Goal: Task Accomplishment & Management: Complete application form

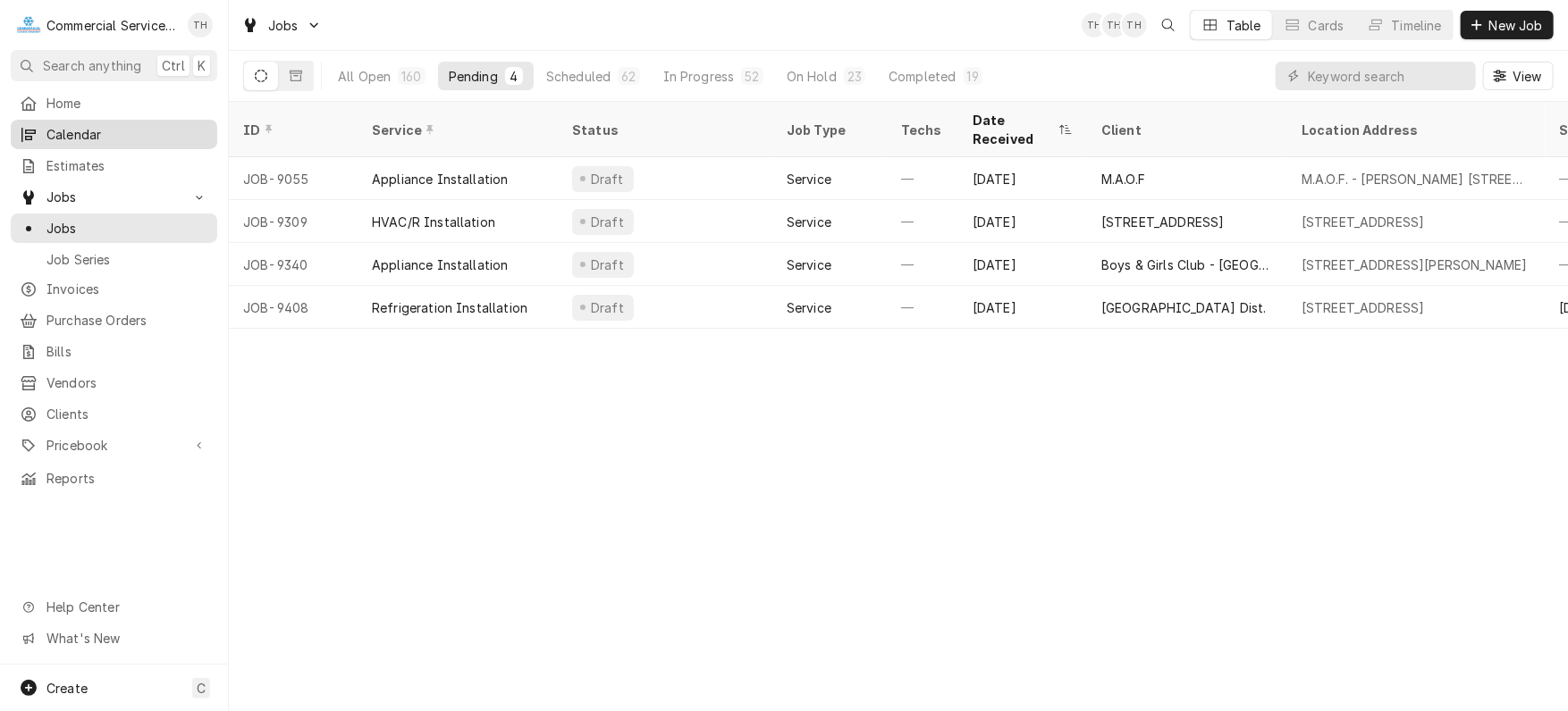
click at [127, 128] on span "Calendar" at bounding box center [127, 134] width 162 height 18
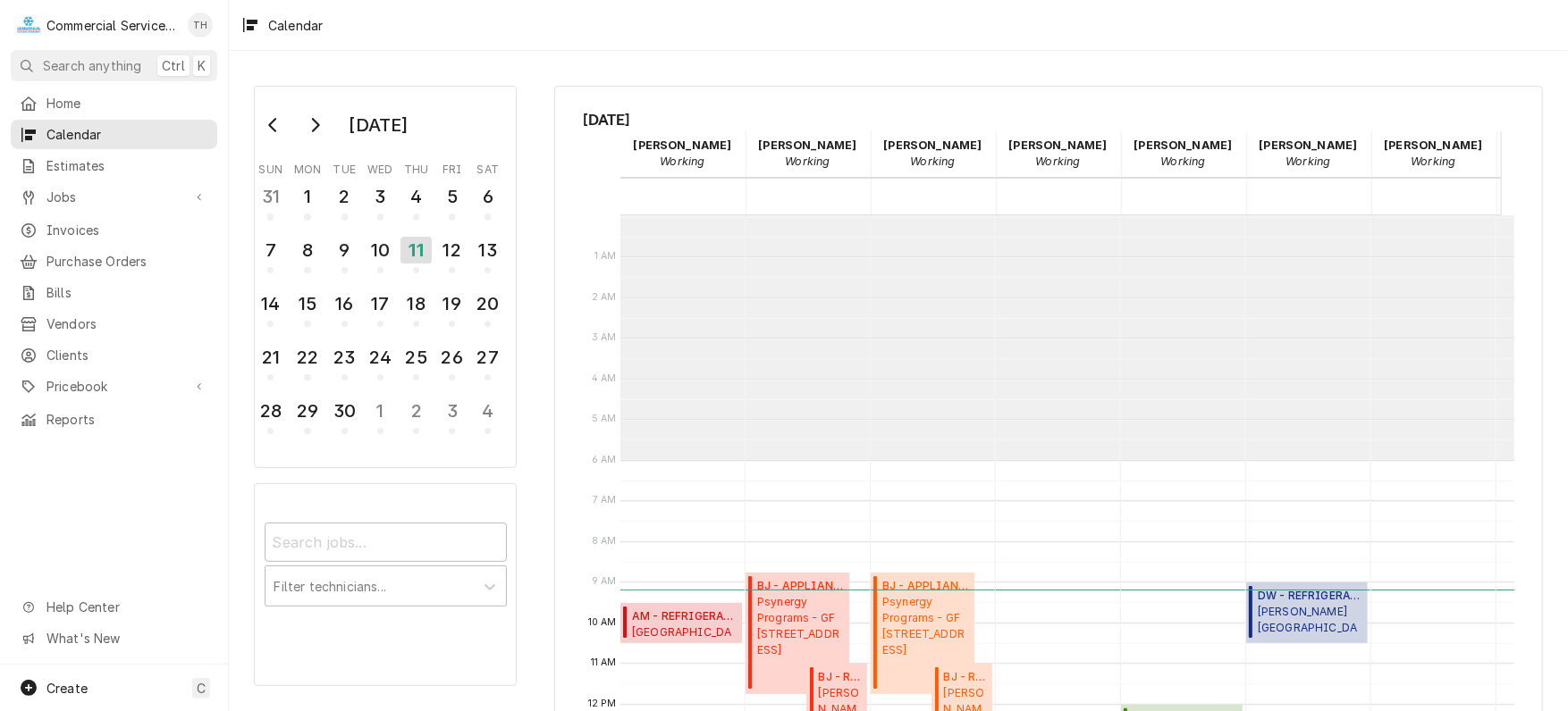
scroll to position [244, 0]
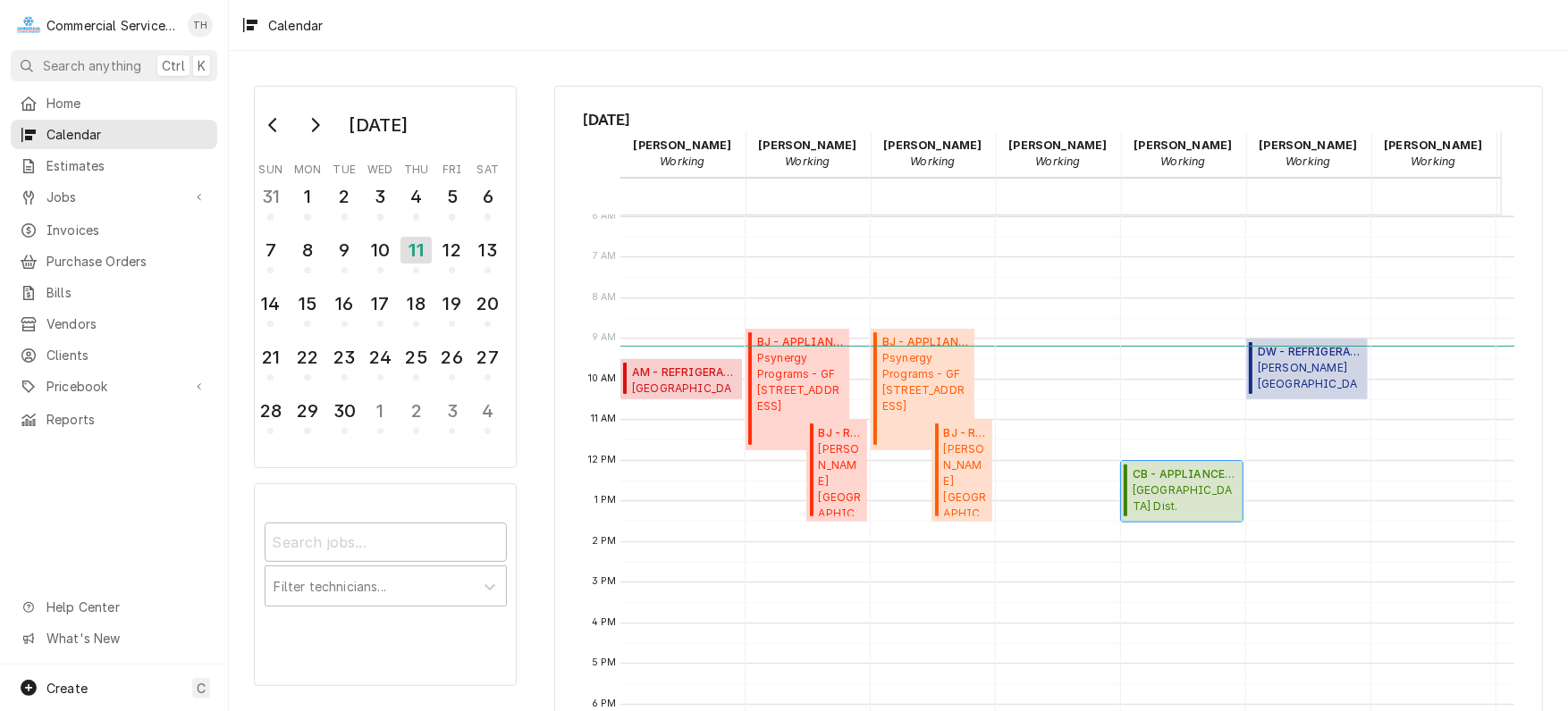
click at [1189, 482] on span "Alisal School Dist. FREMONT ELEMENTARY SCHOOL / 1255 E Market St, Salinas, CA 9…" at bounding box center [1185, 499] width 104 height 34
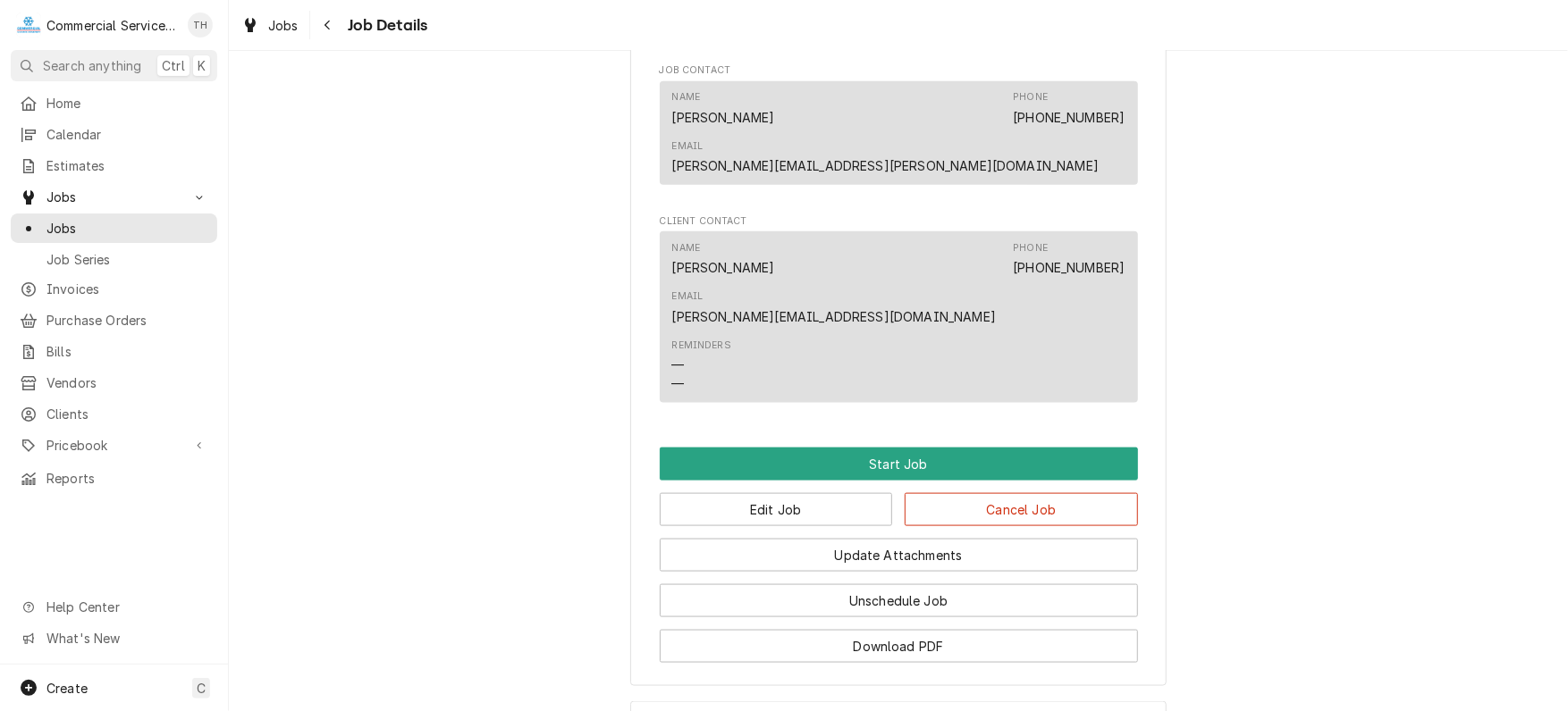
scroll to position [1162, 0]
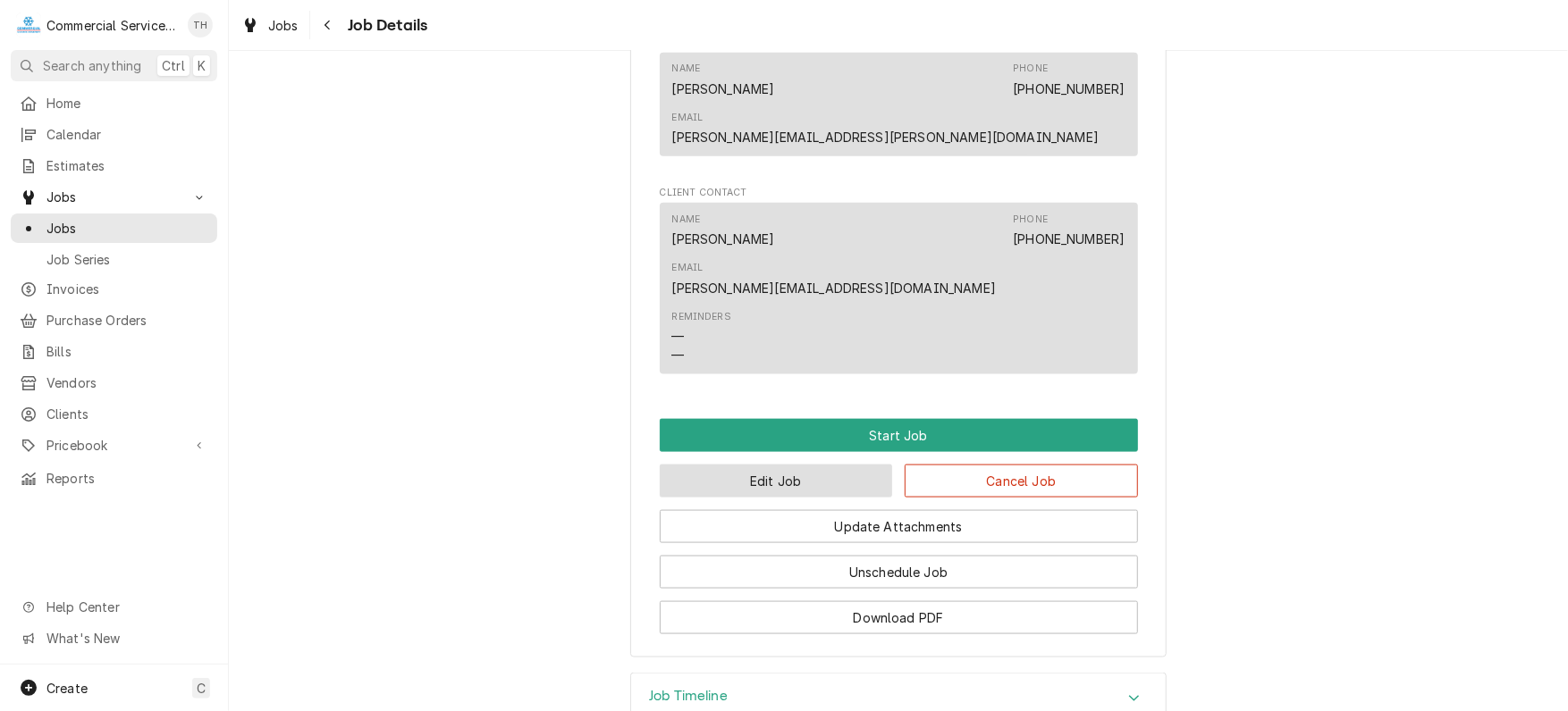
click at [855, 465] on button "Edit Job" at bounding box center [777, 481] width 234 height 33
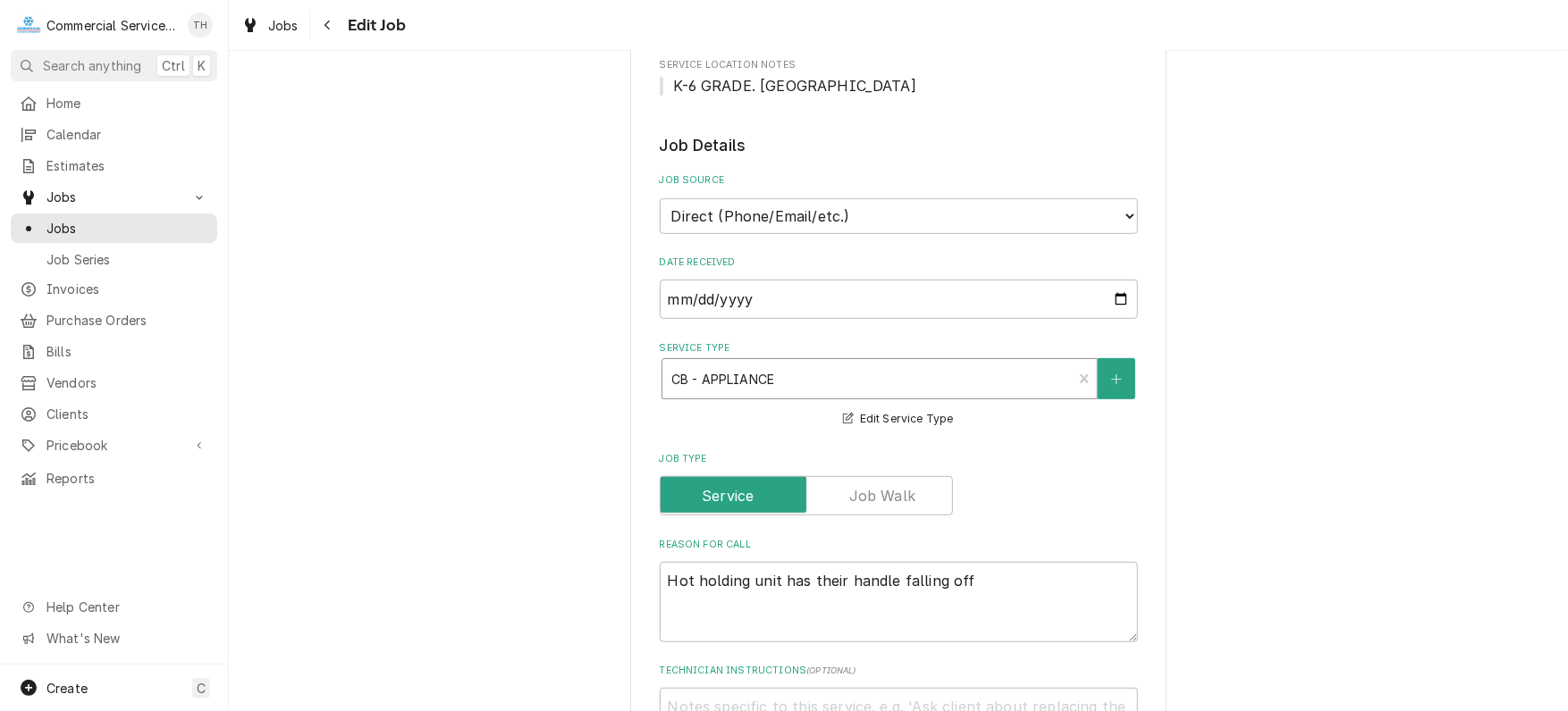
scroll to position [358, 0]
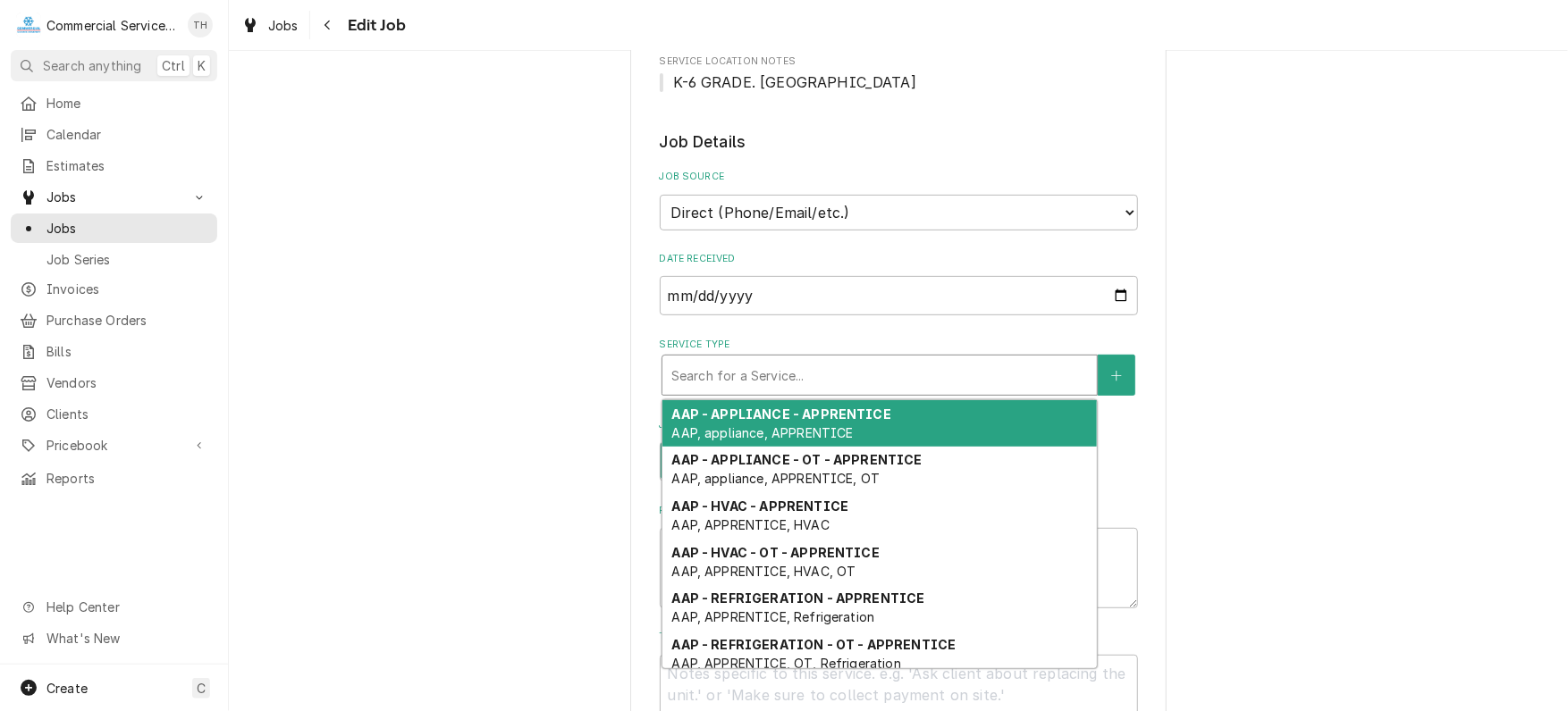
click at [963, 374] on div "Service Type" at bounding box center [880, 374] width 417 height 32
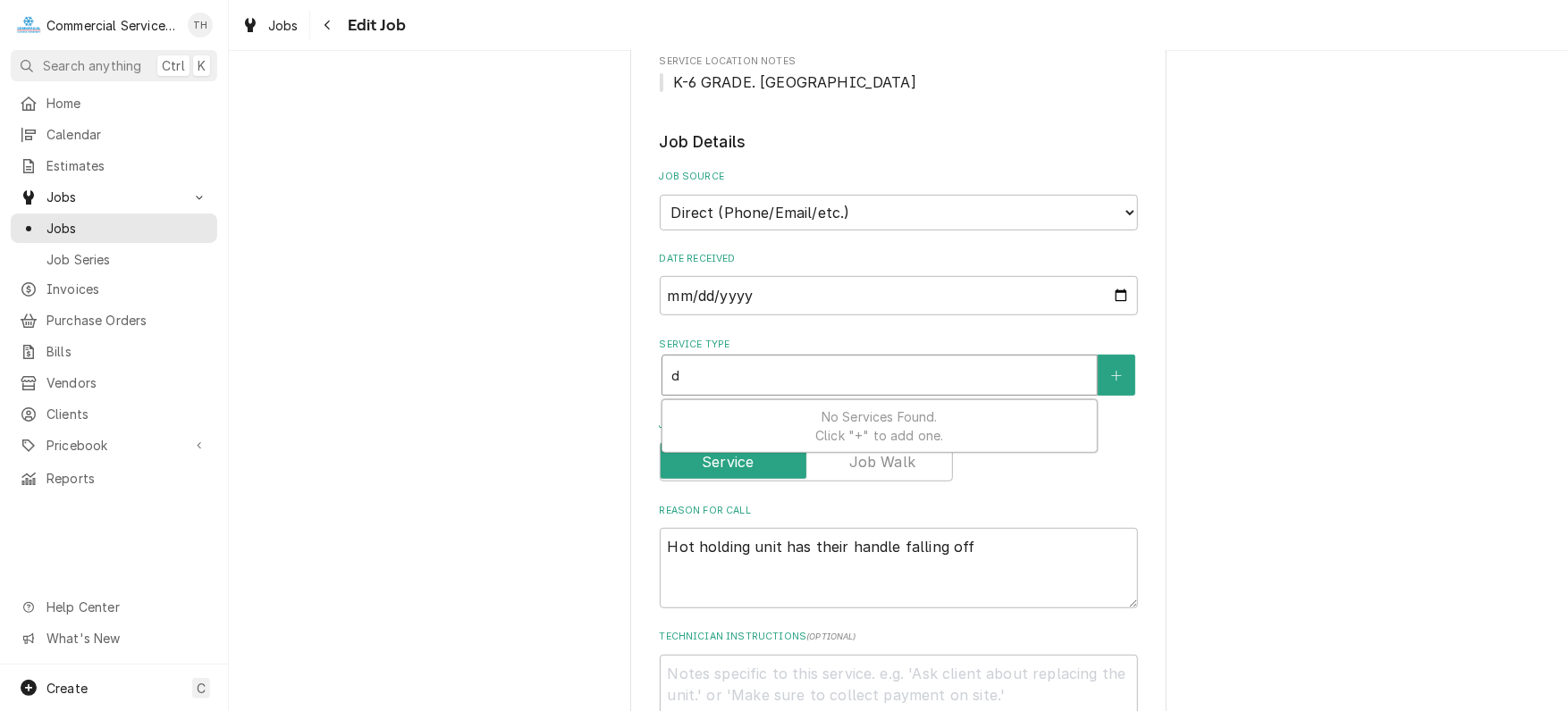
type textarea "x"
type input "d"
type textarea "x"
type input "dw"
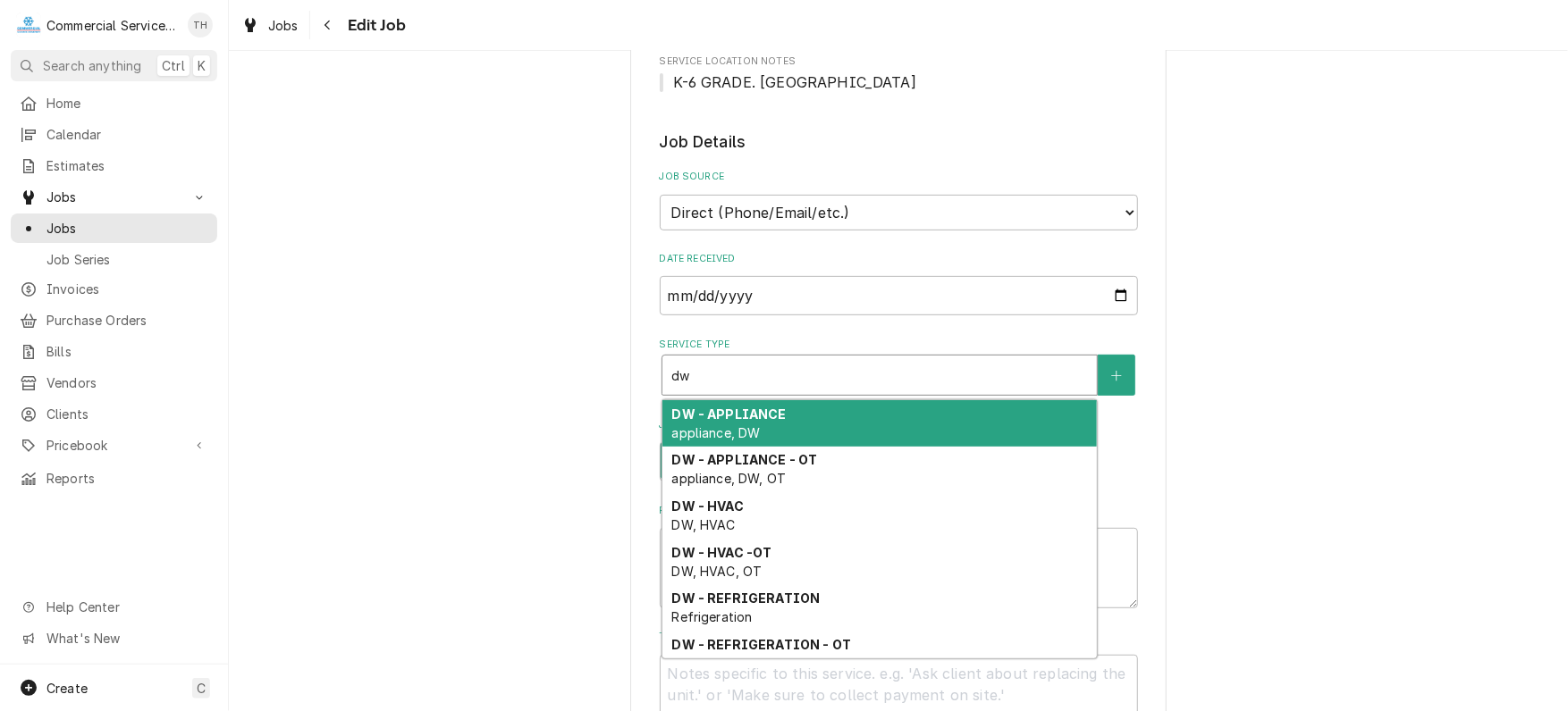
click at [857, 423] on div "DW - APPLIANCE appliance, DW" at bounding box center [879, 424] width 434 height 46
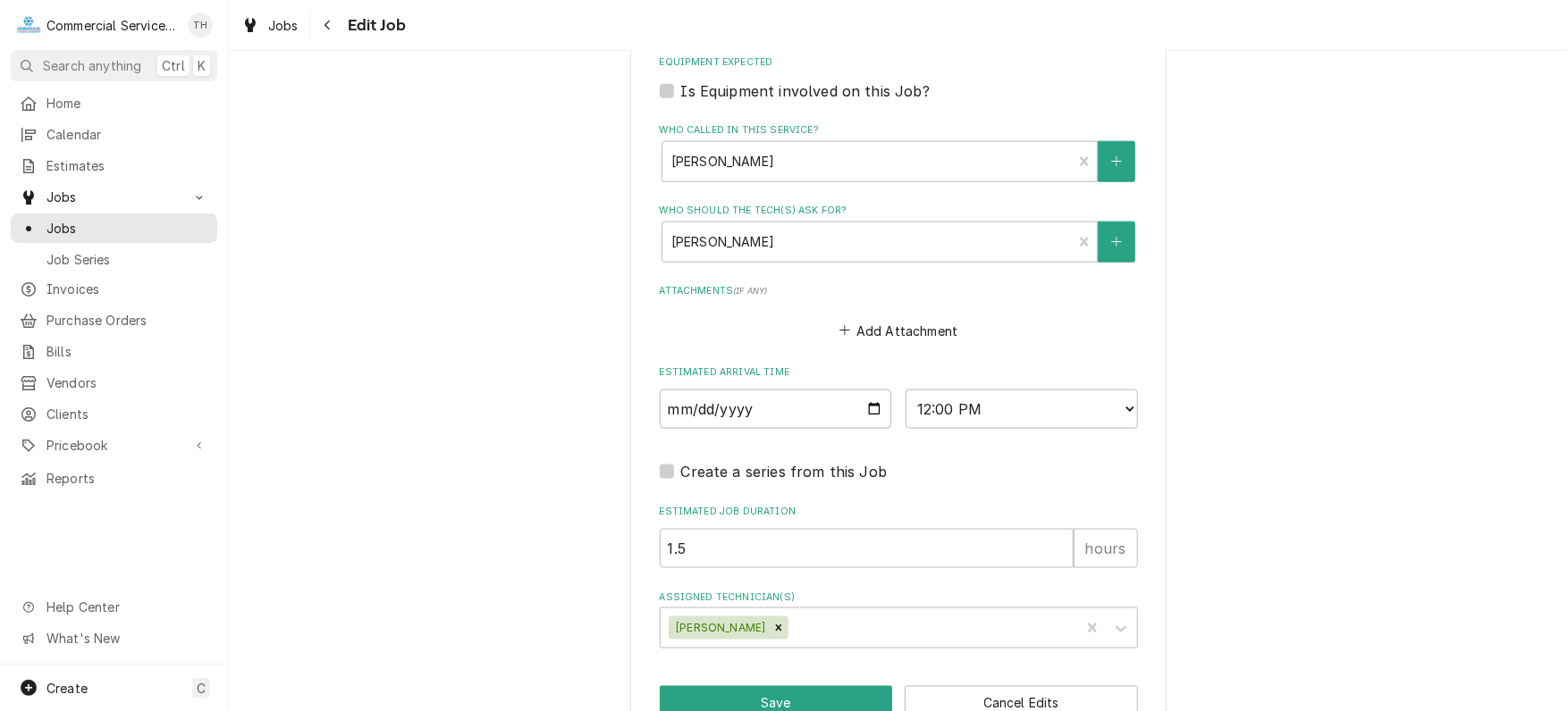
scroll to position [1291, 0]
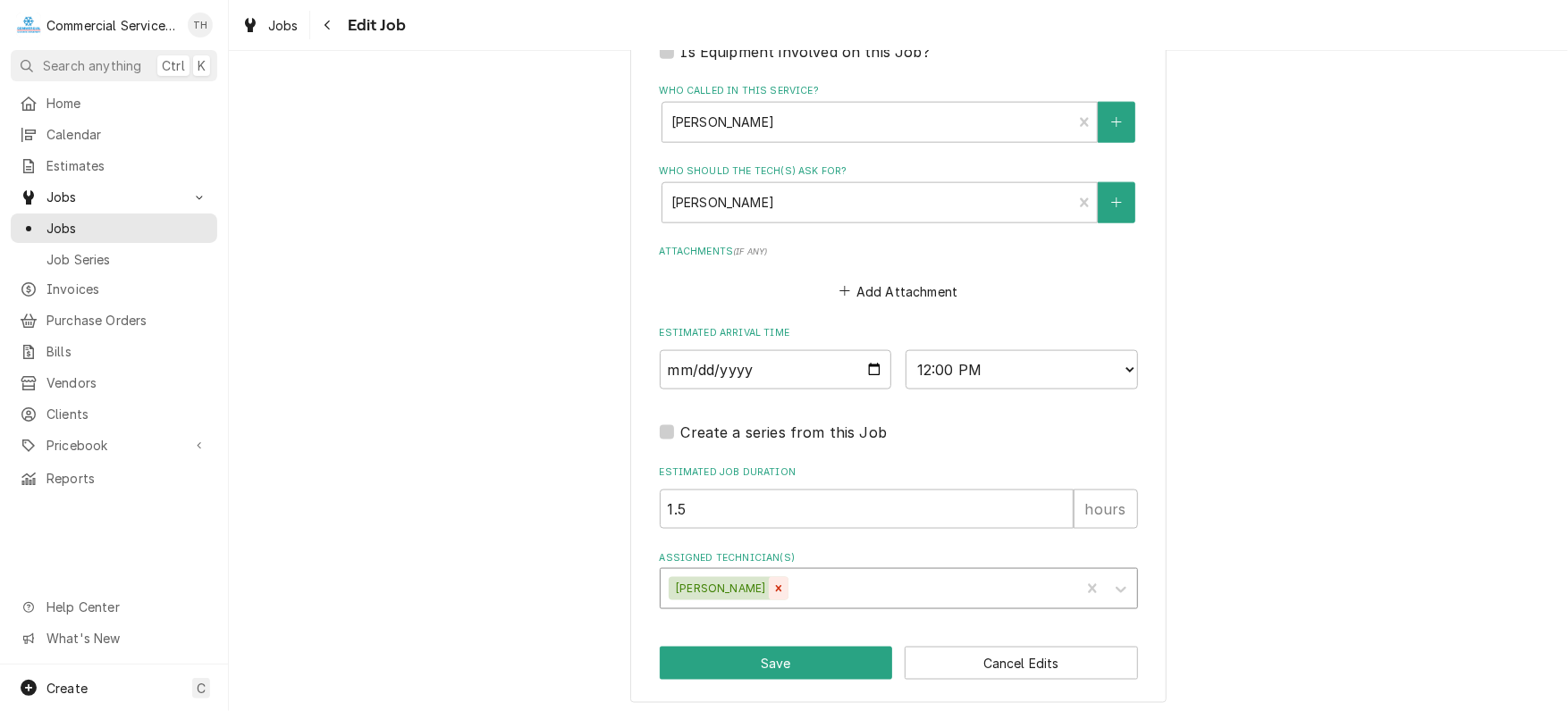
click at [771, 581] on div "Remove Carson Bourdet" at bounding box center [779, 588] width 19 height 23
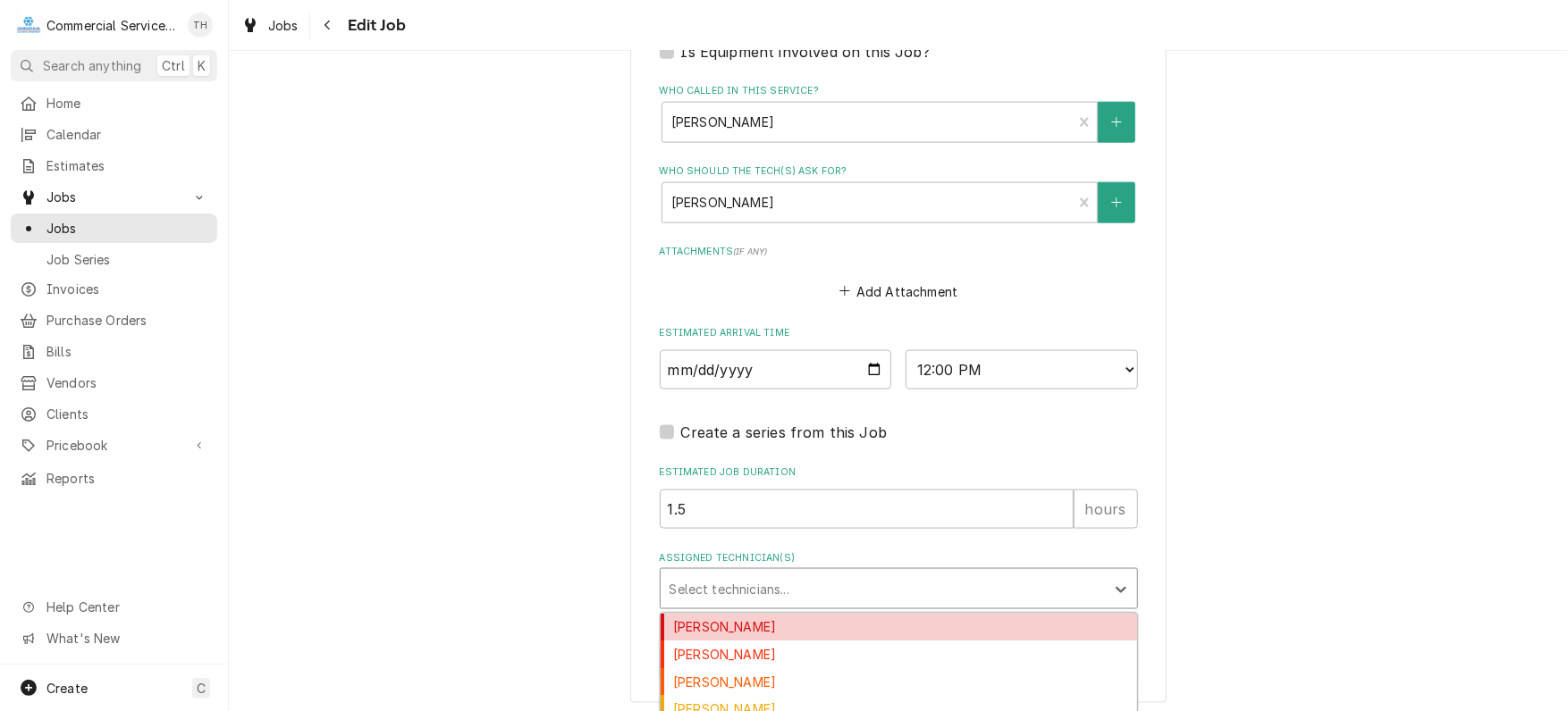
click at [771, 581] on div "Assigned Technician(s)" at bounding box center [883, 588] width 426 height 32
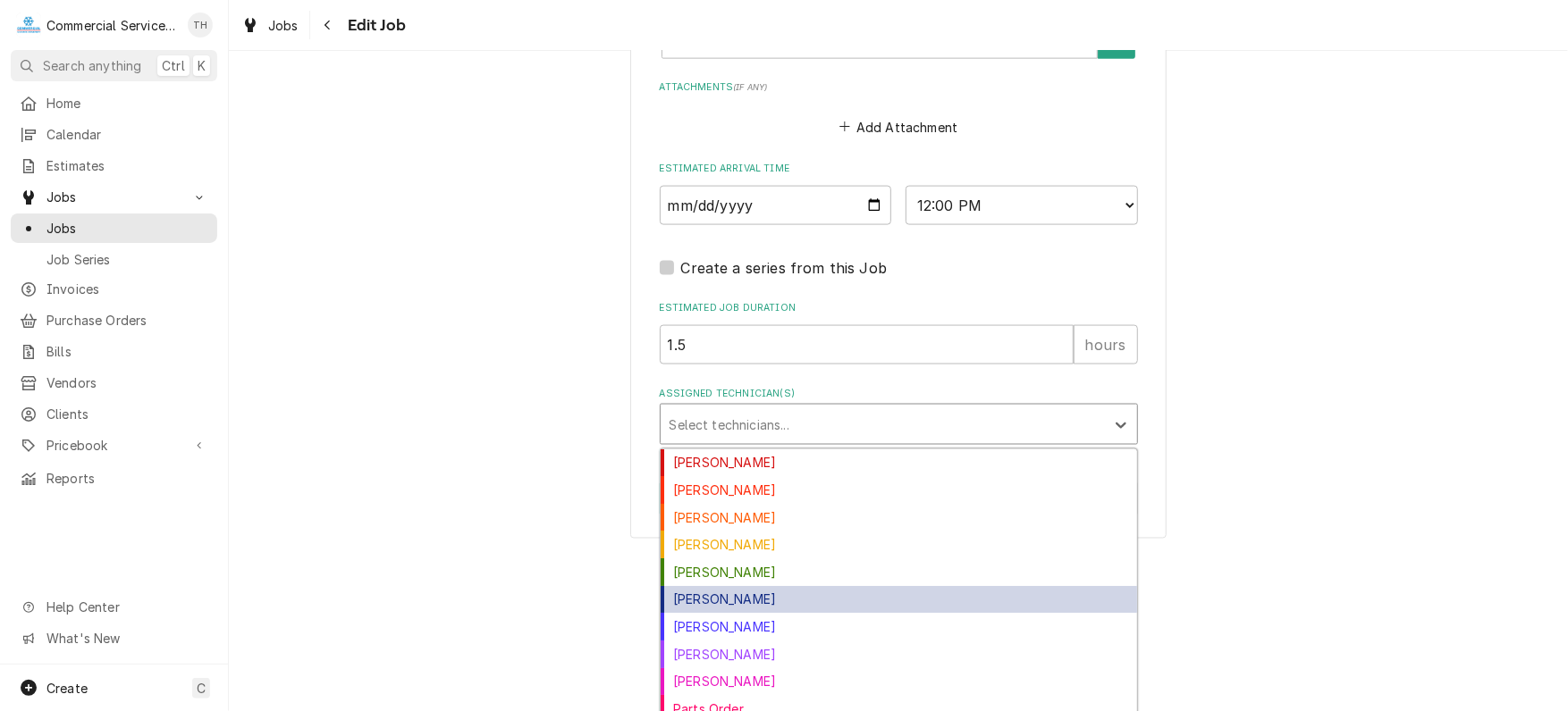
click at [781, 591] on div "David Waite" at bounding box center [899, 600] width 477 height 28
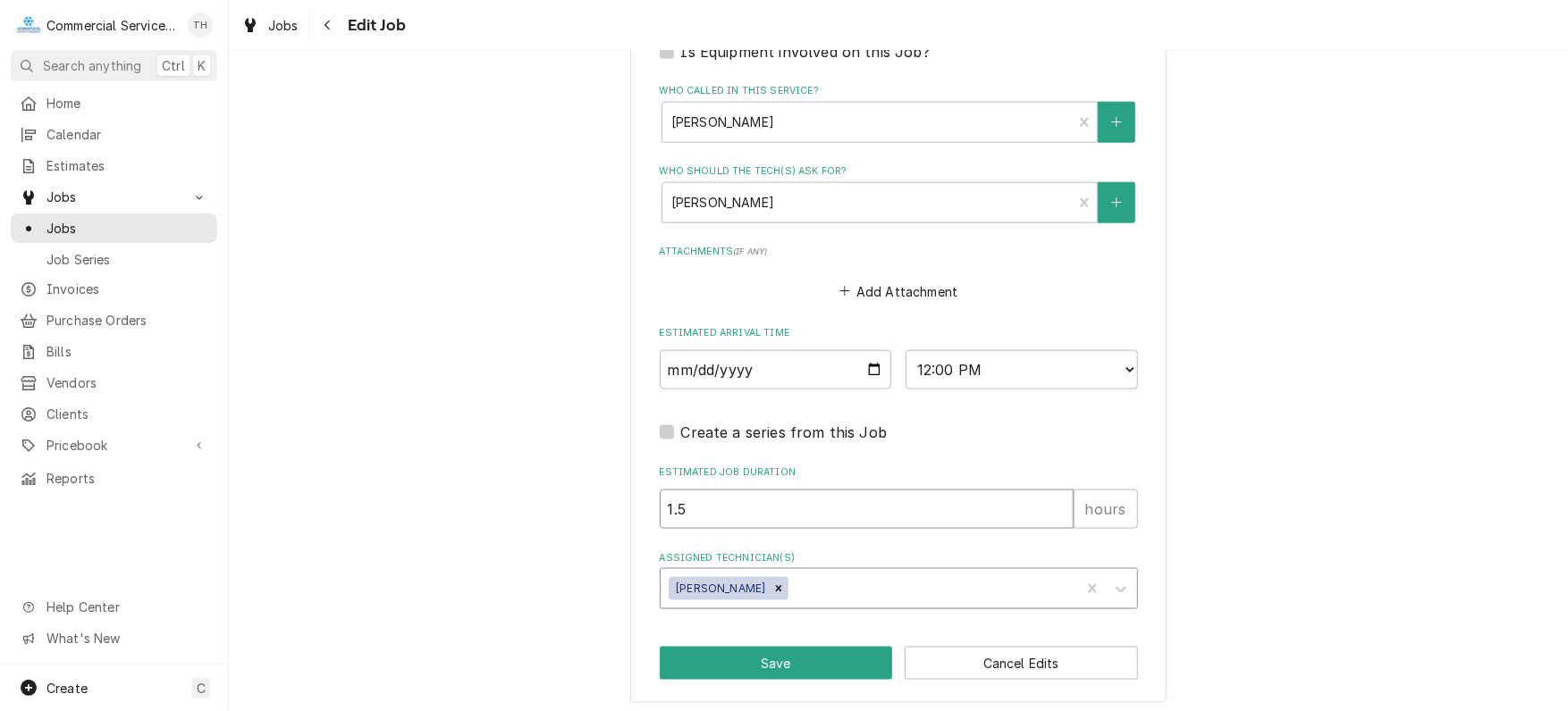
drag, startPoint x: 728, startPoint y: 502, endPoint x: 572, endPoint y: 502, distance: 156.0
type textarea "x"
type input "1"
type textarea "x"
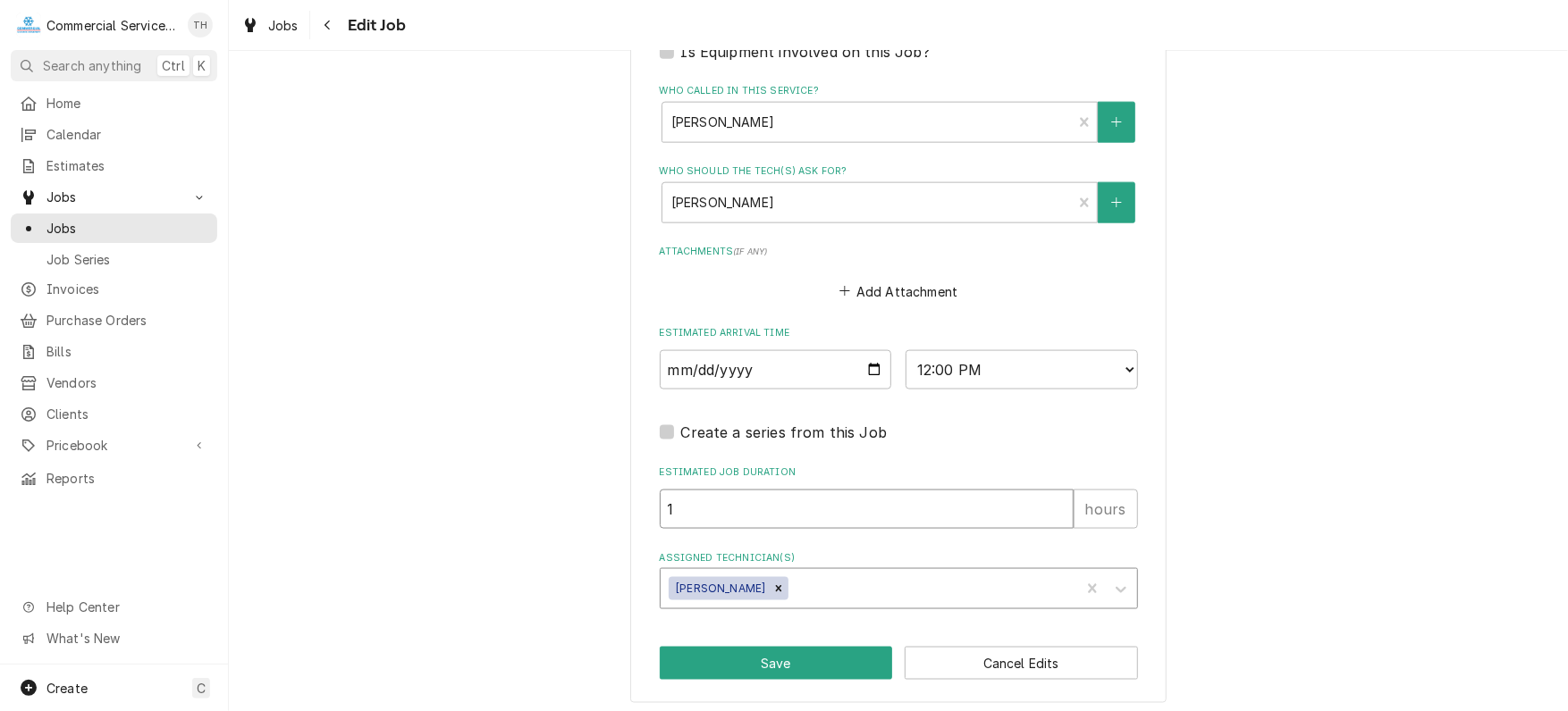
type input "1"
click at [1123, 362] on select "AM / PM 6:00 AM 6:15 AM 6:30 AM 6:45 AM 7:00 AM 7:15 AM 7:30 AM 7:45 AM 8:00 AM…" at bounding box center [1021, 369] width 233 height 40
select select "10:15:00"
click at [905, 350] on select "AM / PM 6:00 AM 6:15 AM 6:30 AM 6:45 AM 7:00 AM 7:15 AM 7:30 AM 7:45 AM 8:00 AM…" at bounding box center [1021, 369] width 233 height 40
click at [841, 657] on button "Save" at bounding box center [777, 664] width 234 height 33
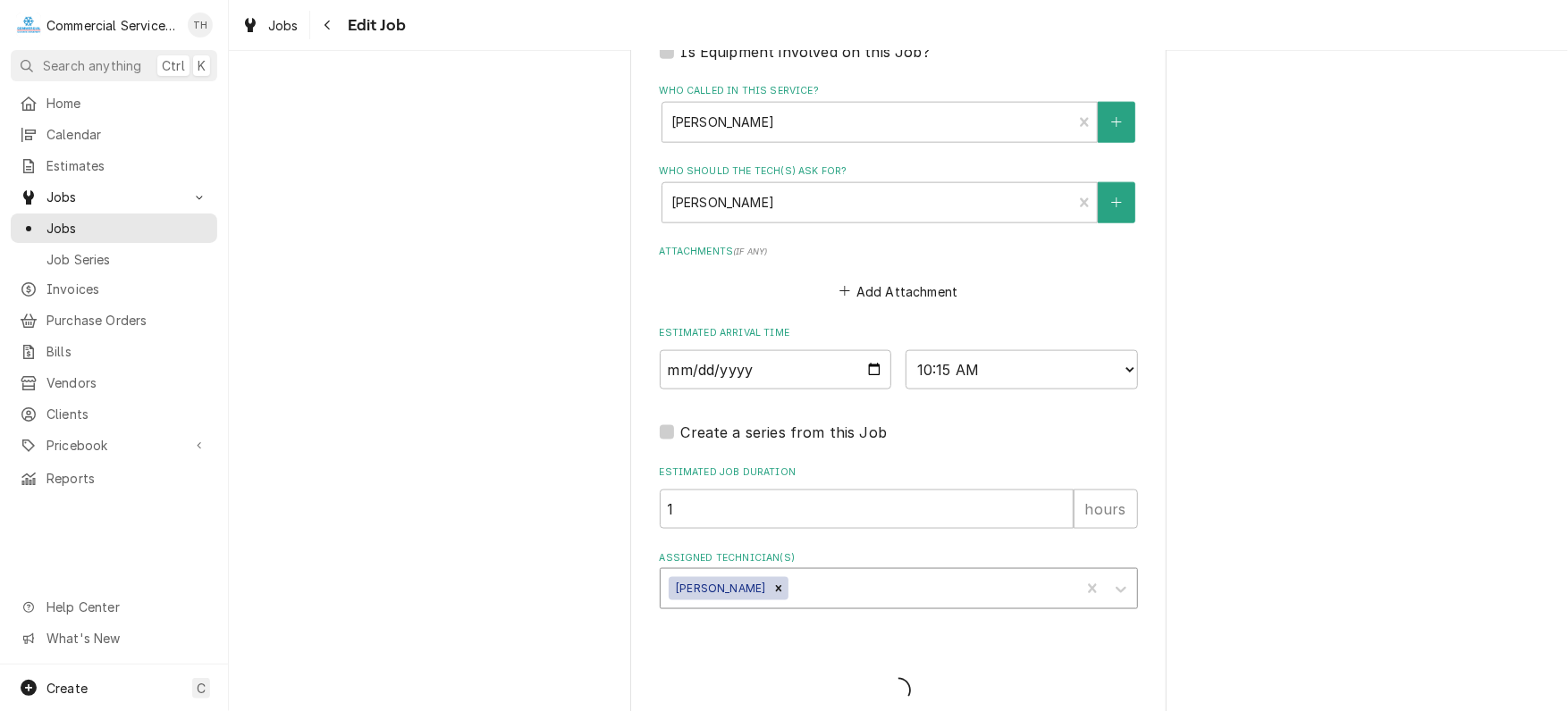
type textarea "x"
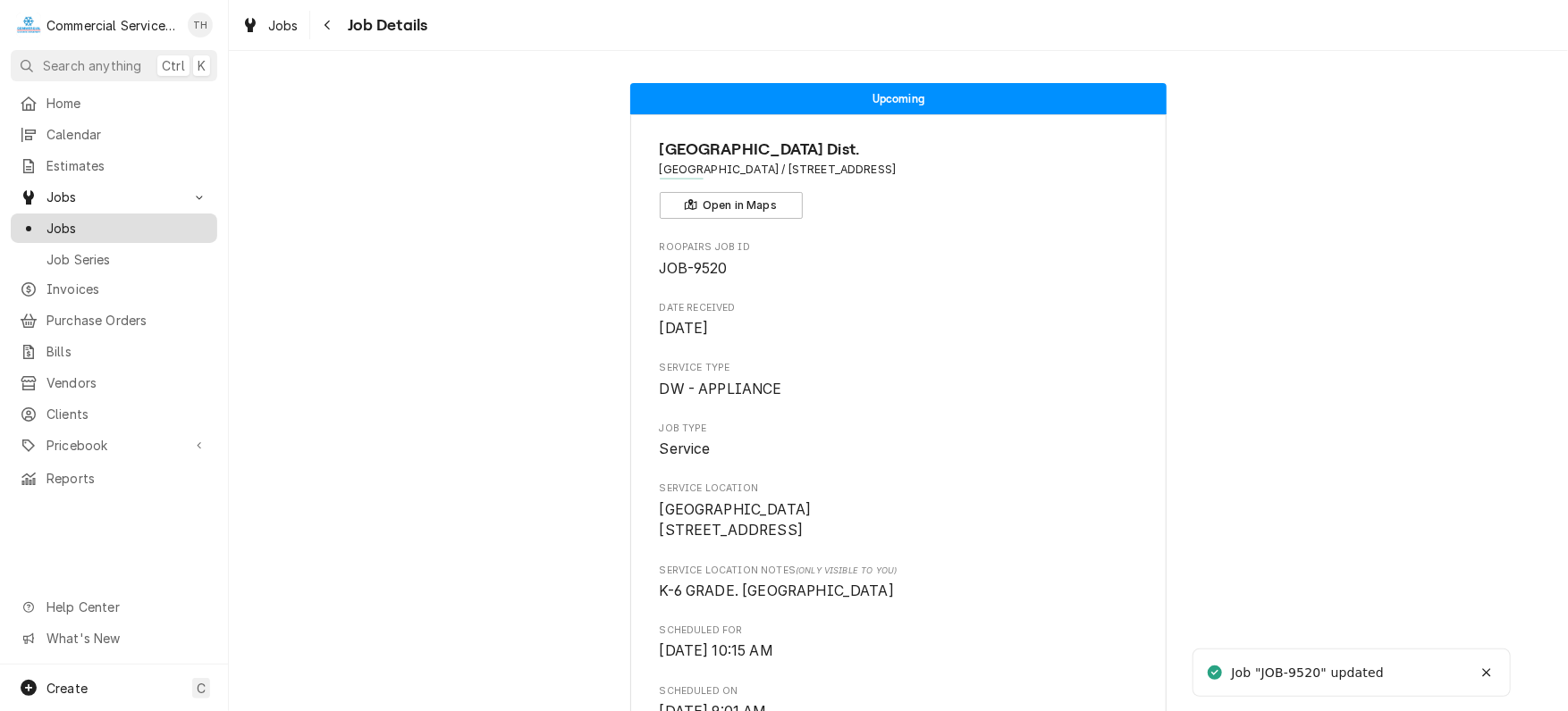
click at [80, 222] on span "Jobs" at bounding box center [127, 228] width 162 height 18
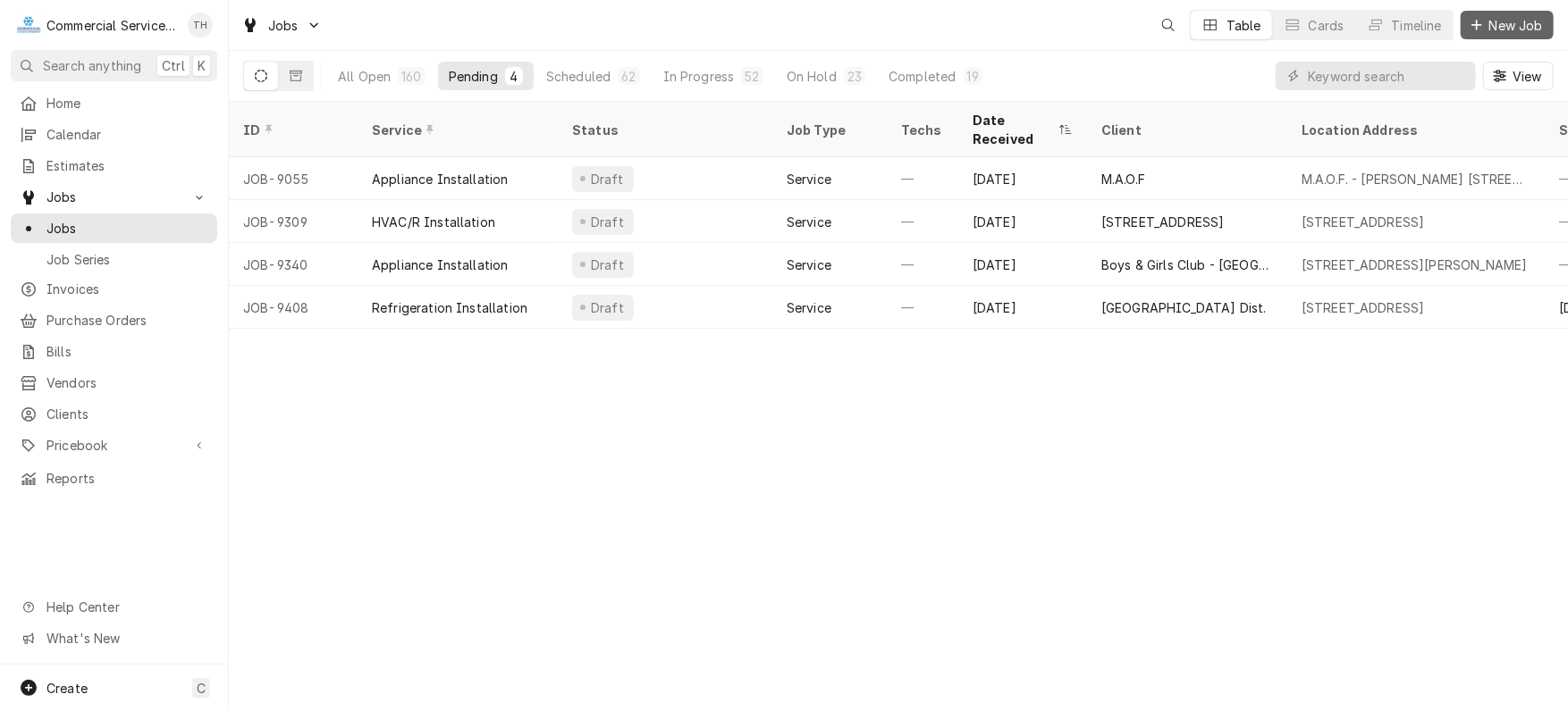
click at [1505, 24] on span "New Job" at bounding box center [1516, 25] width 61 height 18
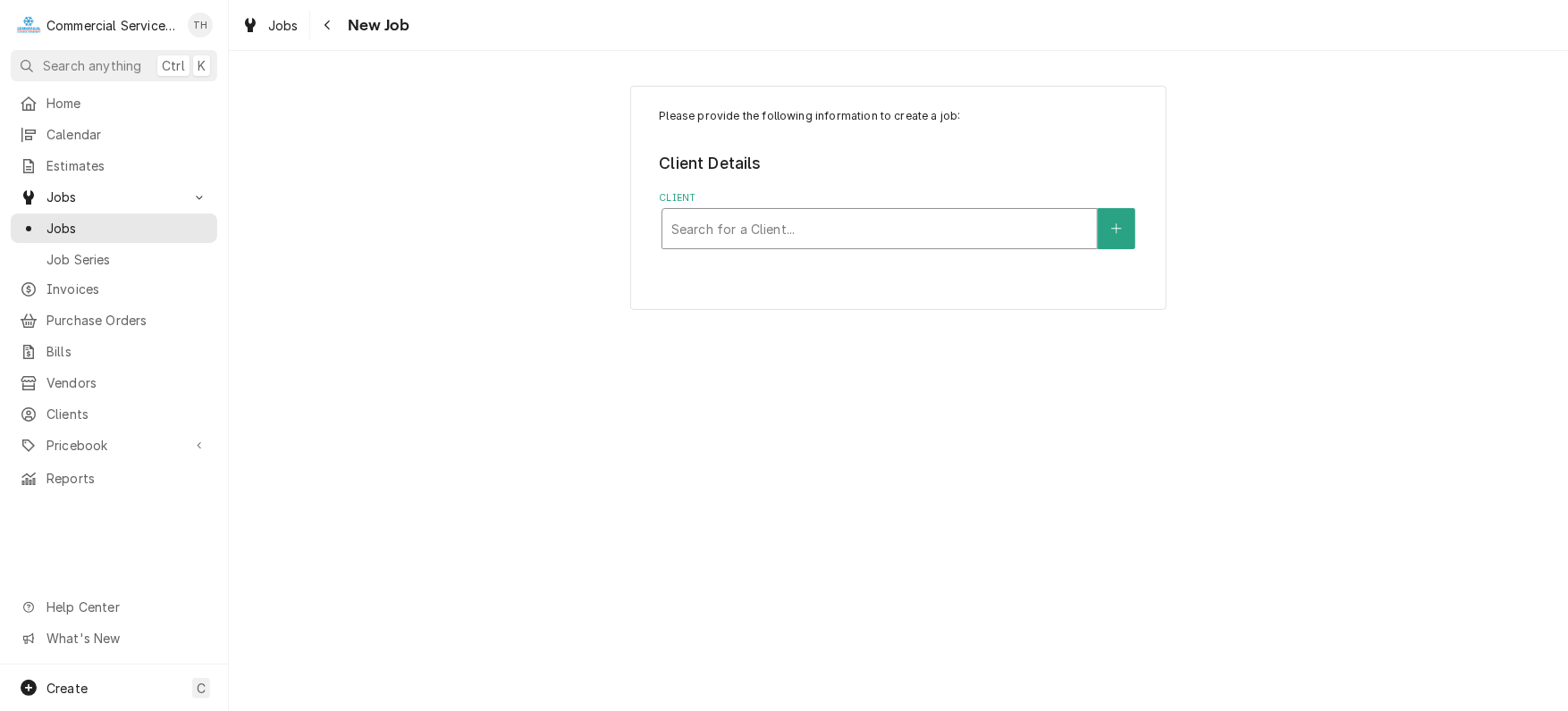
click at [863, 222] on div "Client" at bounding box center [880, 228] width 417 height 32
type input "subway"
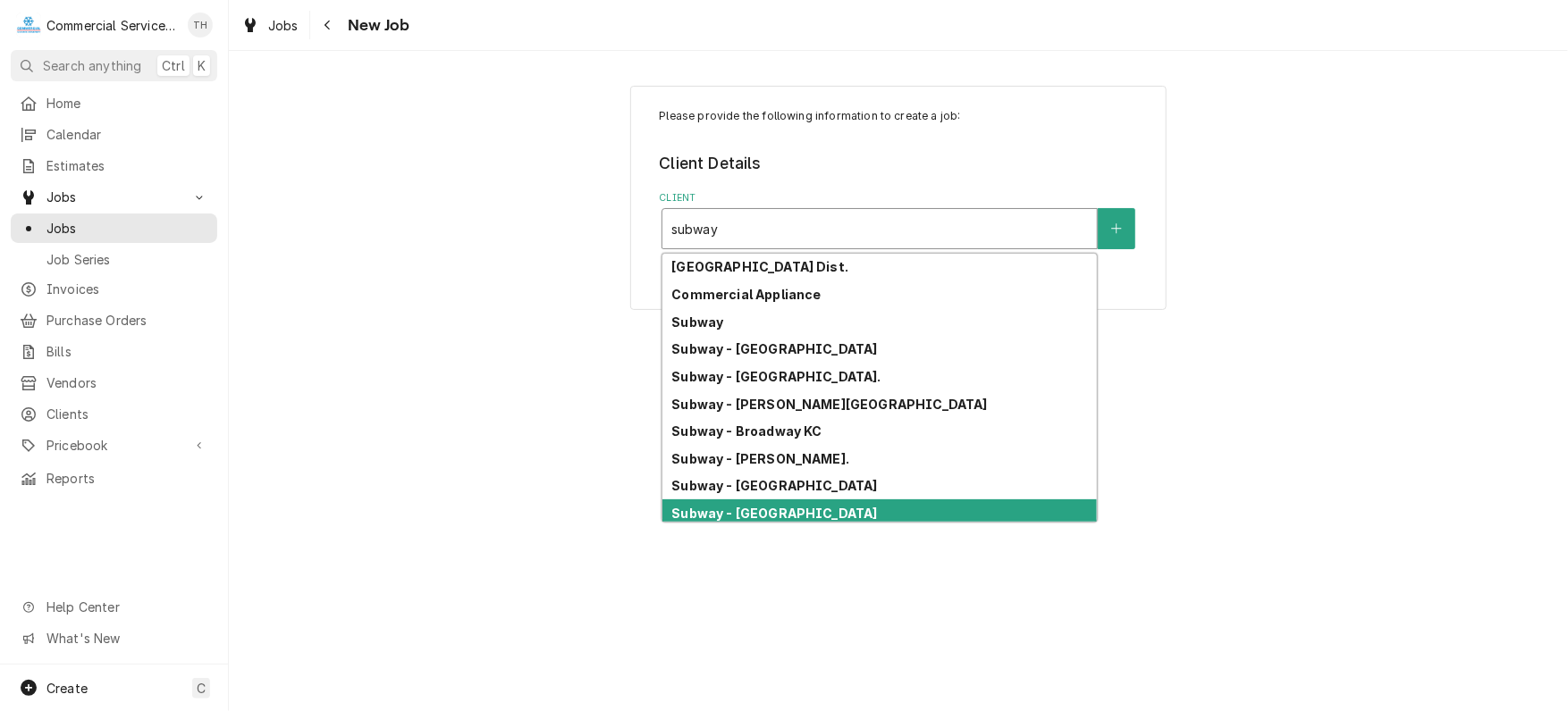
click at [793, 503] on div "Subway - [GEOGRAPHIC_DATA]" at bounding box center [879, 513] width 434 height 28
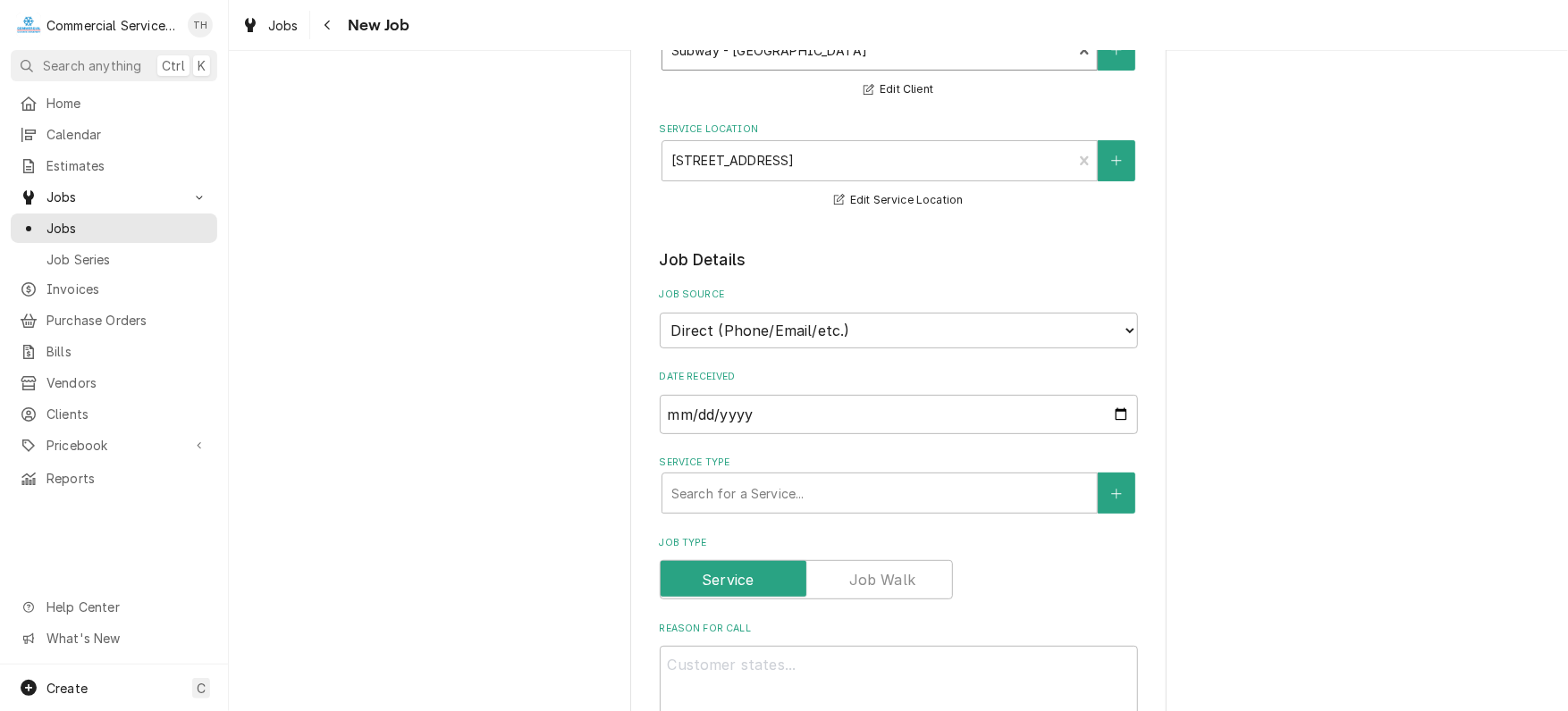
scroll to position [268, 0]
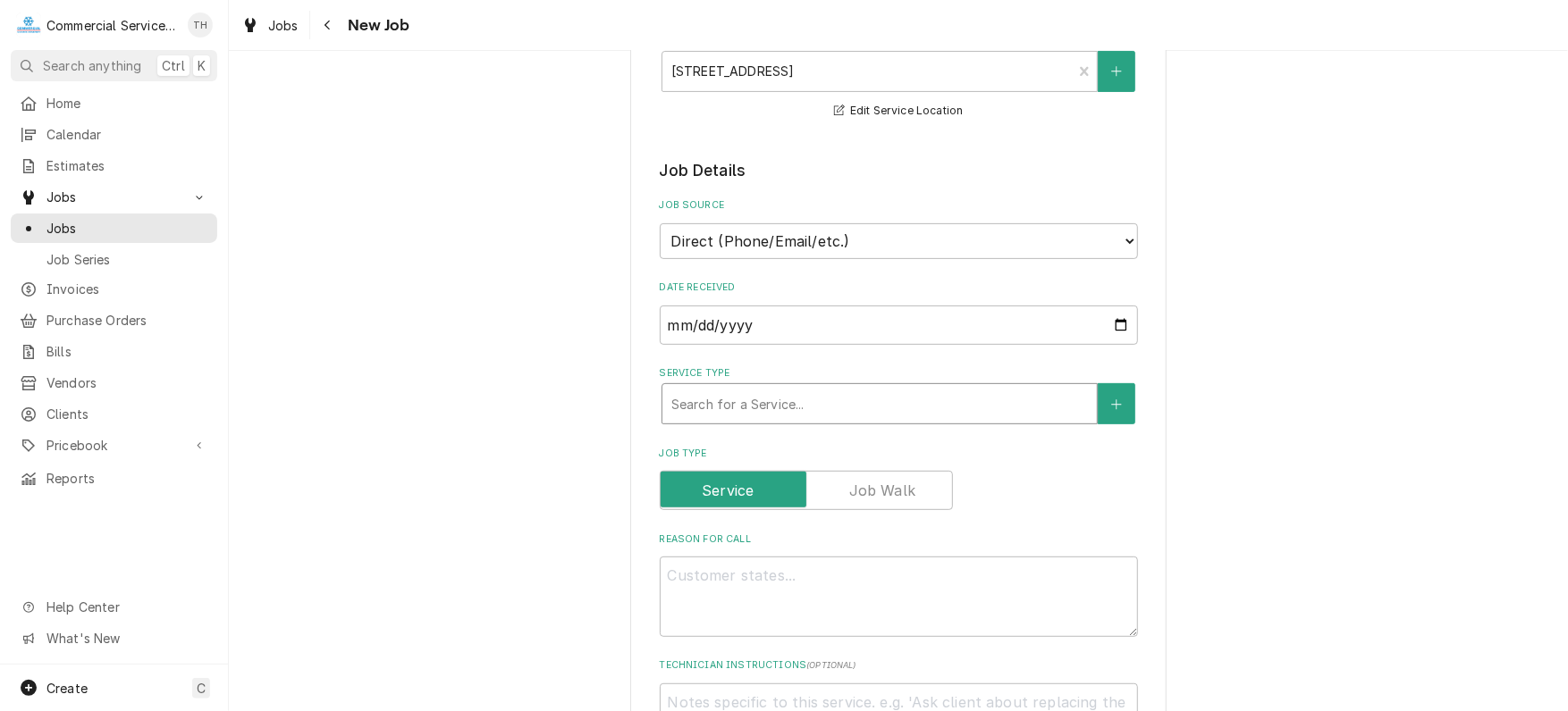
click at [799, 403] on div "Service Type" at bounding box center [880, 403] width 417 height 32
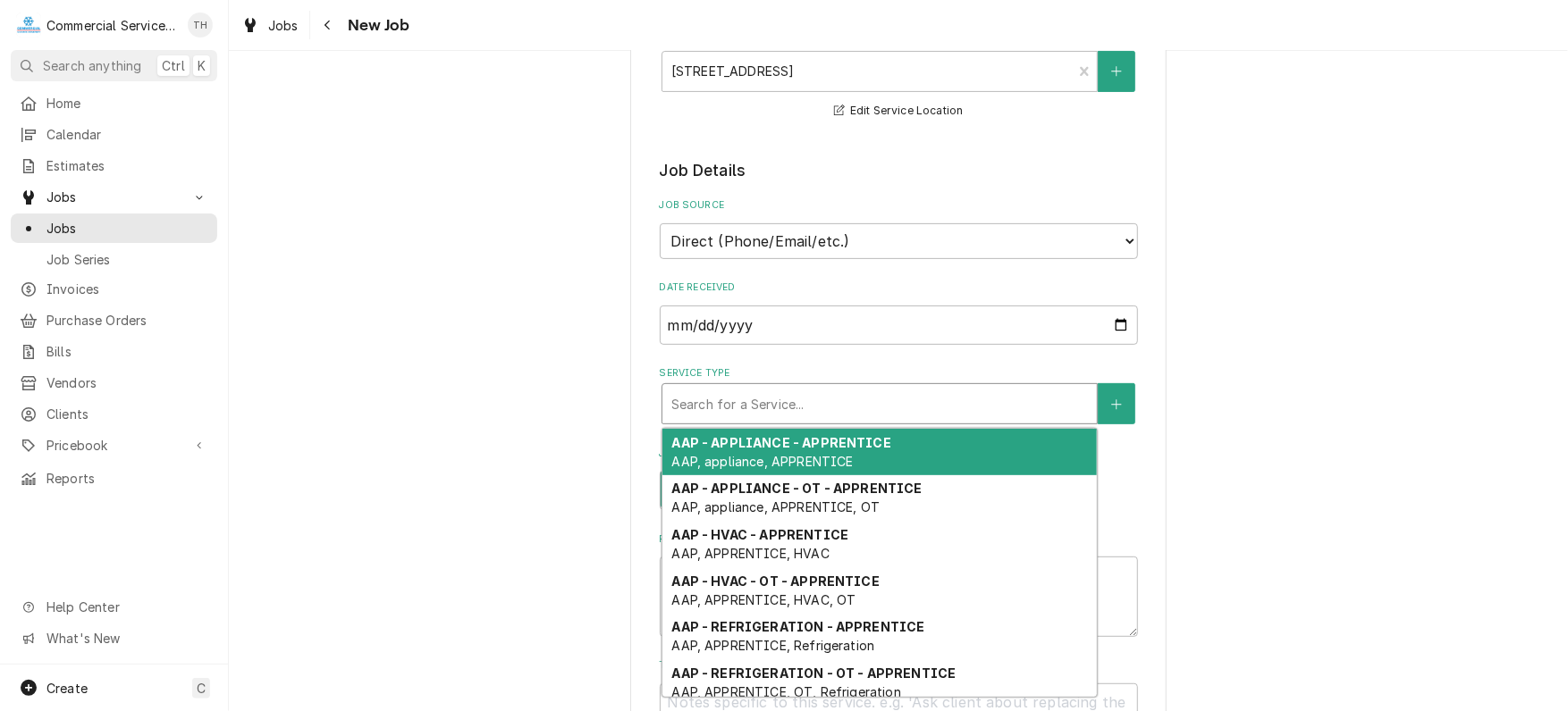
type textarea "x"
type input "c"
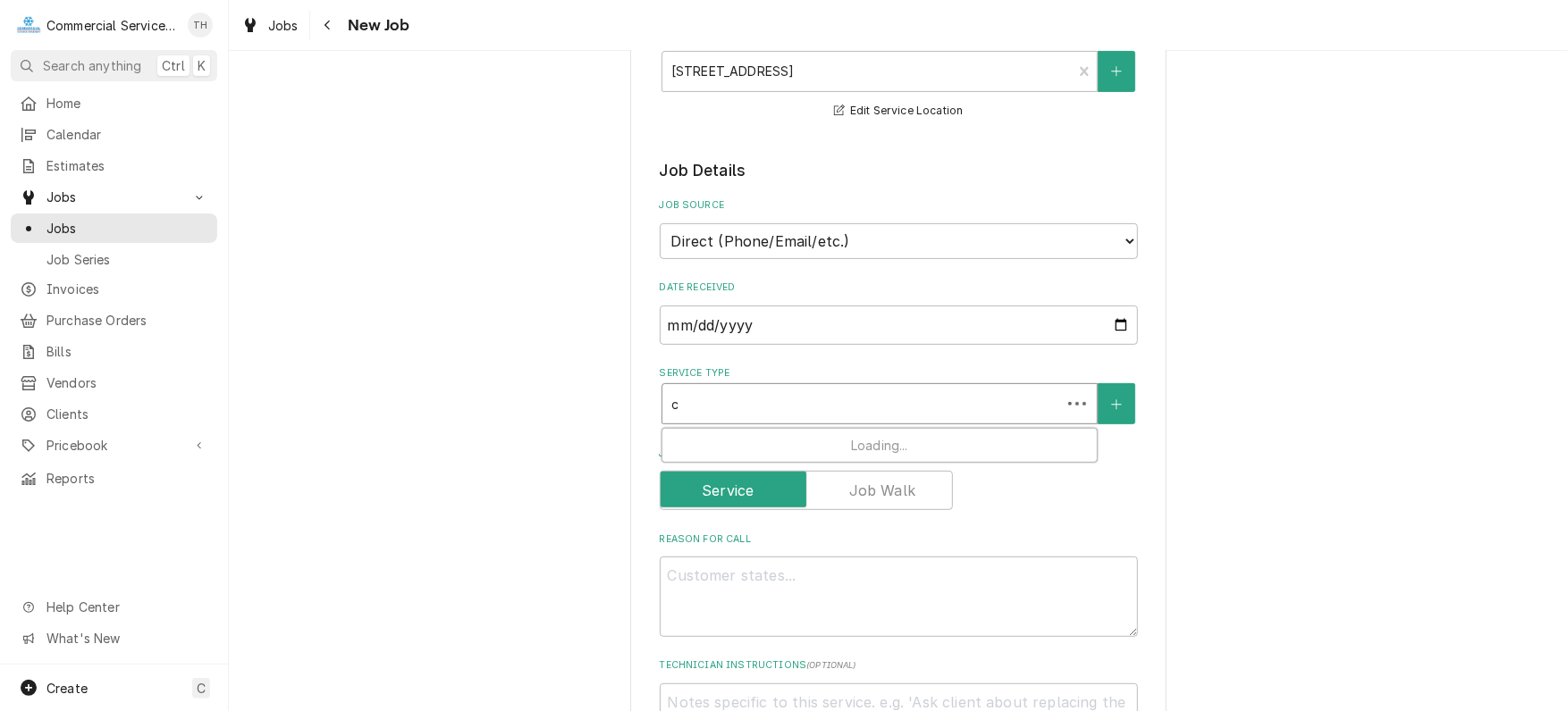
type textarea "x"
type input "cb"
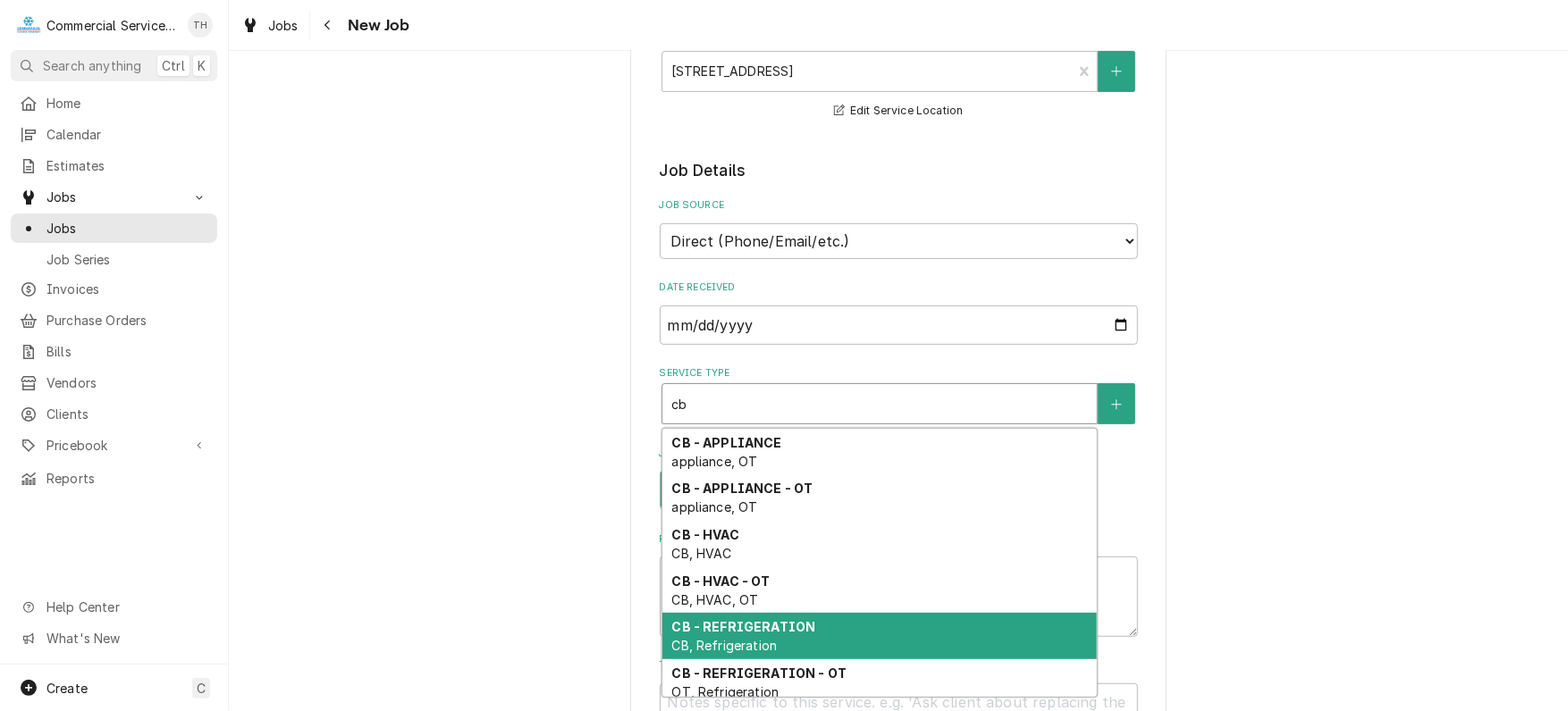
click at [867, 615] on div "CB - REFRIGERATION CB, Refrigeration" at bounding box center [879, 637] width 434 height 46
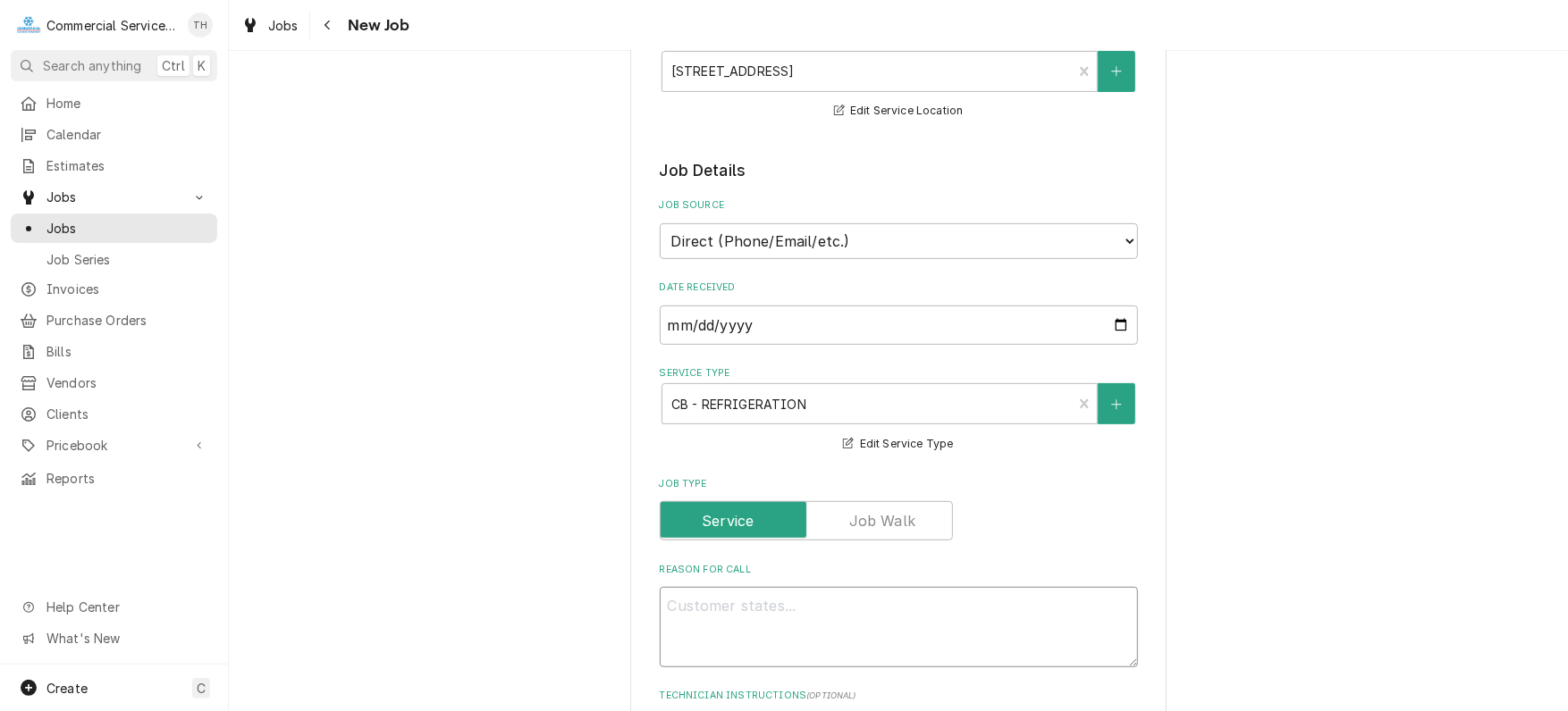
click at [779, 603] on textarea "Reason For Call" at bounding box center [899, 627] width 479 height 80
type textarea "x"
type textarea "M"
type textarea "x"
type textarea "Me"
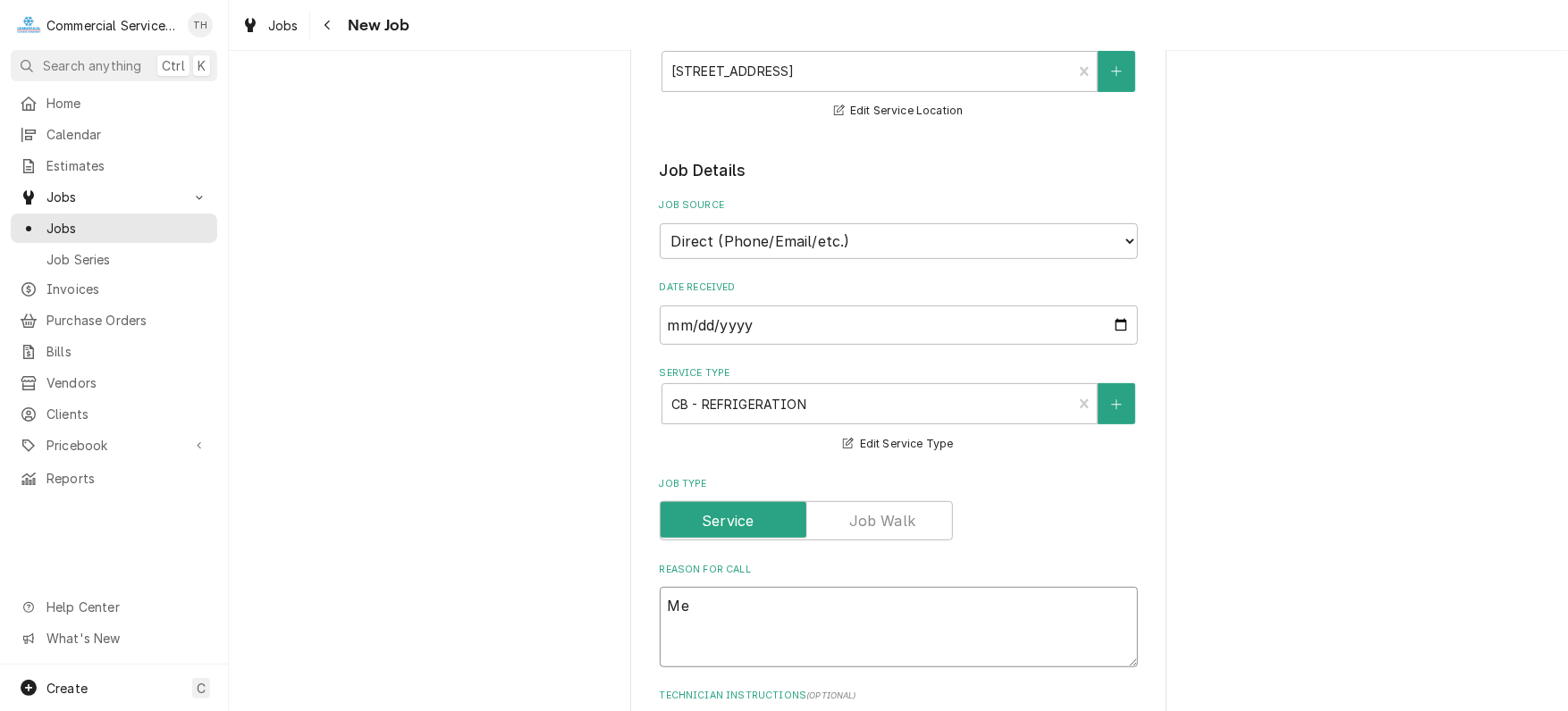
type textarea "x"
type textarea "Mea"
type textarea "x"
type textarea "Meat"
type textarea "x"
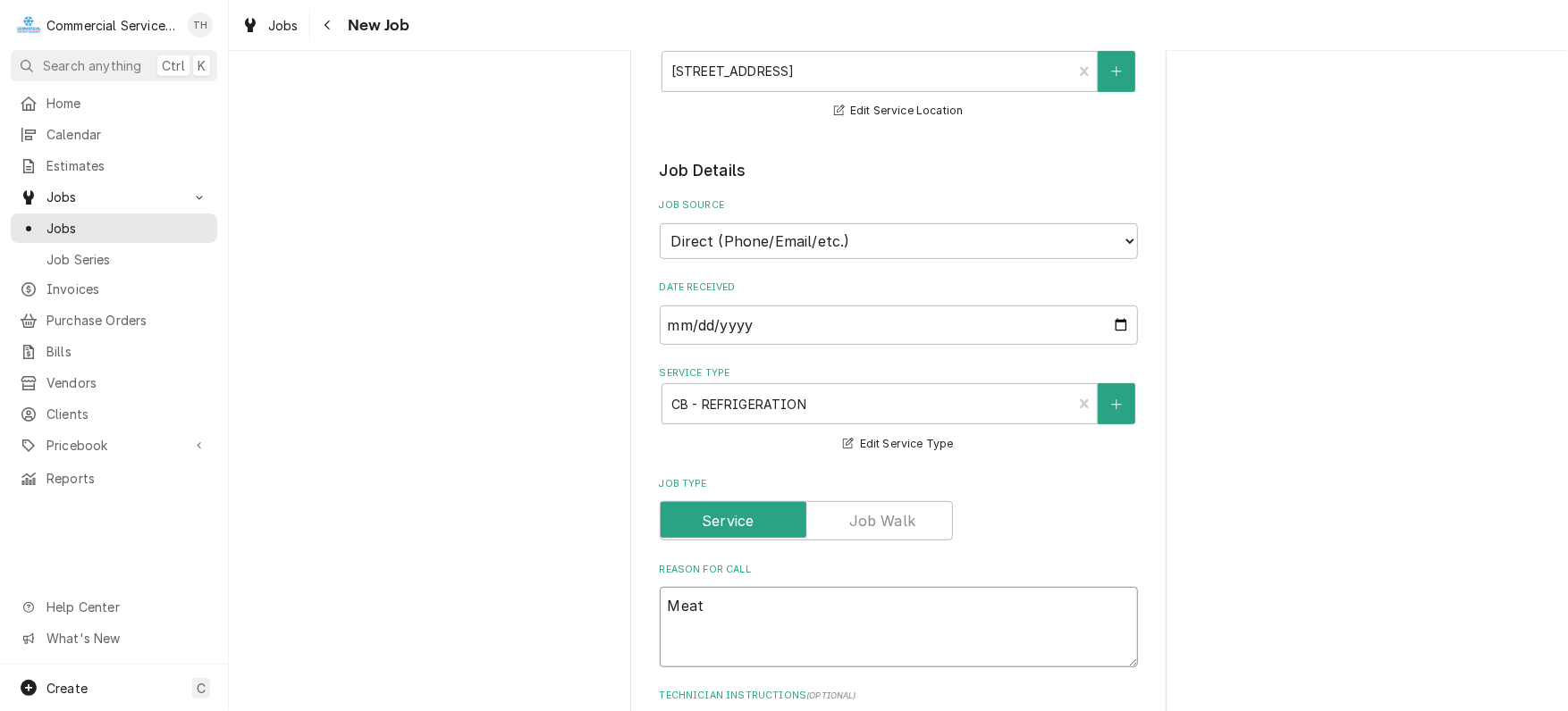
type textarea "Meat"
type textarea "x"
type textarea "Meat s"
type textarea "x"
type textarea "Meat si"
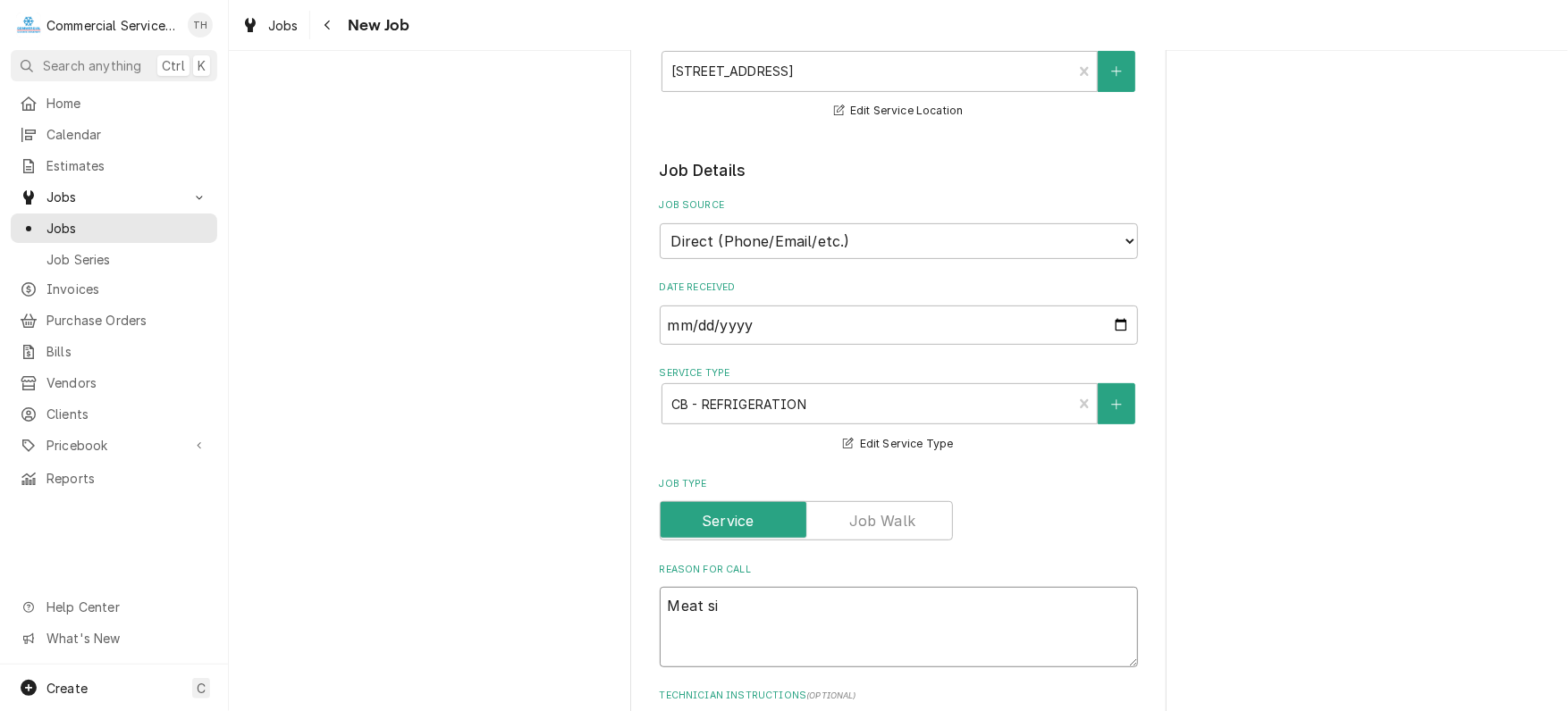
type textarea "x"
type textarea "Meat sid"
type textarea "x"
type textarea "Meat side"
type textarea "x"
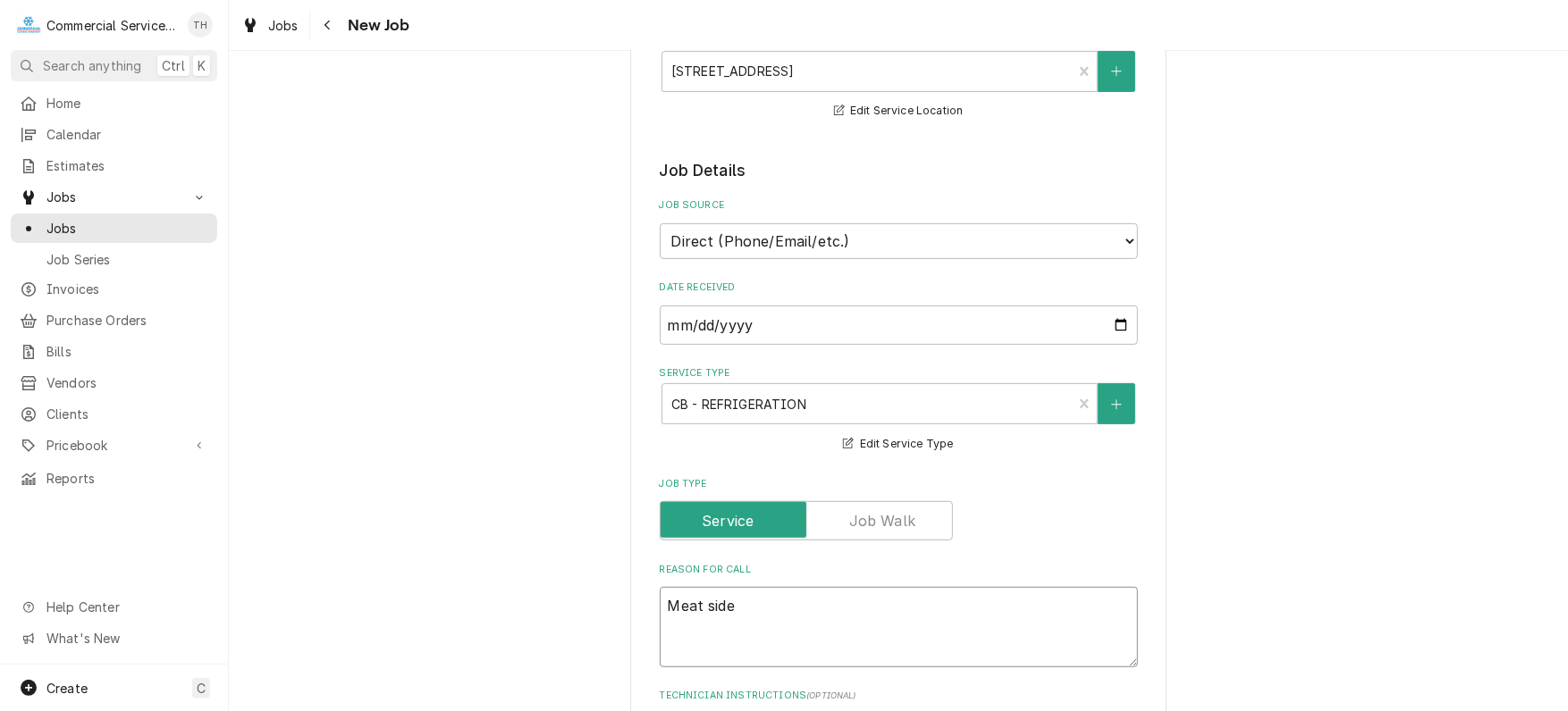
type textarea "Meat side"
type textarea "x"
type textarea "Meat side o"
type textarea "x"
type textarea "Meat side of"
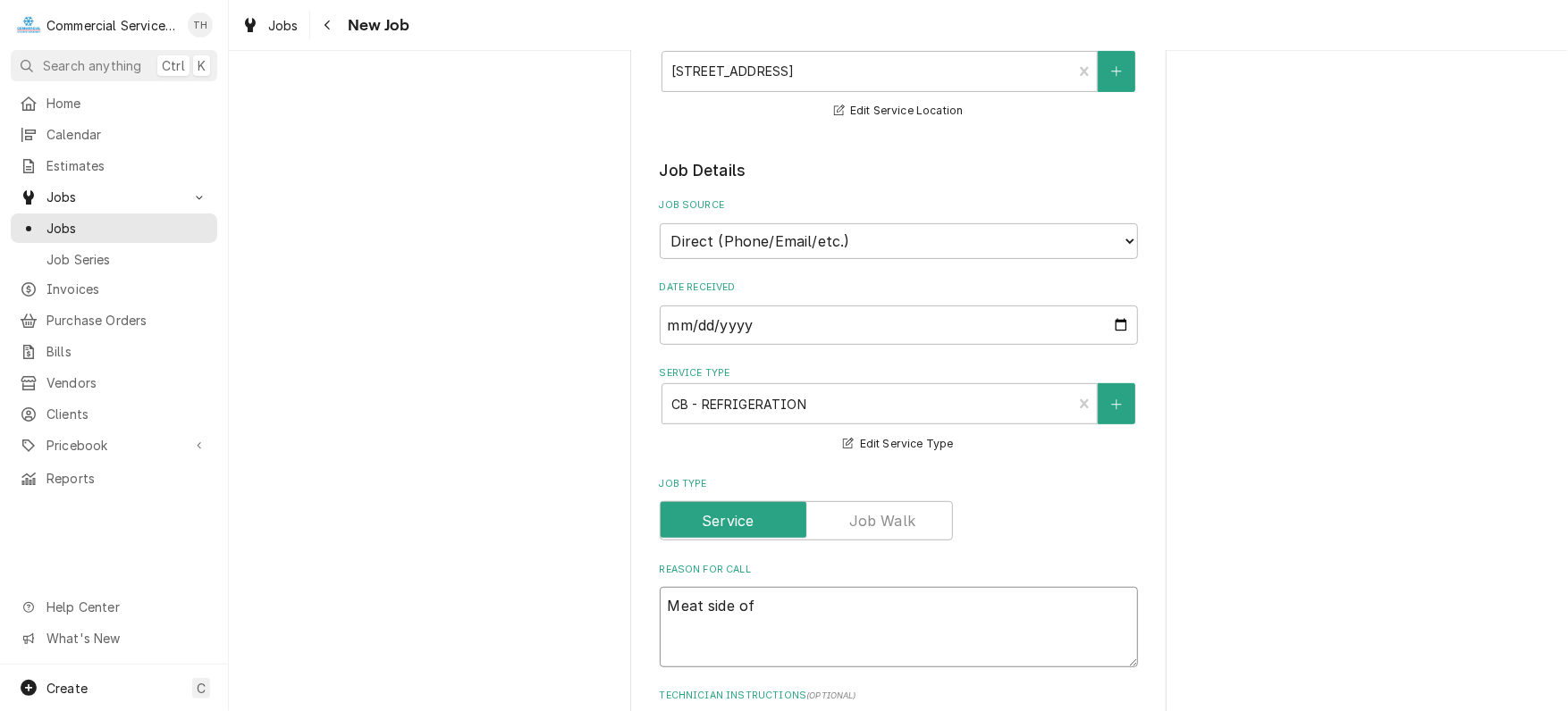
type textarea "x"
type textarea "Meat side of"
type textarea "x"
type textarea "Meat side of f"
type textarea "x"
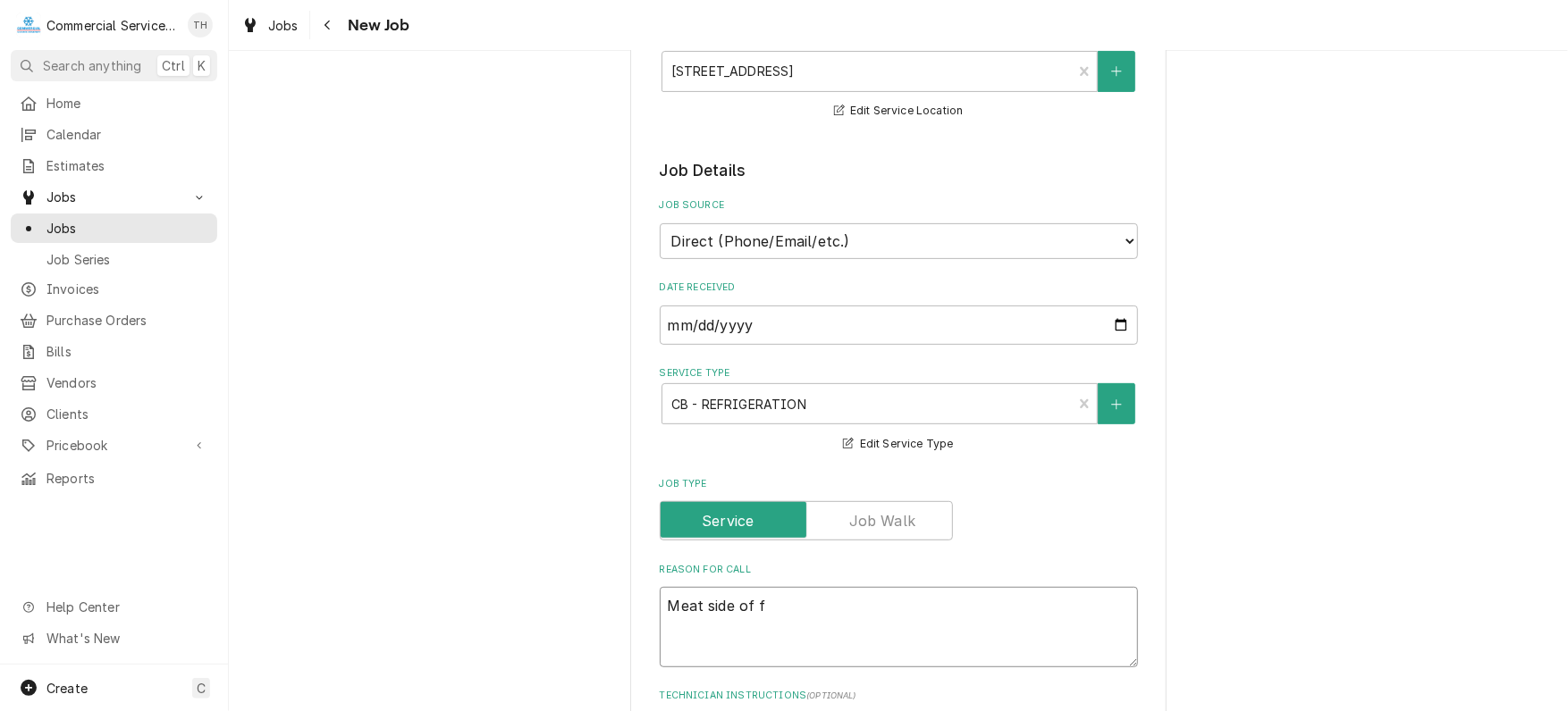
type textarea "Meat side of fr"
type textarea "x"
type textarea "Meat side of fro"
type textarea "x"
type textarea "Meat side of from"
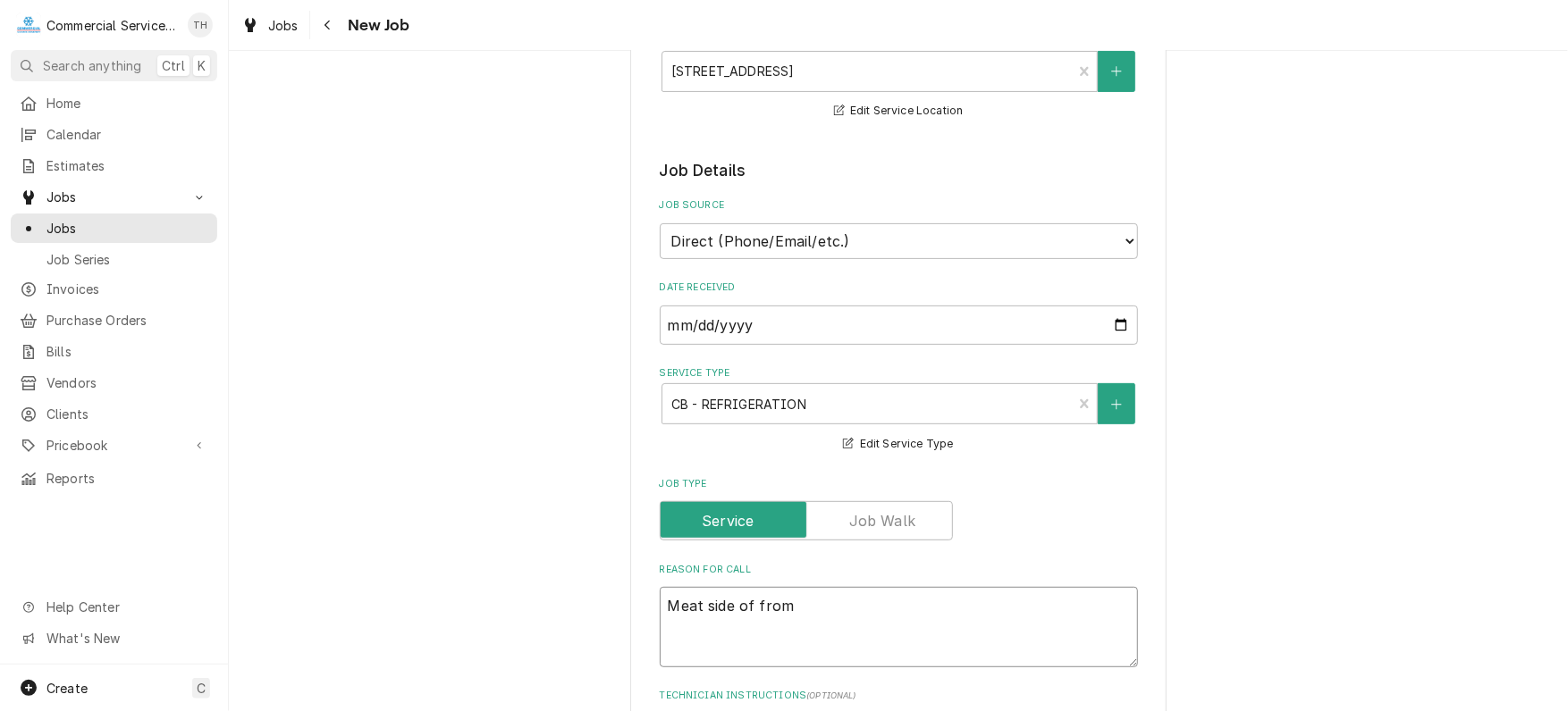
type textarea "x"
type textarea "Meat side of fro"
type textarea "x"
type textarea "Meat side of fron"
type textarea "x"
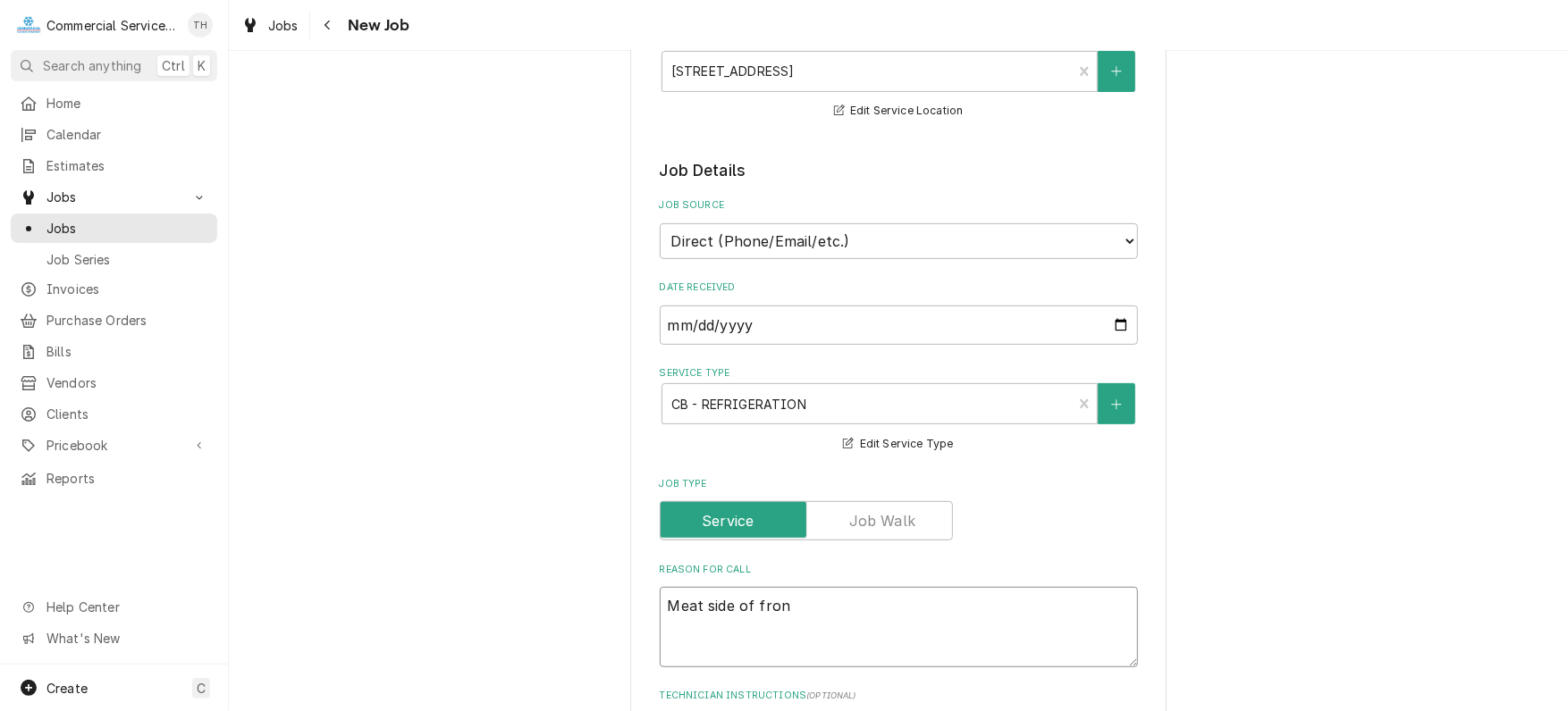
type textarea "Meat side of front"
type textarea "x"
type textarea "Meat side of front"
type textarea "x"
type textarea "Meat side of front p"
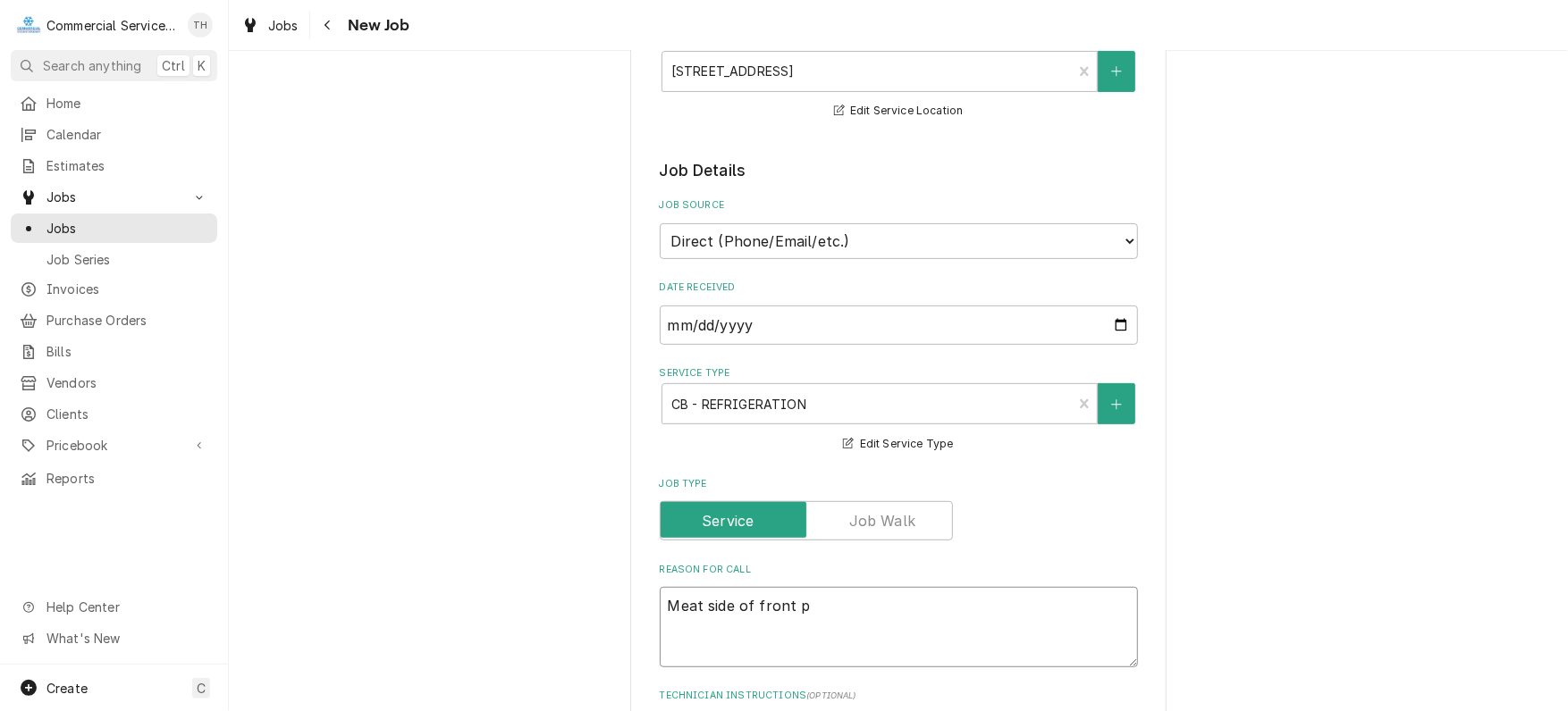
type textarea "x"
type textarea "Meat side of front pr"
type textarea "x"
type textarea "Meat side of front pre"
type textarea "x"
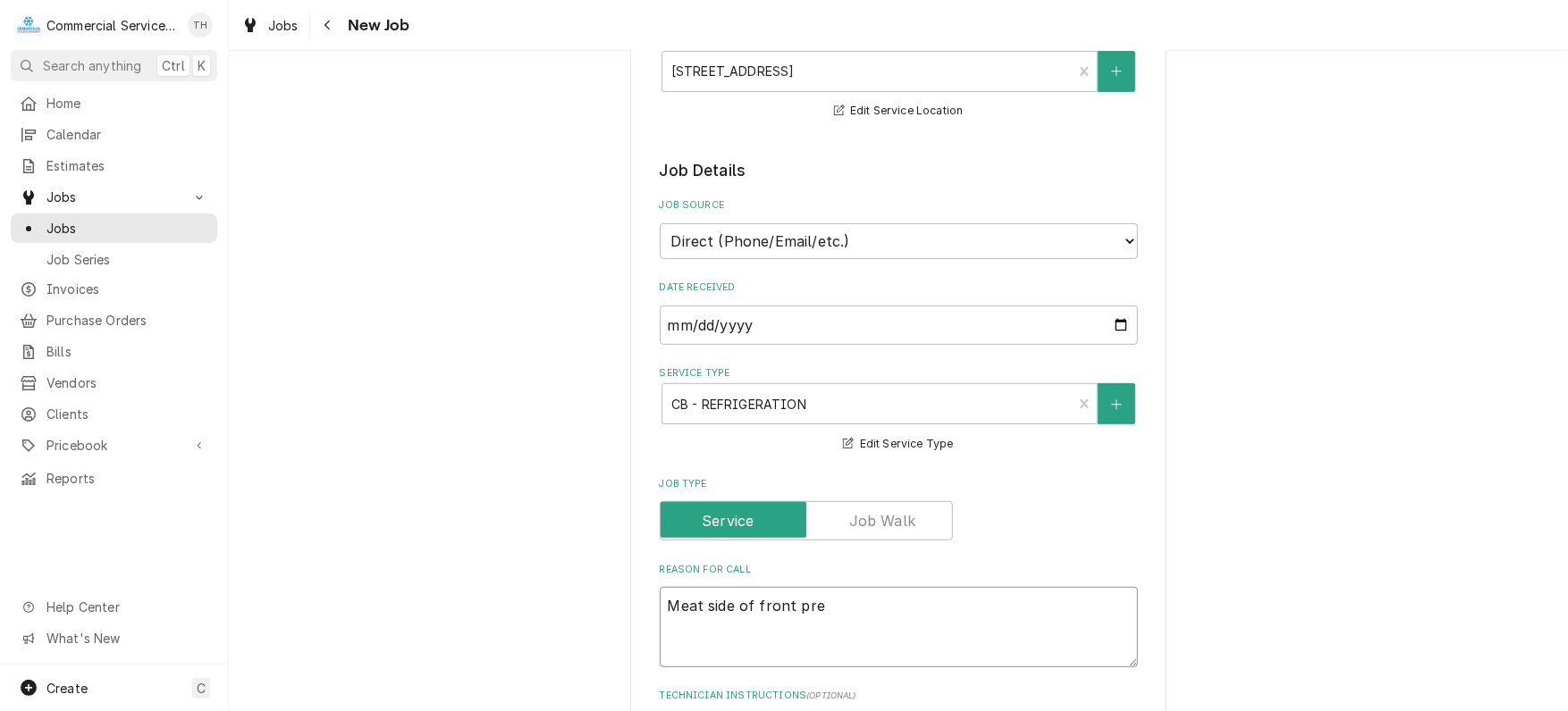
type textarea "Meat side of front prep"
type textarea "x"
type textarea "Meat side of front prep"
type textarea "x"
type textarea "Meat side of front prep c"
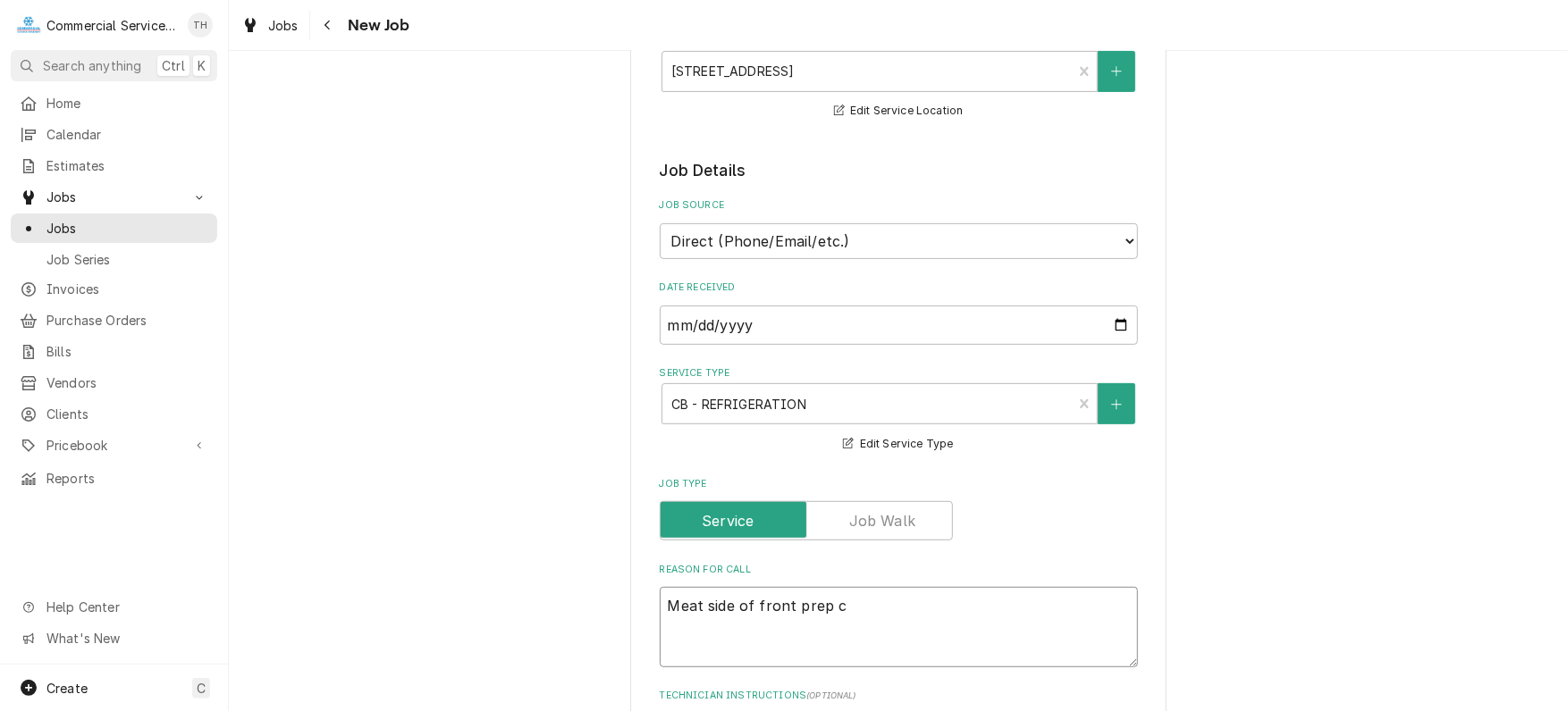
type textarea "x"
type textarea "Meat side of front prep co"
type textarea "x"
type textarea "Meat side of front prep coo"
type textarea "x"
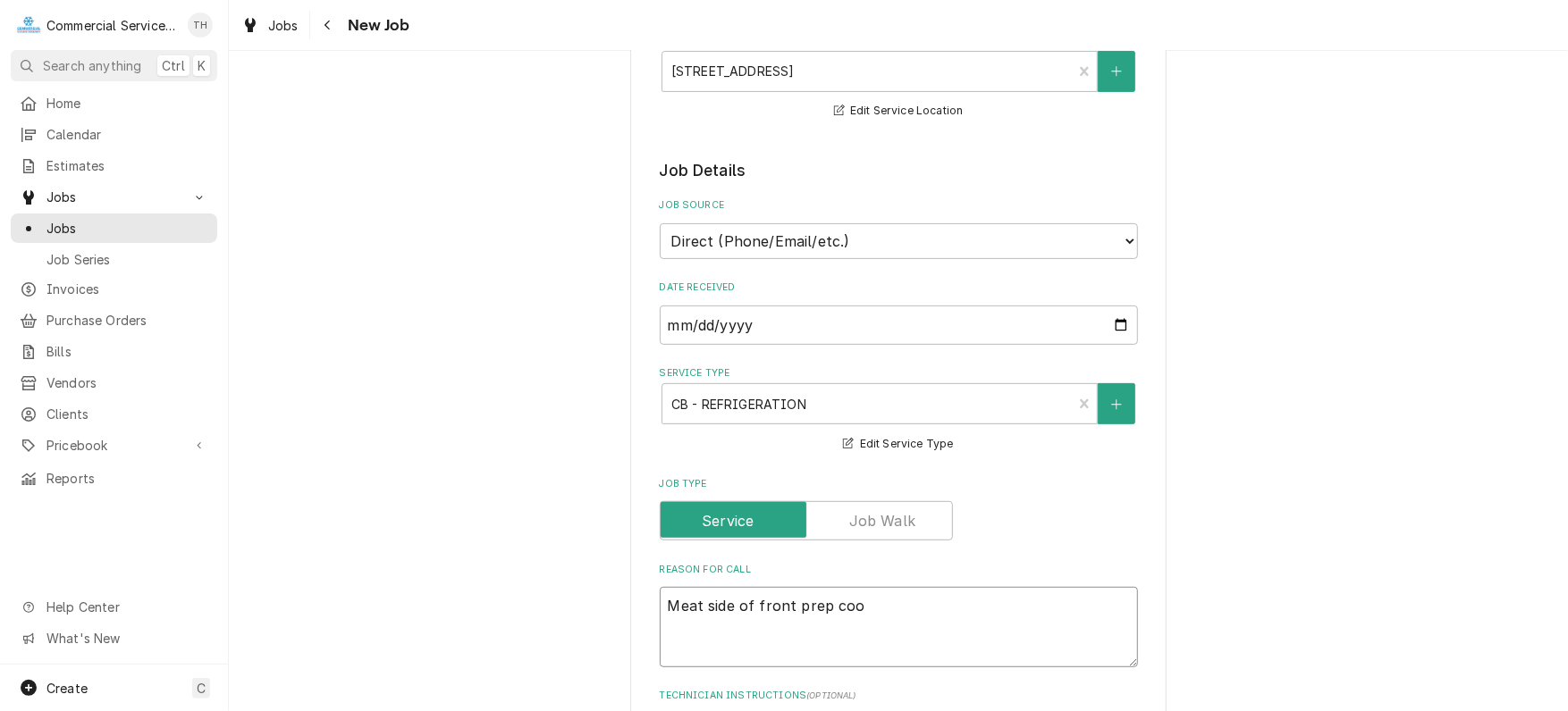
type textarea "Meat side of front prep cool"
type textarea "x"
type textarea "Meat side of front prep coole"
type textarea "x"
type textarea "Meat side of front prep cooler"
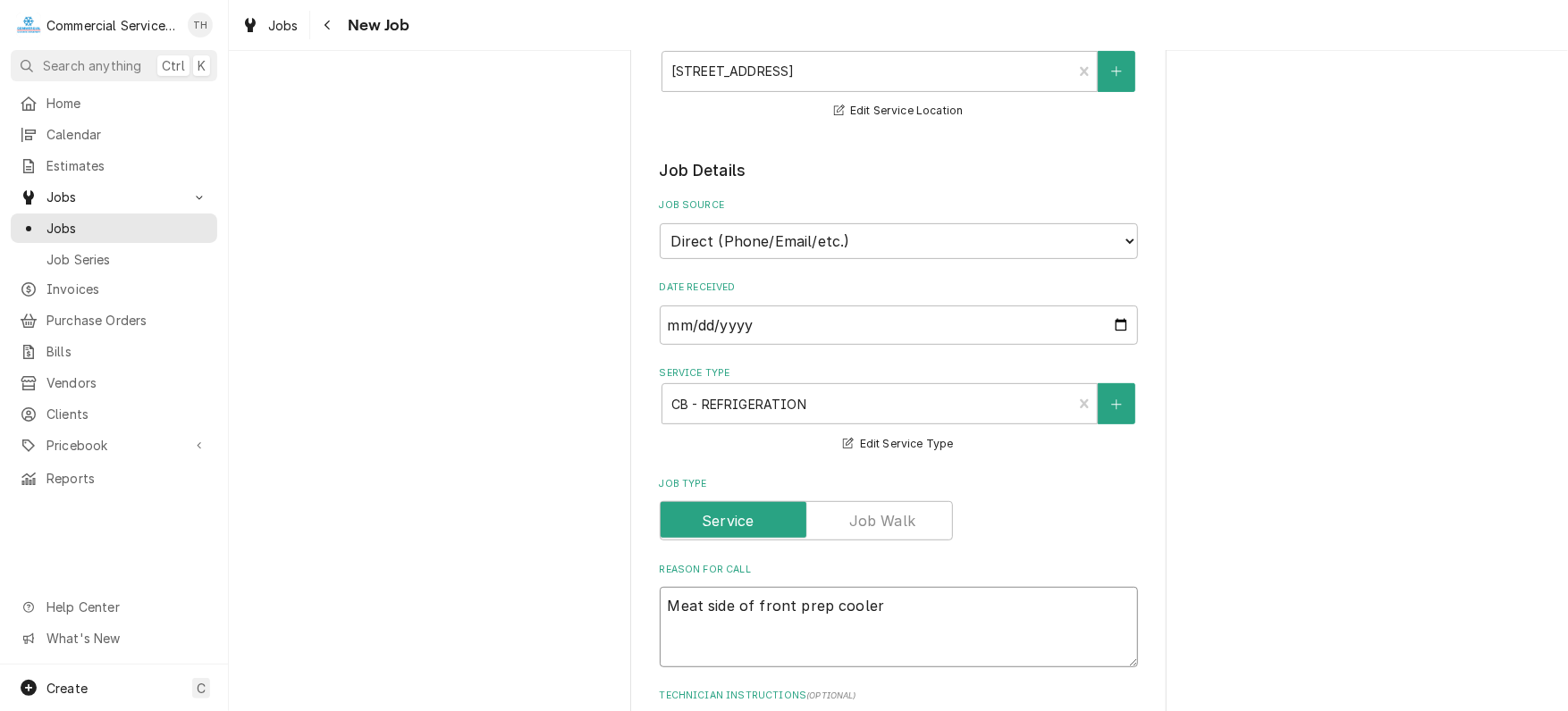
type textarea "x"
type textarea "Meat side of front prep cooler"
type textarea "x"
type textarea "Meat side of front prep cooler i"
type textarea "x"
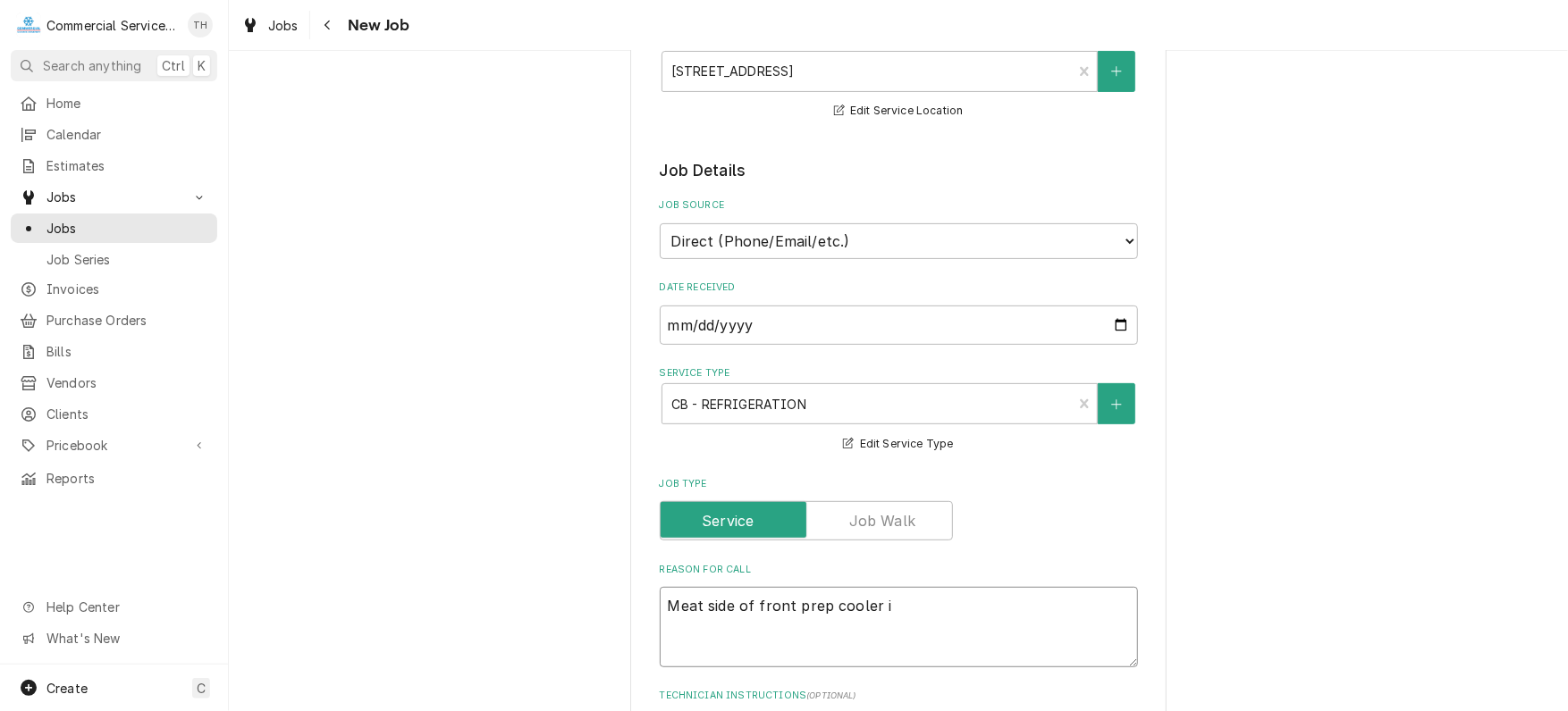
type textarea "Meat side of front prep cooler is"
type textarea "x"
type textarea "Meat side of front prep cooler is"
type textarea "x"
type textarea "Meat side of front prep cooler is s"
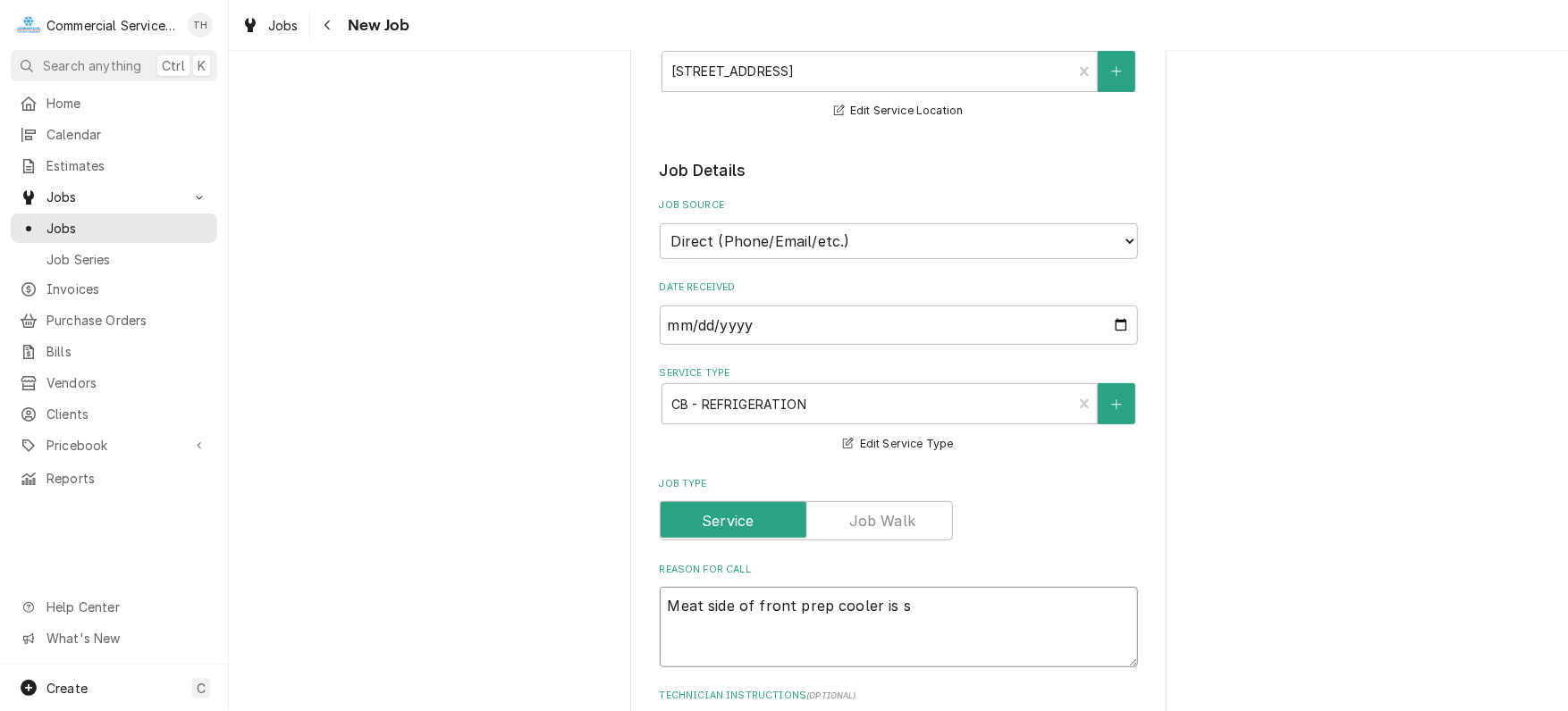
type textarea "x"
type textarea "Meat side of front prep cooler is st"
type textarea "x"
type textarea "Meat side of front prep cooler is sti"
type textarea "x"
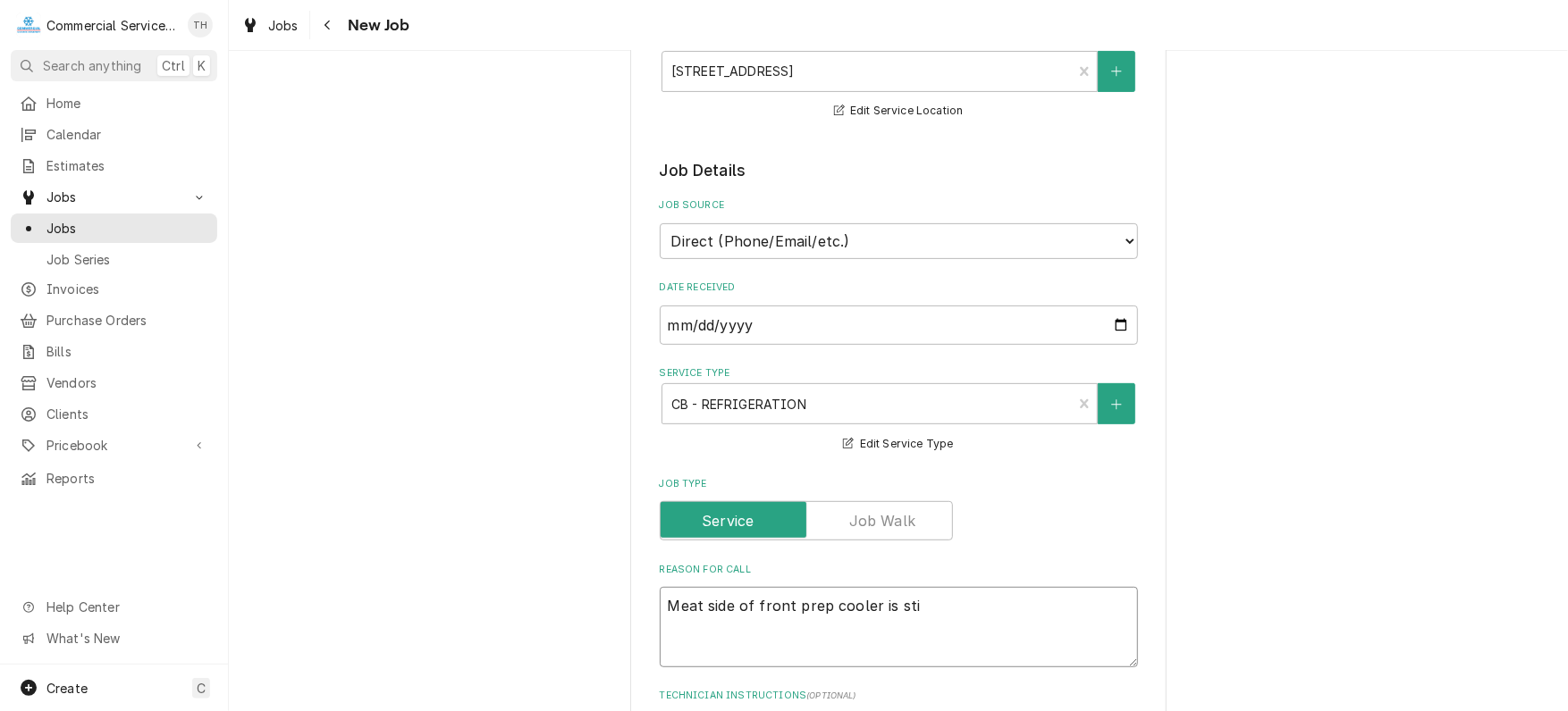
type textarea "Meat side of front prep cooler is stil"
type textarea "x"
type textarea "Meat side of front prep cooler is still"
type textarea "x"
type textarea "Meat side of front prep cooler is still"
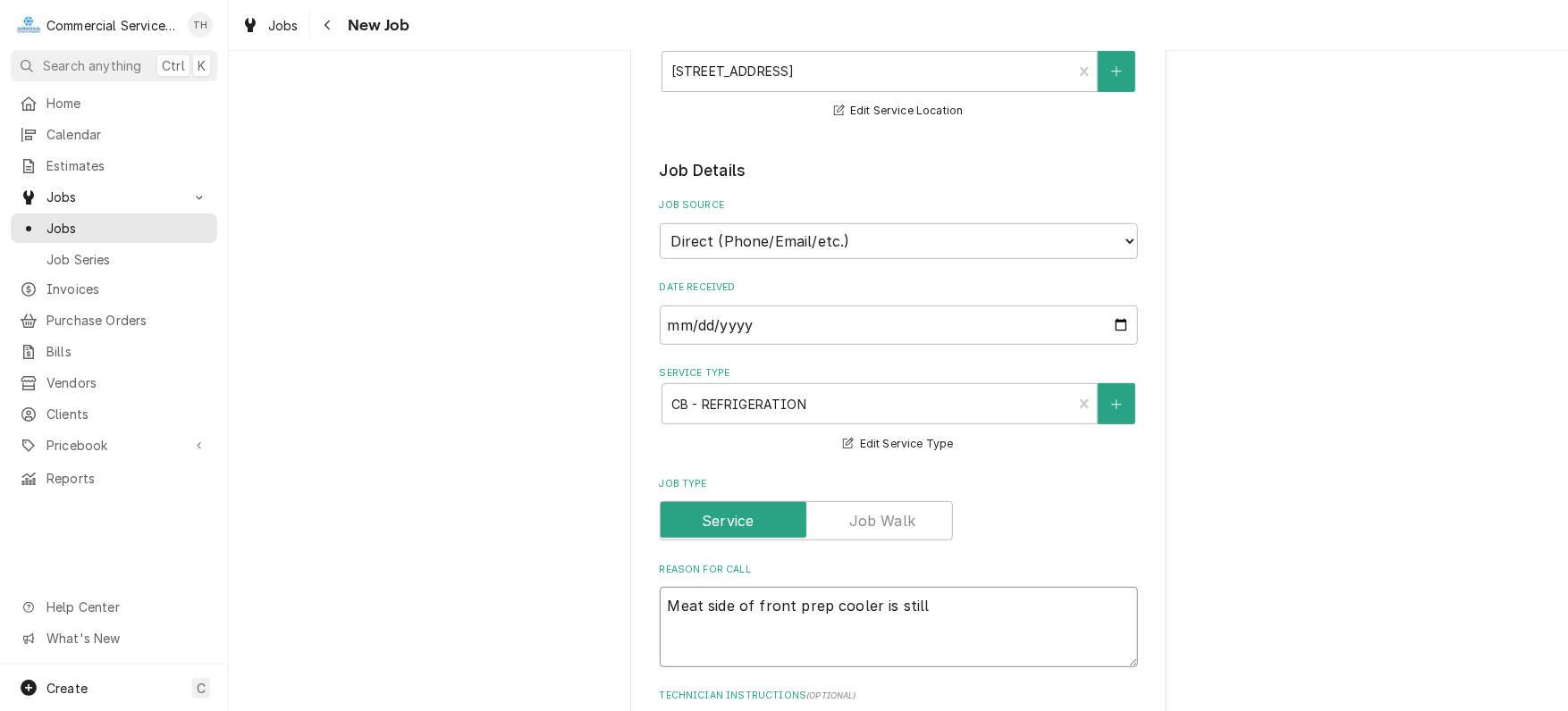
type textarea "x"
type textarea "Meat side of front prep cooler is still d"
type textarea "x"
type textarea "Meat side of front prep cooler is still do"
type textarea "x"
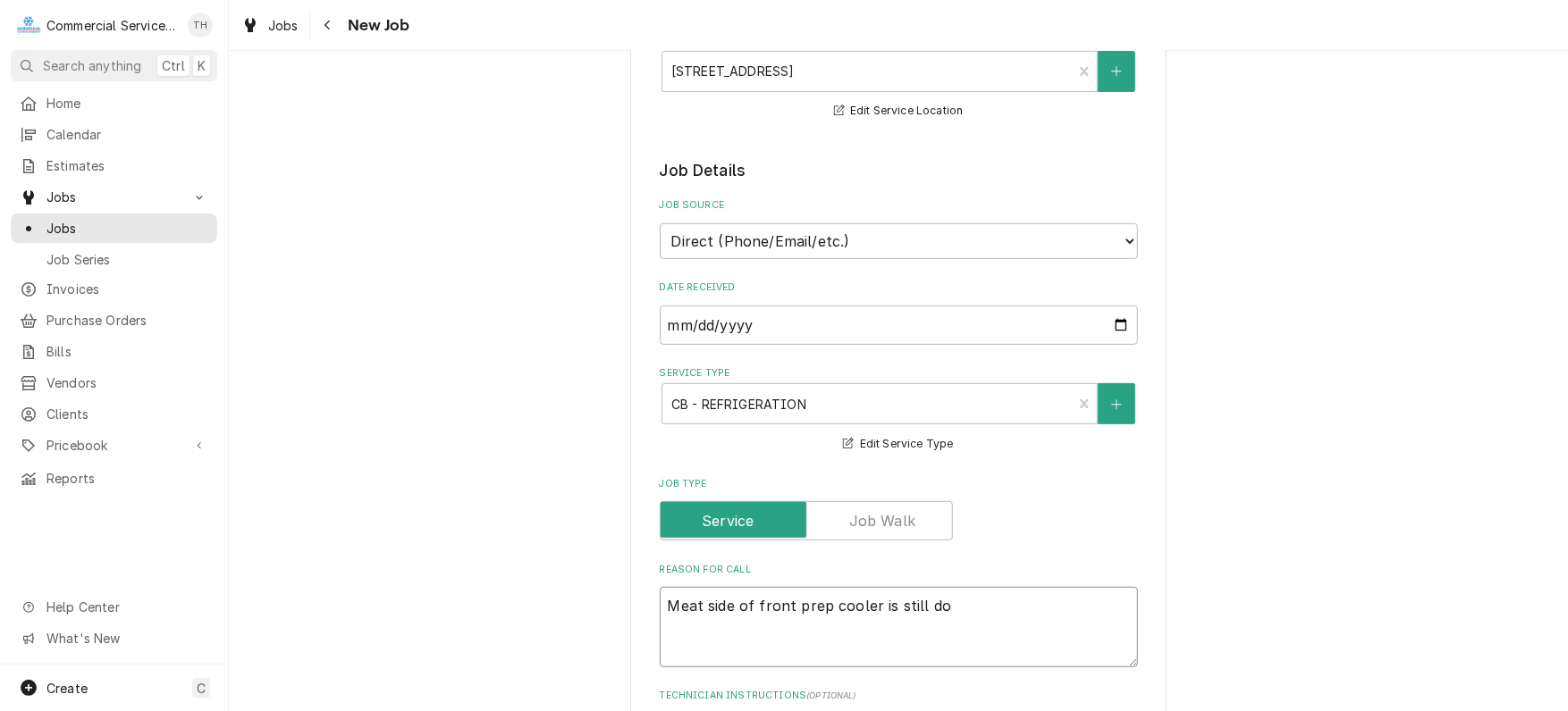
type textarea "Meat side of front prep cooler is still dow"
type textarea "x"
type textarea "Meat side of front prep cooler is still down"
type textarea "x"
type textarea "Meat side of front prep cooler is still down."
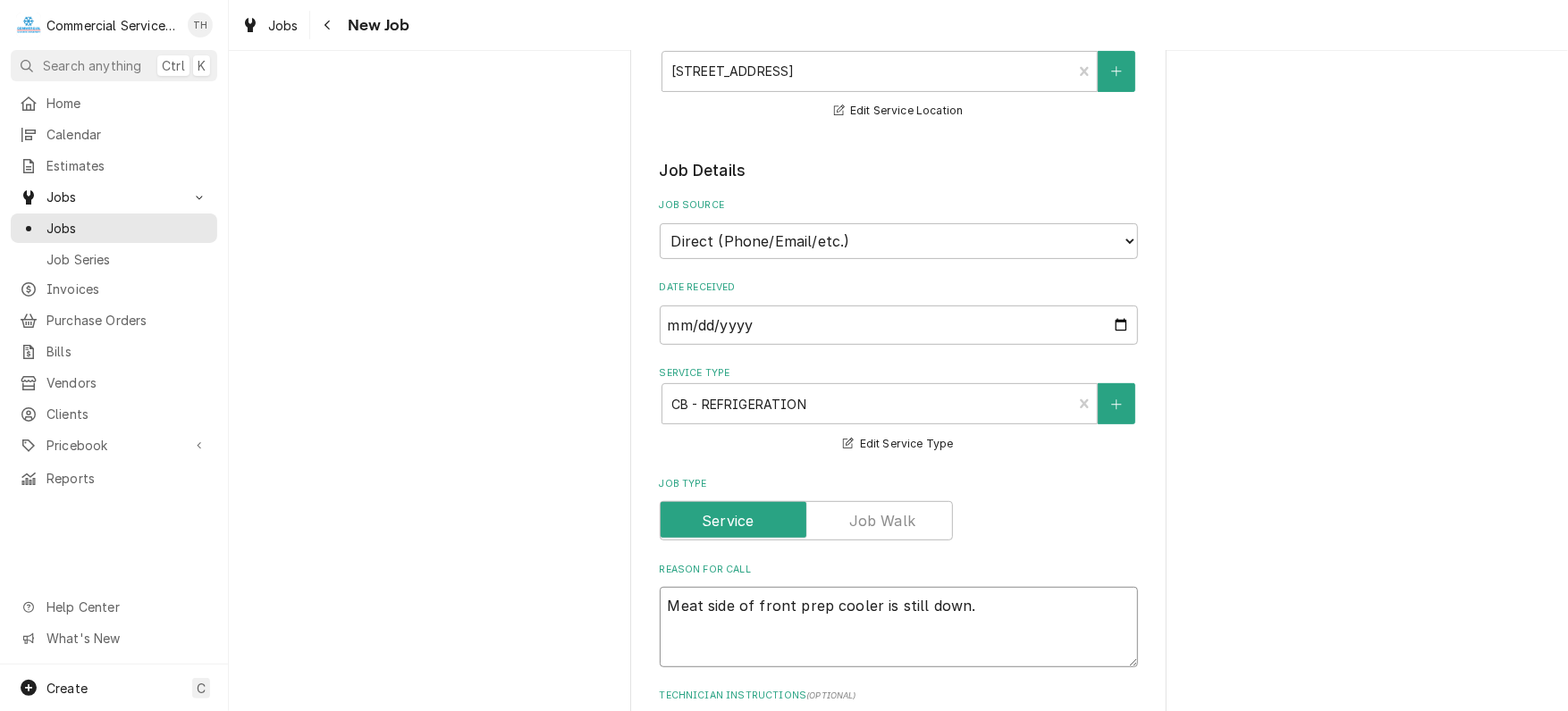
type textarea "x"
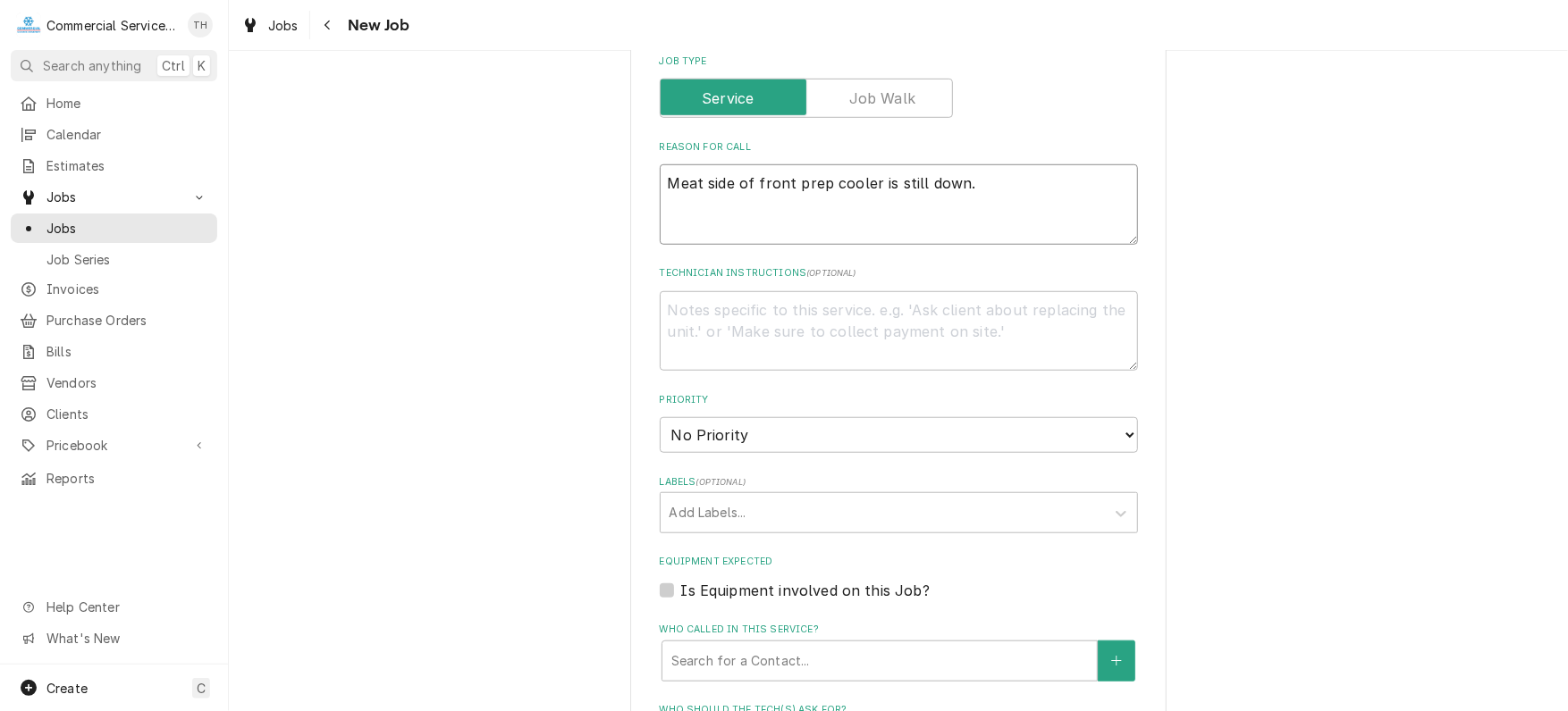
scroll to position [715, 0]
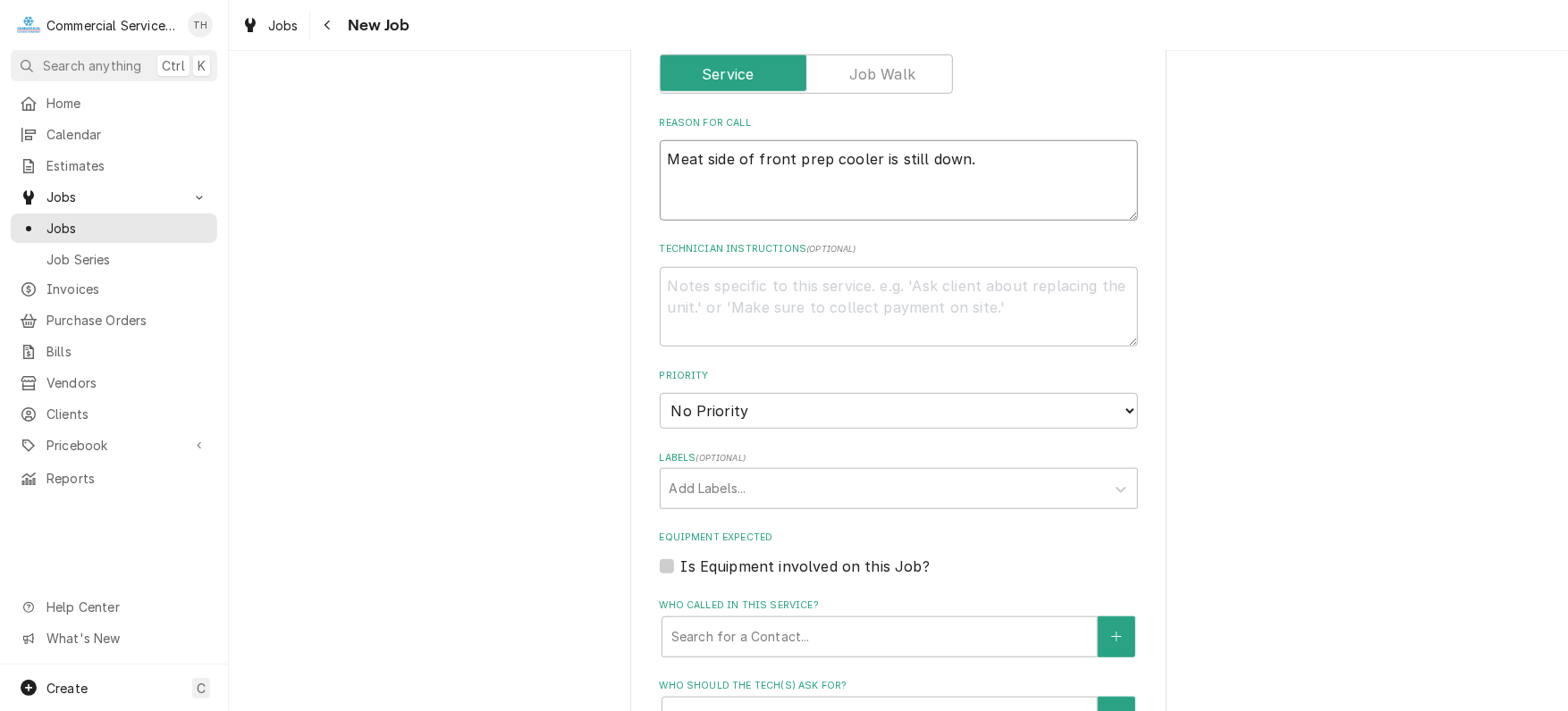
type textarea "Meat side of front prep cooler is still down."
click at [690, 281] on textarea "Technician Instructions ( optional )" at bounding box center [899, 307] width 479 height 80
type textarea "x"
type textarea "S"
type textarea "x"
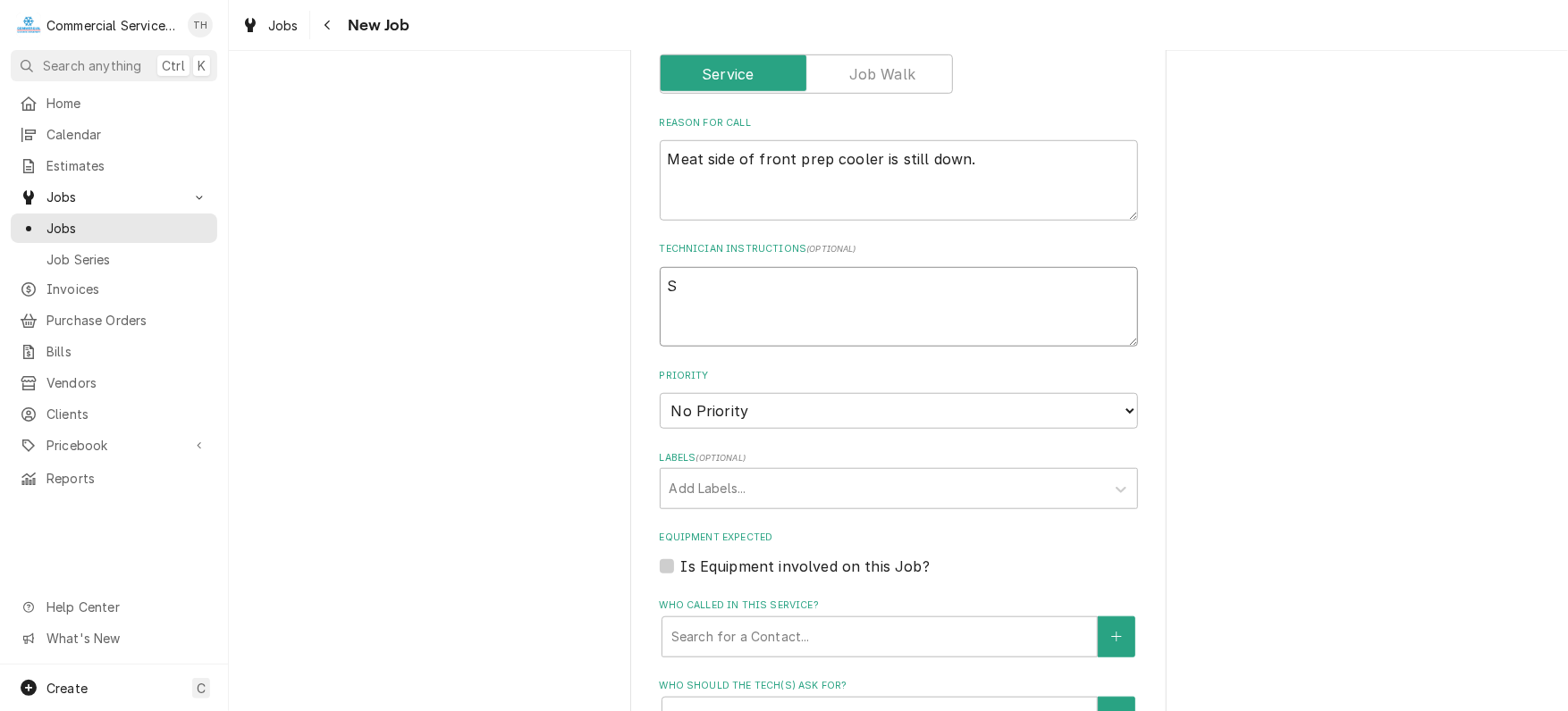
type textarea "Se"
type textarea "x"
type textarea "Seb"
type textarea "x"
type textarea "Seba"
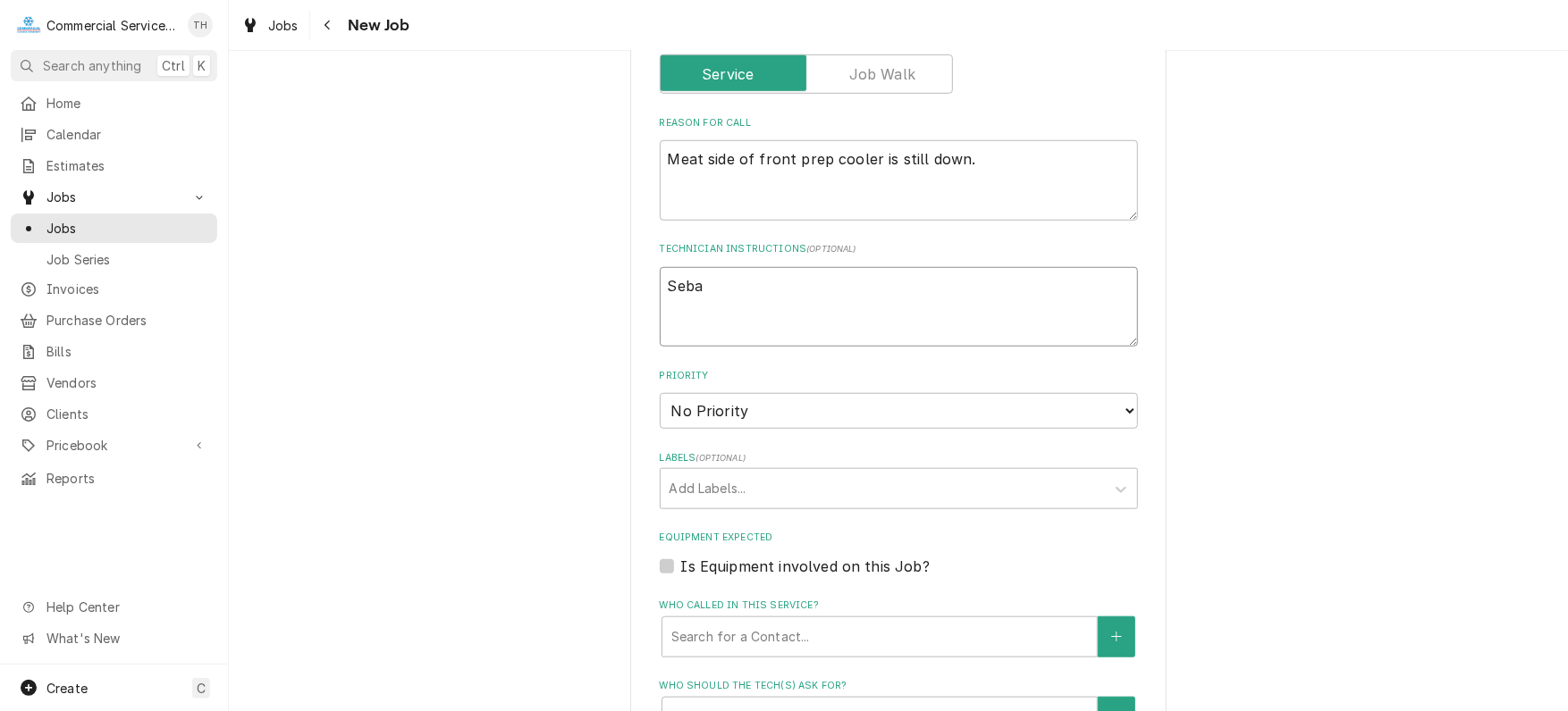
type textarea "x"
type textarea "Sebas"
type textarea "x"
type textarea "Sebast"
type textarea "x"
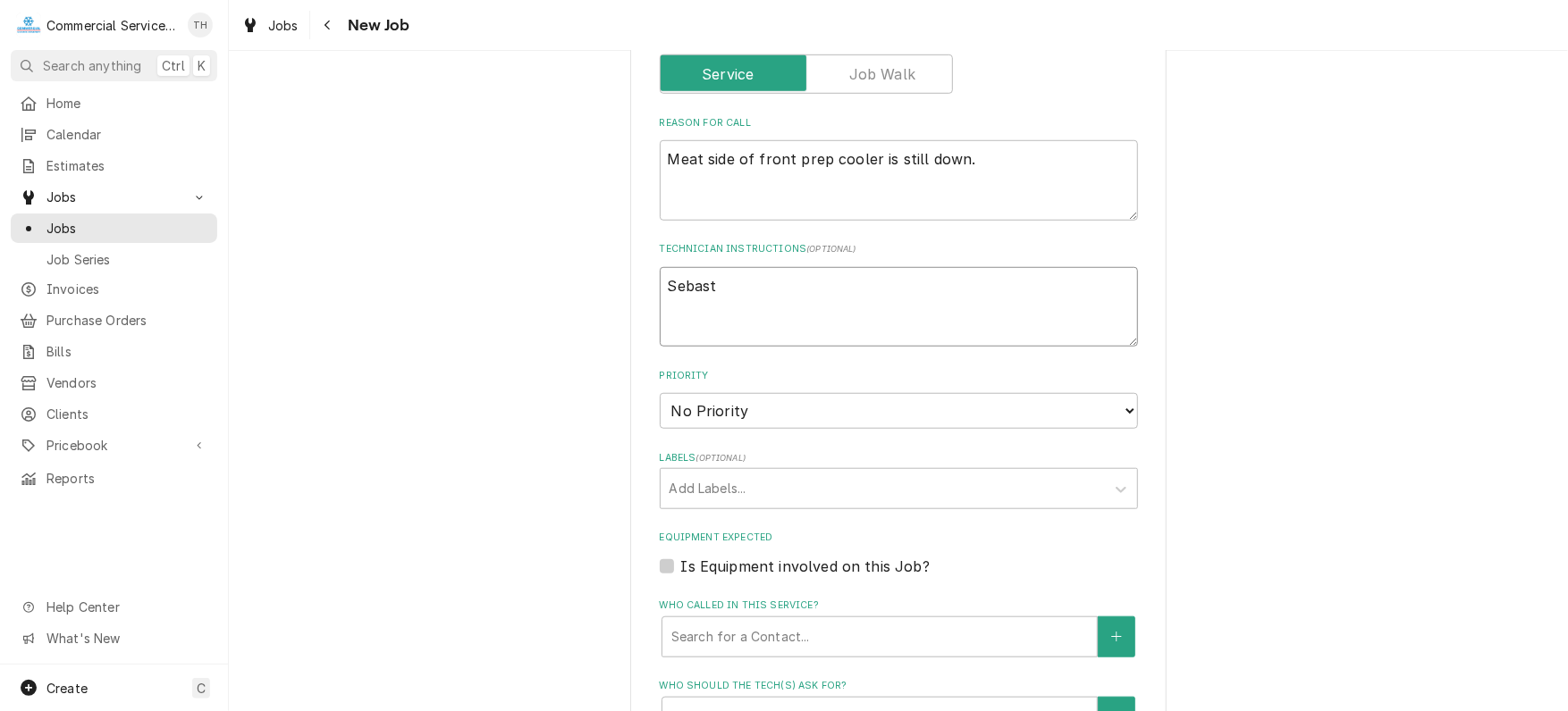
type textarea "Sebasti"
type textarea "x"
type textarea "Sebastia"
type textarea "x"
type textarea "Sebastian"
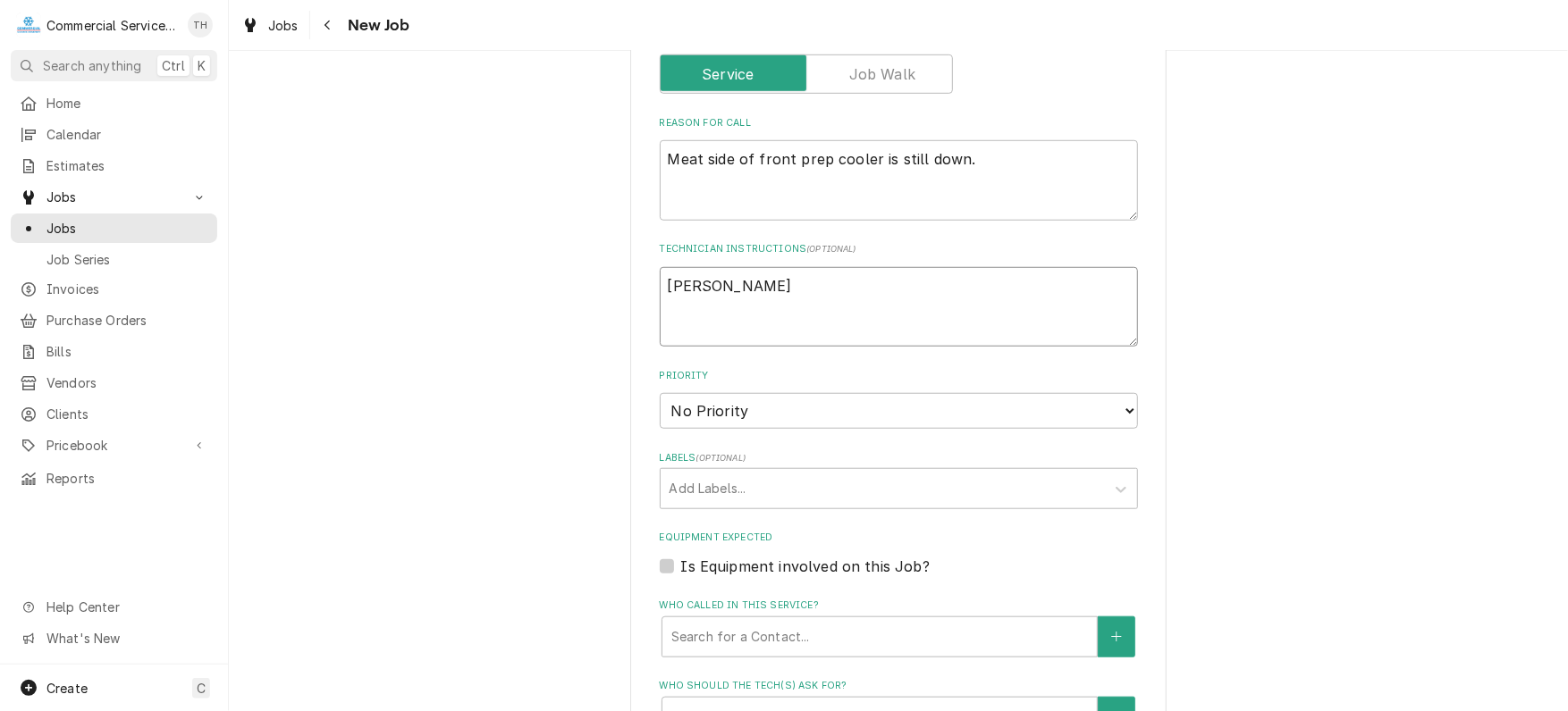
type textarea "x"
type textarea "Sebastian"
type textarea "x"
type textarea "Sebastian h"
type textarea "x"
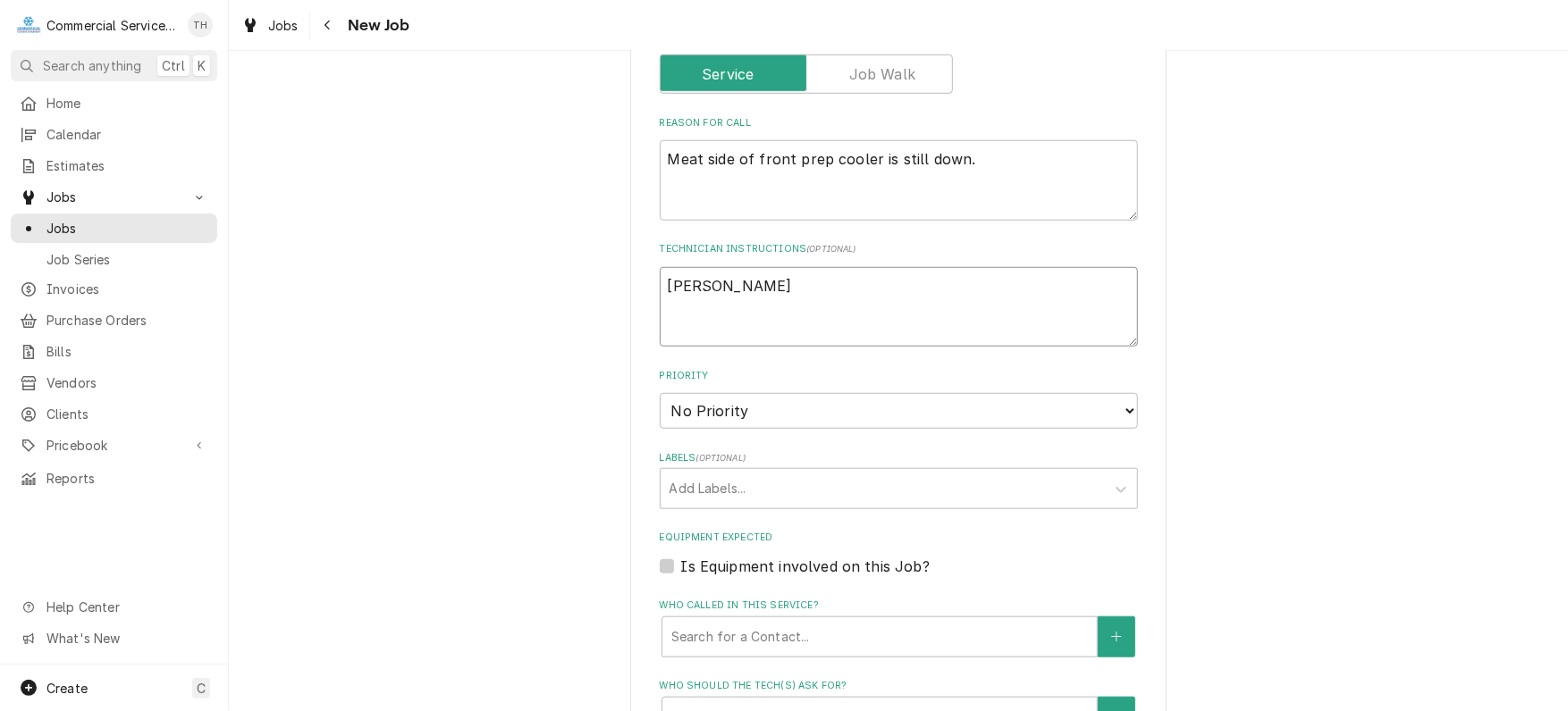
type textarea "Sebastian ha"
type textarea "x"
type textarea "Sebastian has"
type textarea "x"
type textarea "Sebastian has"
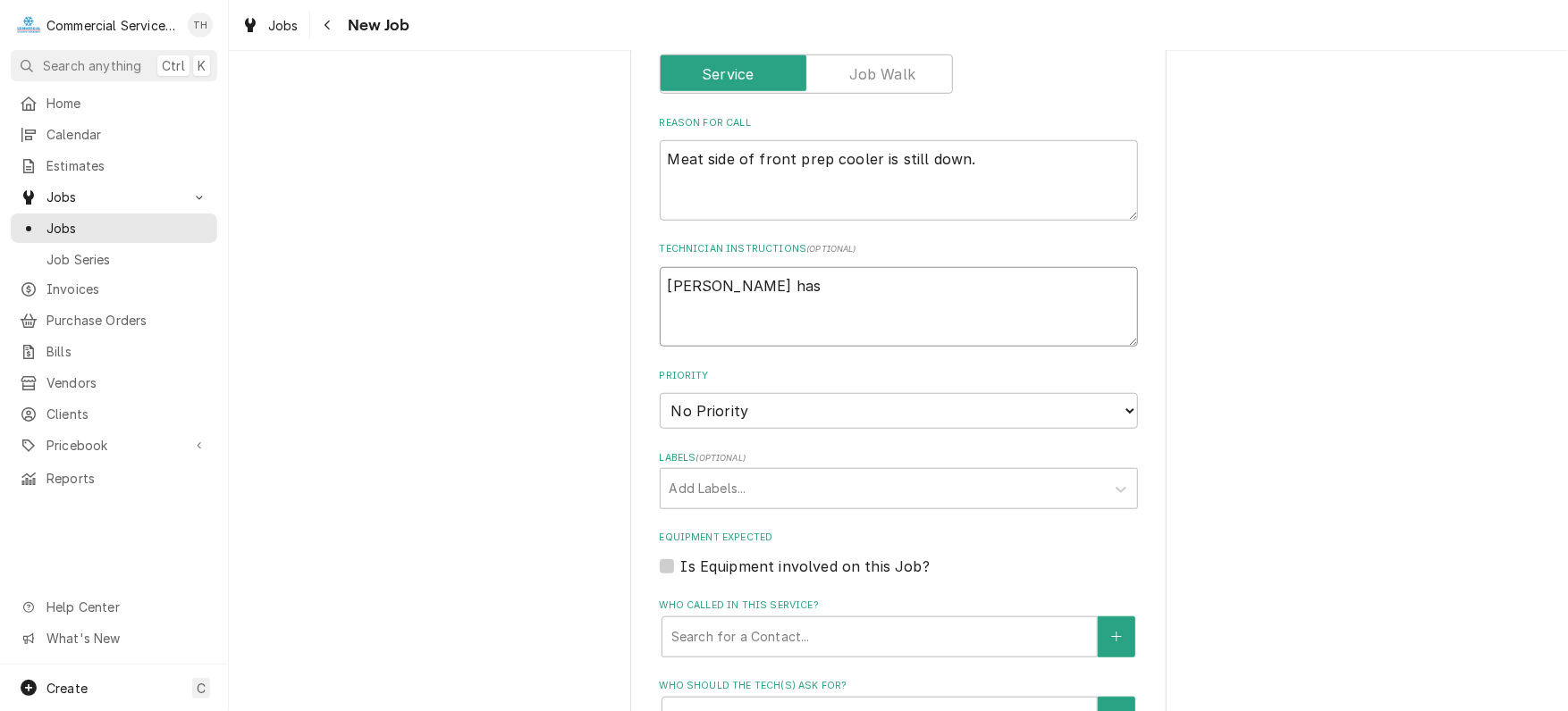
type textarea "x"
type textarea "Sebastian has n"
type textarea "x"
type textarea "Sebastian has"
type textarea "x"
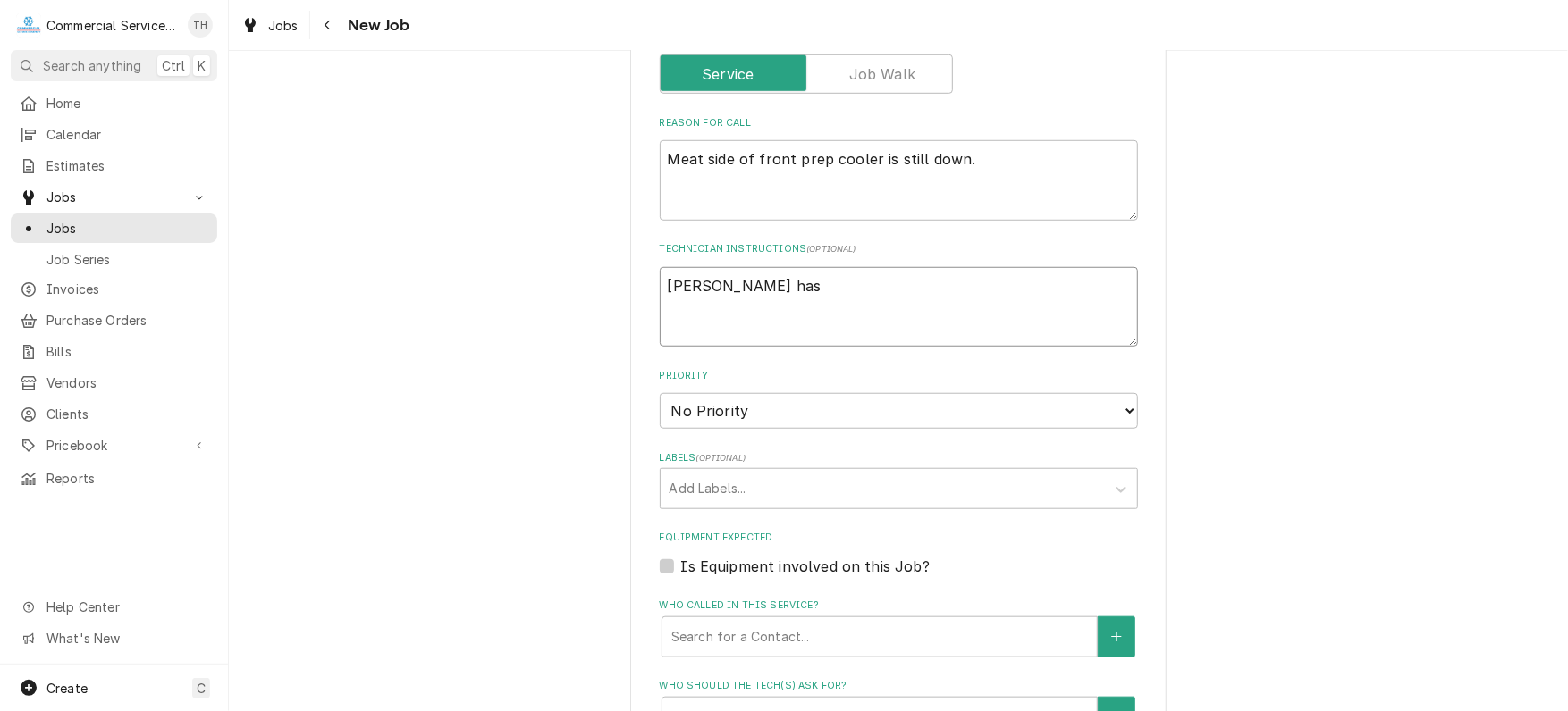
type textarea "Sebastian has b"
type textarea "x"
type textarea "Sebastian has be"
type textarea "x"
type textarea "Sebastian has bee"
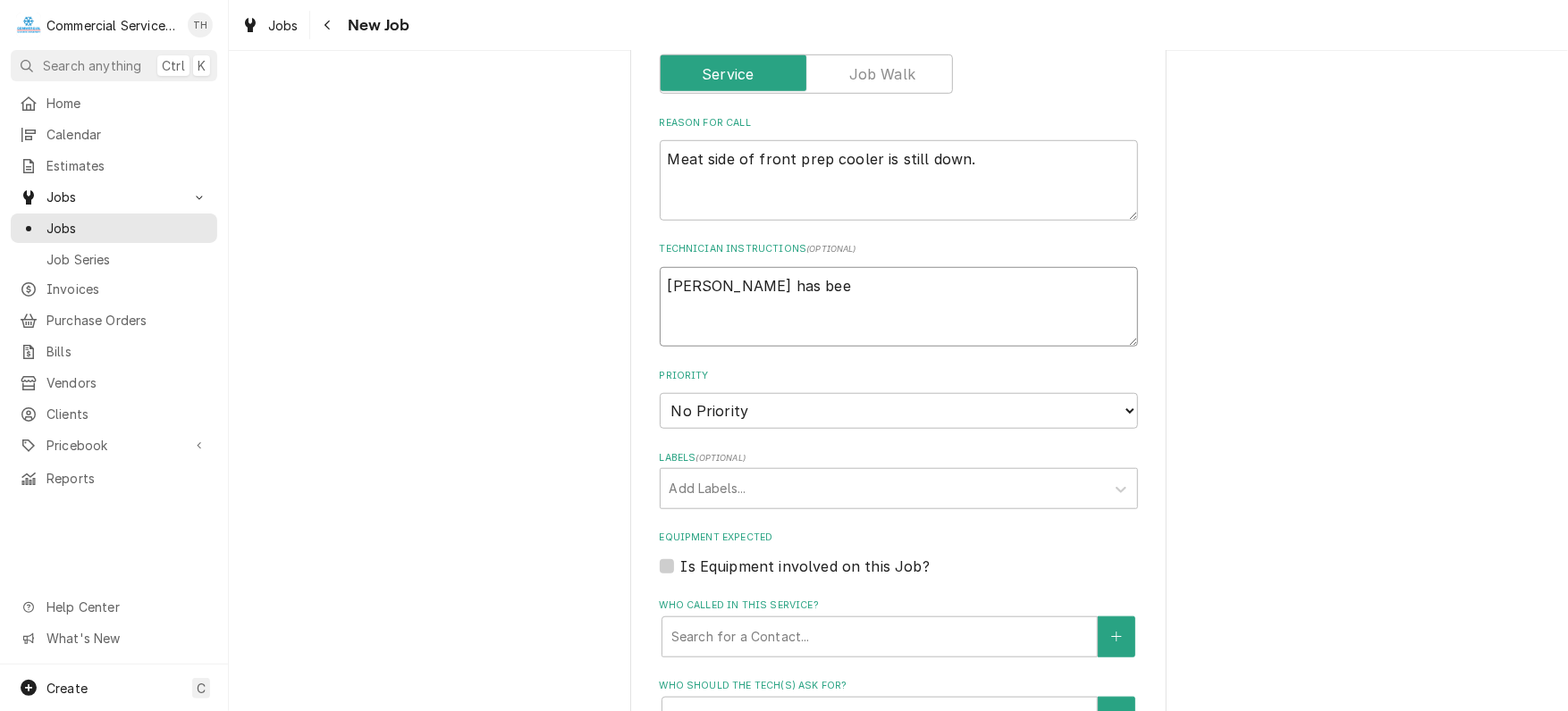
type textarea "x"
type textarea "Sebastian has been"
type textarea "x"
type textarea "Sebastian has been"
type textarea "x"
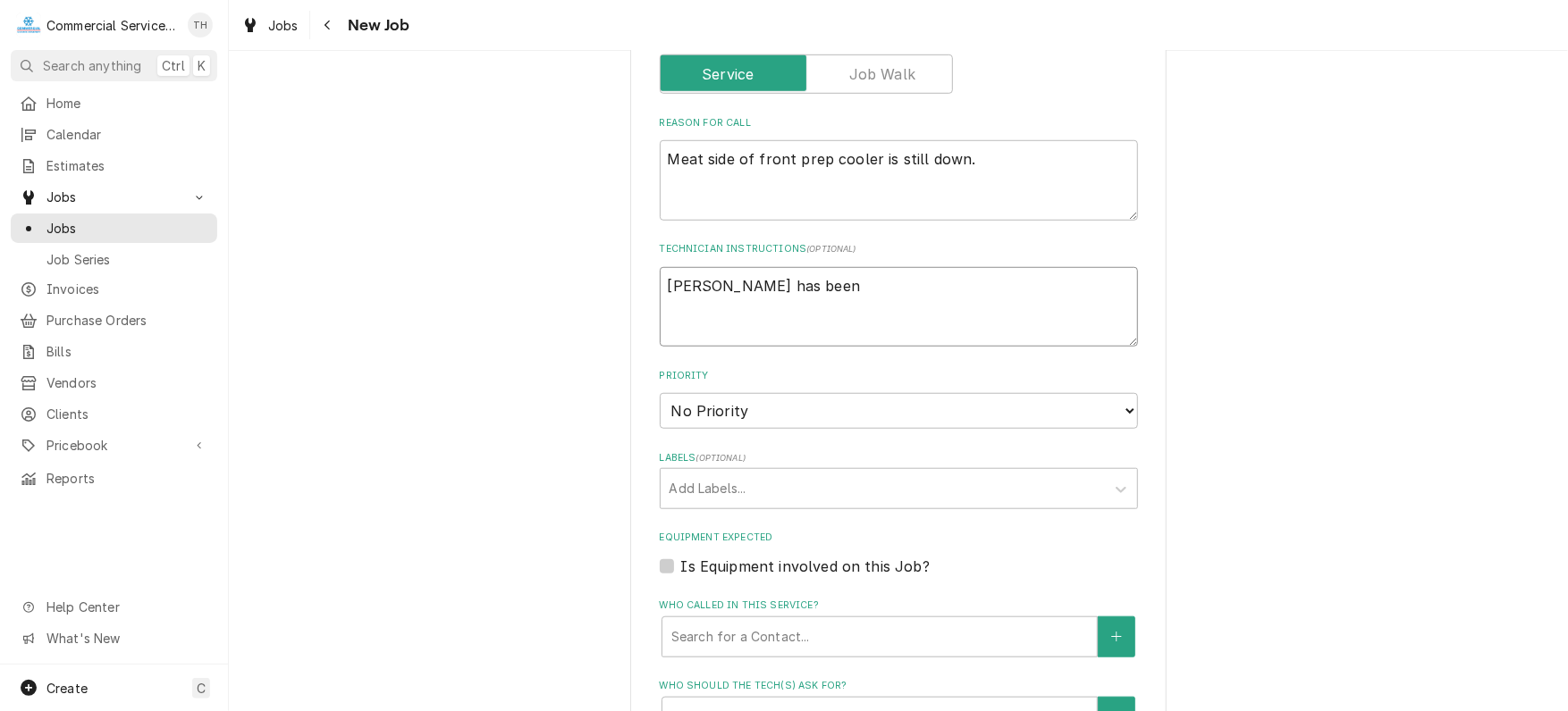
type textarea "Sebastian has been o"
type textarea "x"
type textarea "Sebastian has been on"
type textarea "x"
type textarea "Sebastian has been on"
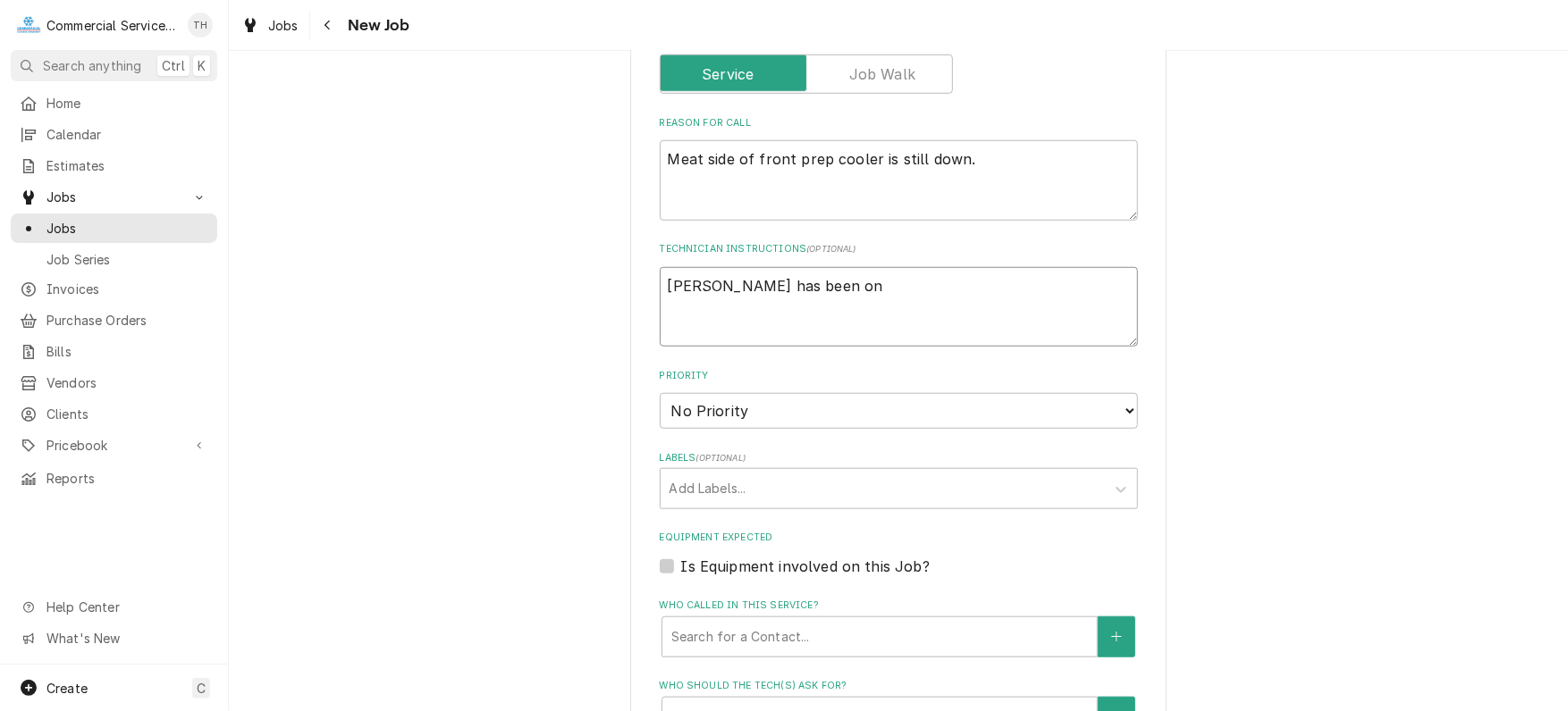
type textarea "x"
type textarea "Sebastian has been on u"
type textarea "x"
type textarea "Sebastian has been on un"
type textarea "x"
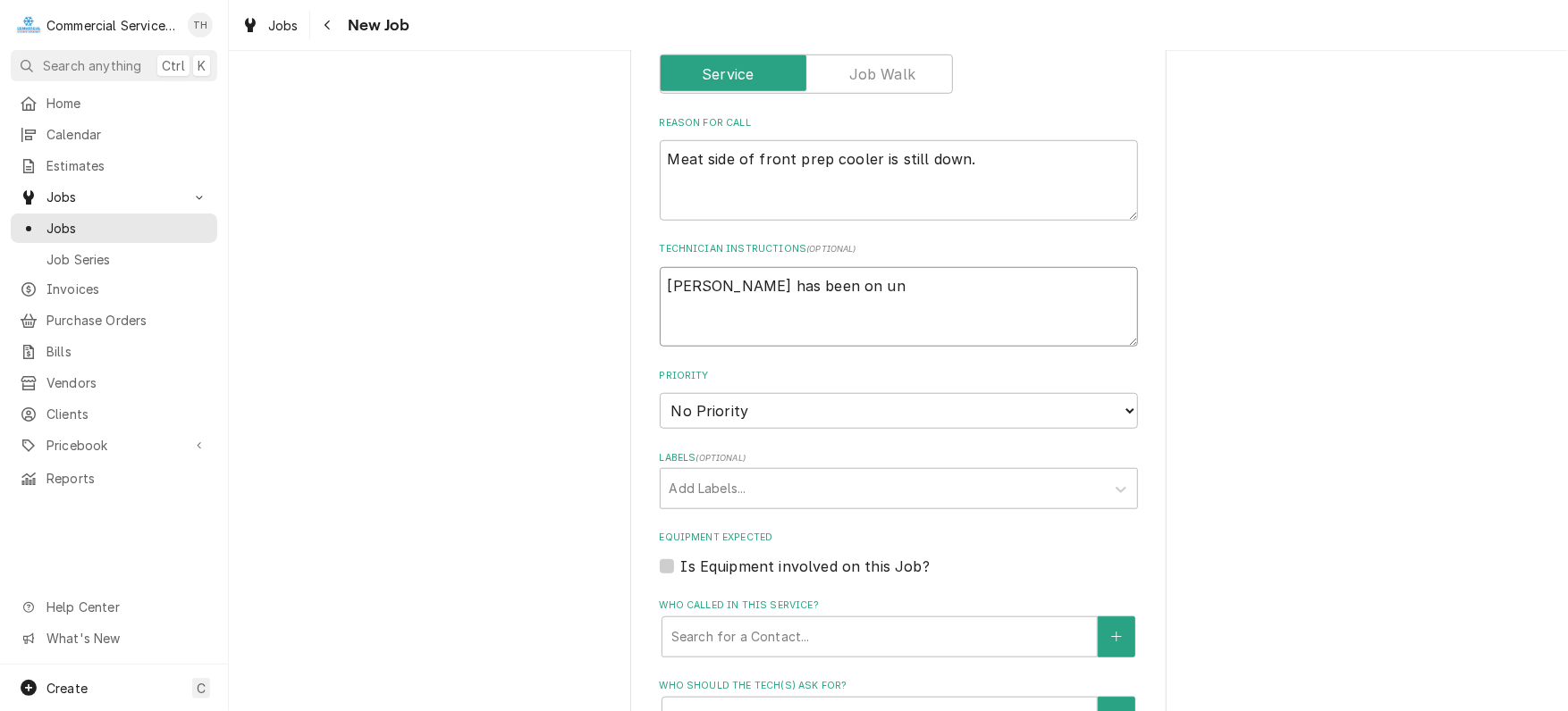
type textarea "Sebastian has been on uni"
type textarea "x"
type textarea "Sebastian has been on unit"
type textarea "x"
type textarea "Sebastian has been on unit"
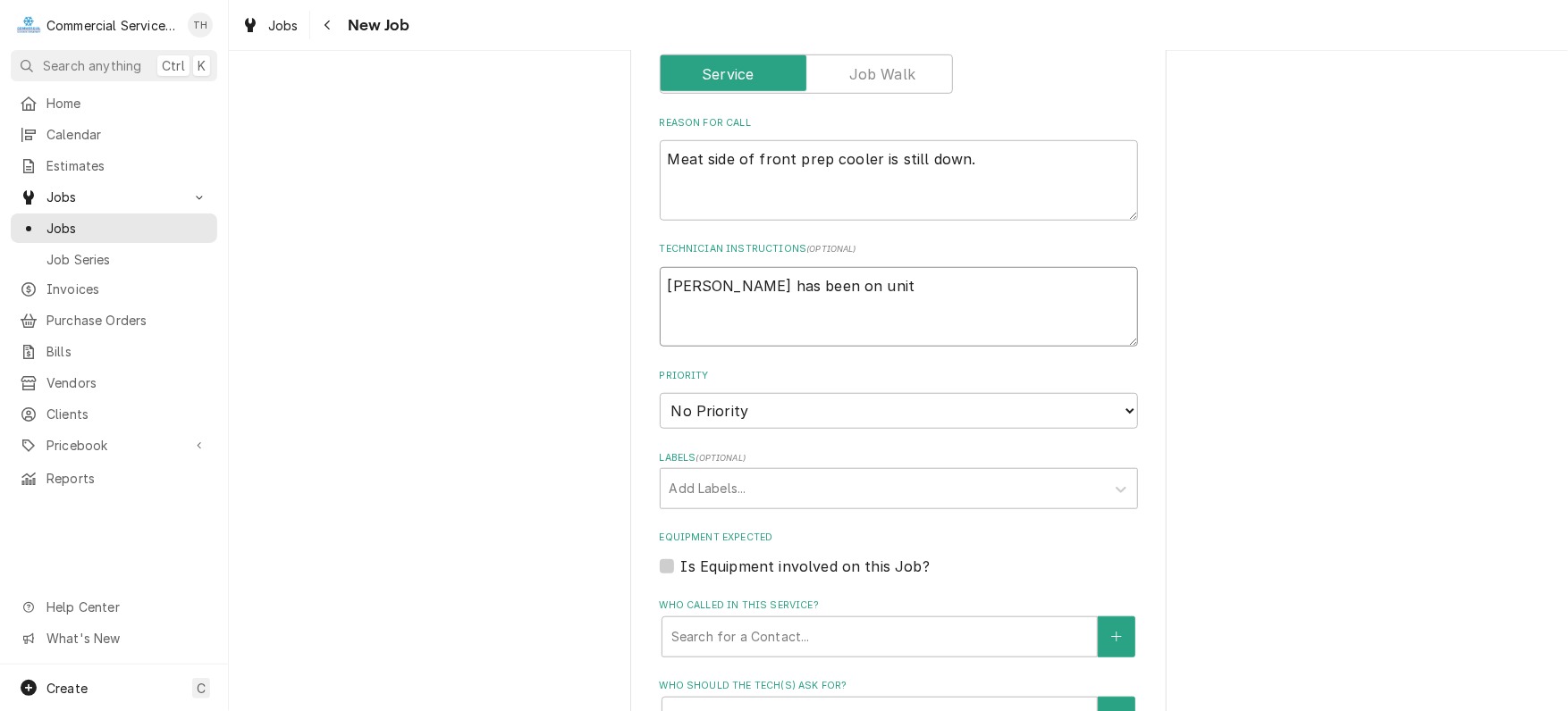
type textarea "x"
type textarea "Sebastian has been on unit t"
type textarea "x"
type textarea "Sebastian has been on unit tw"
type textarea "x"
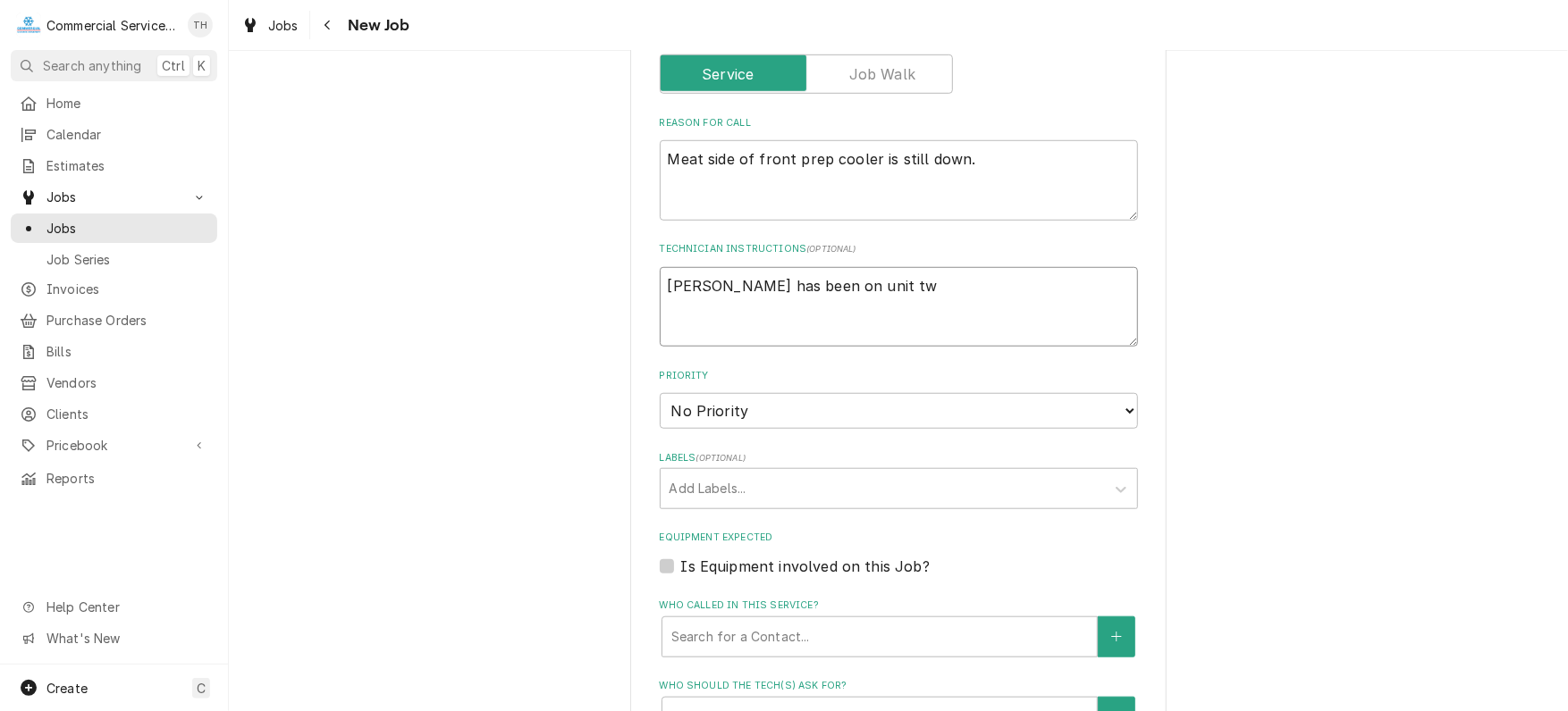
type textarea "Sebastian has been on unit twi"
type textarea "x"
type textarea "Sebastian has been on unit twic"
type textarea "x"
type textarea "Sebastian has been on unit twice"
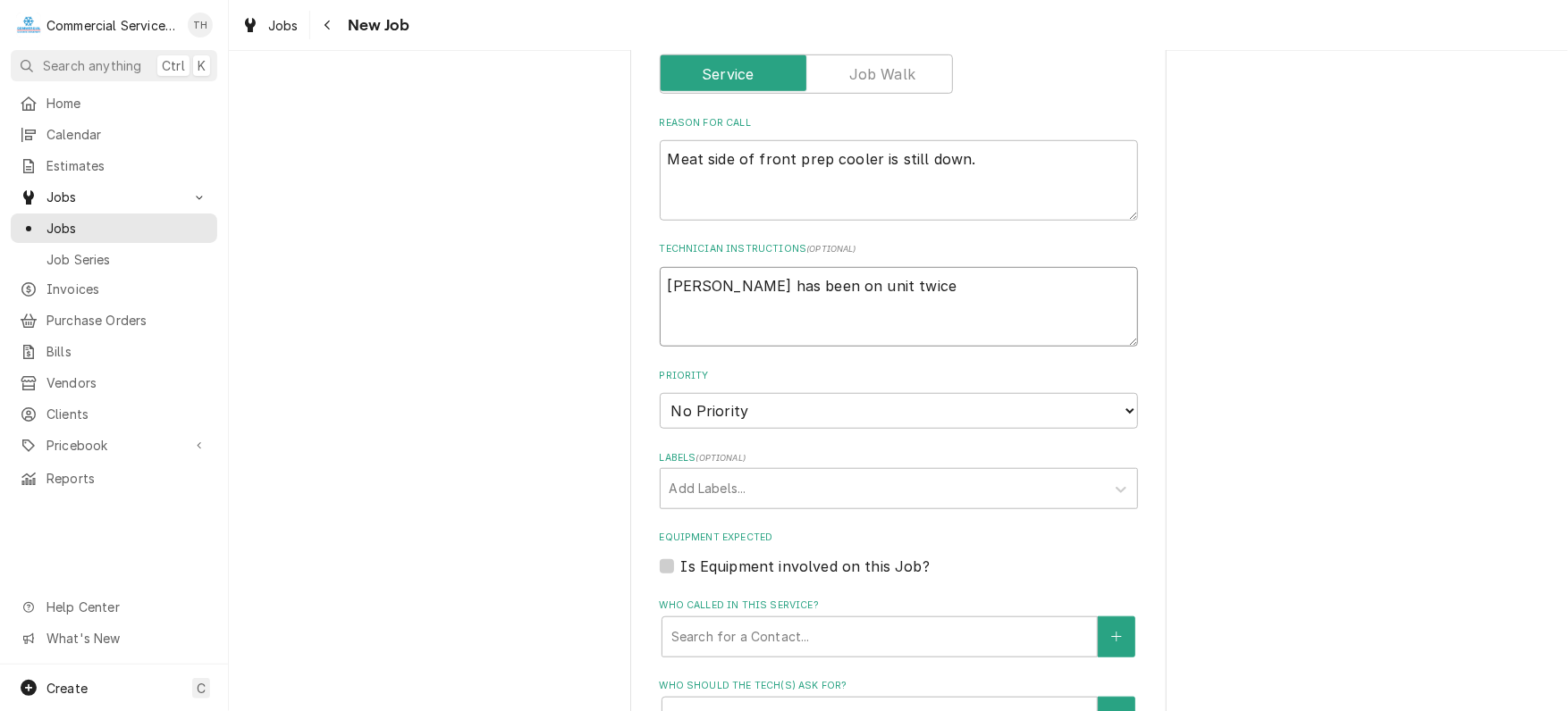
type textarea "x"
type textarea "Sebastian has been on unit twice"
type textarea "x"
type textarea "Sebastian has been on unit twice i"
type textarea "x"
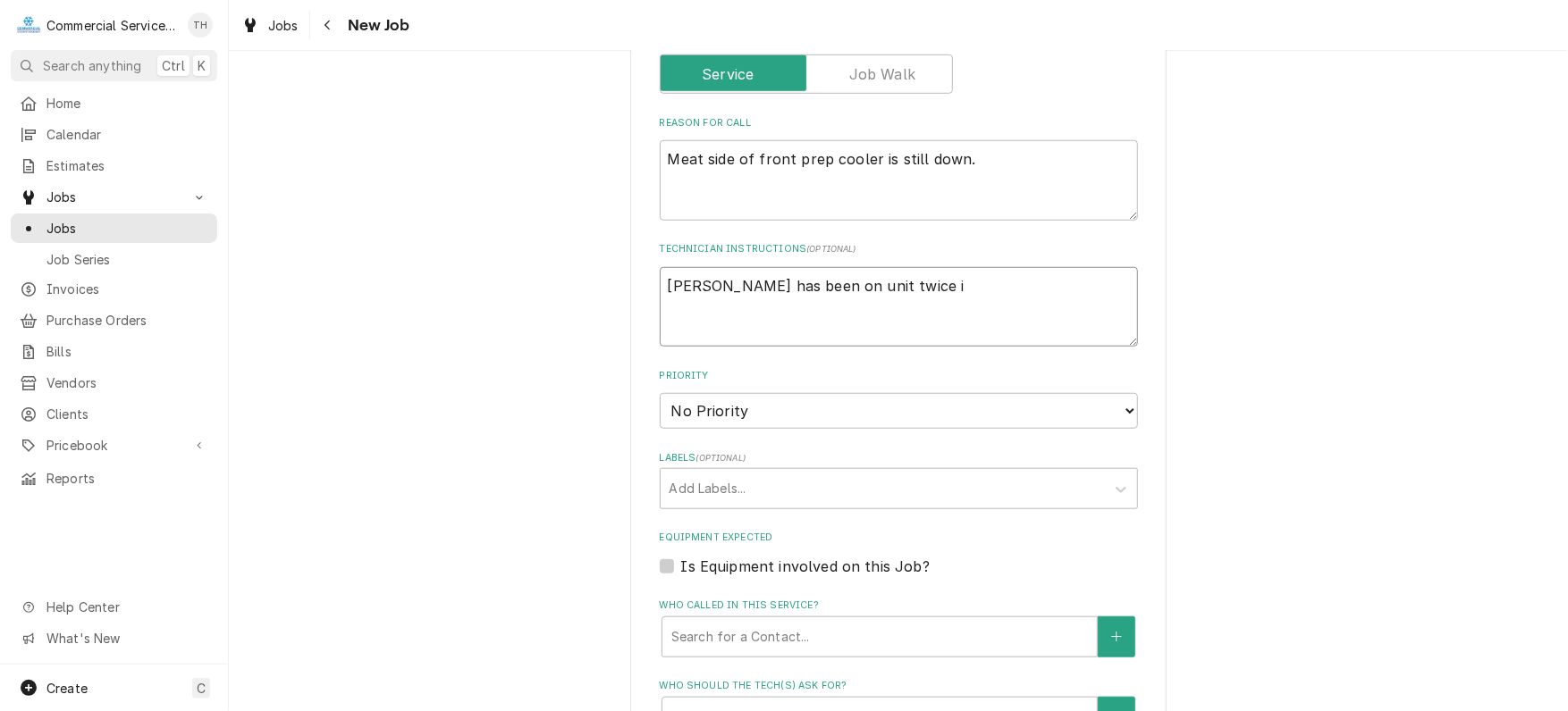
type textarea "Sebastian has been on unit twice in"
type textarea "x"
type textarea "Sebastian has been on unit twice in"
type textarea "x"
type textarea "Sebastian has been on unit twice in t"
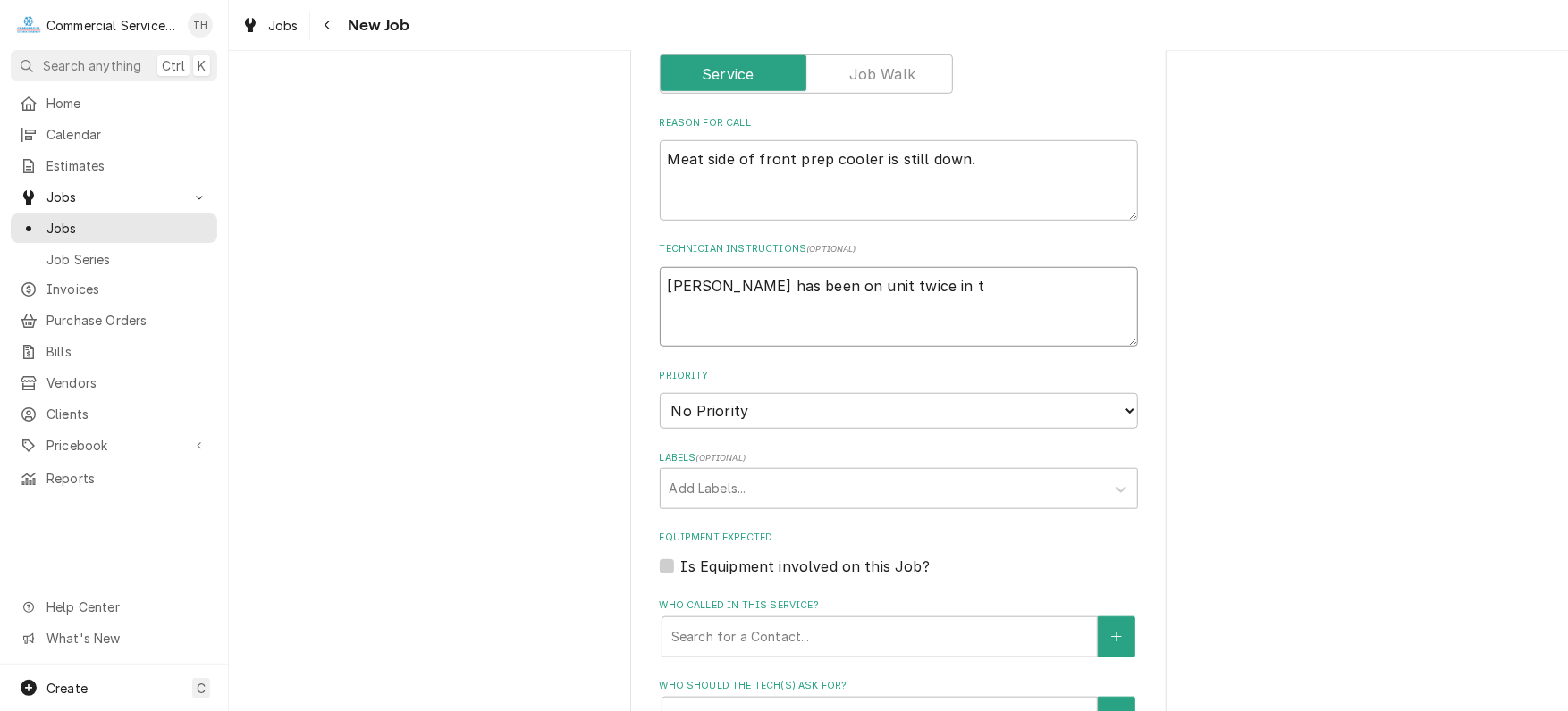
type textarea "x"
type textarea "Sebastian has been on unit twice in th"
type textarea "x"
type textarea "Sebastian has been on unit twice in the"
type textarea "x"
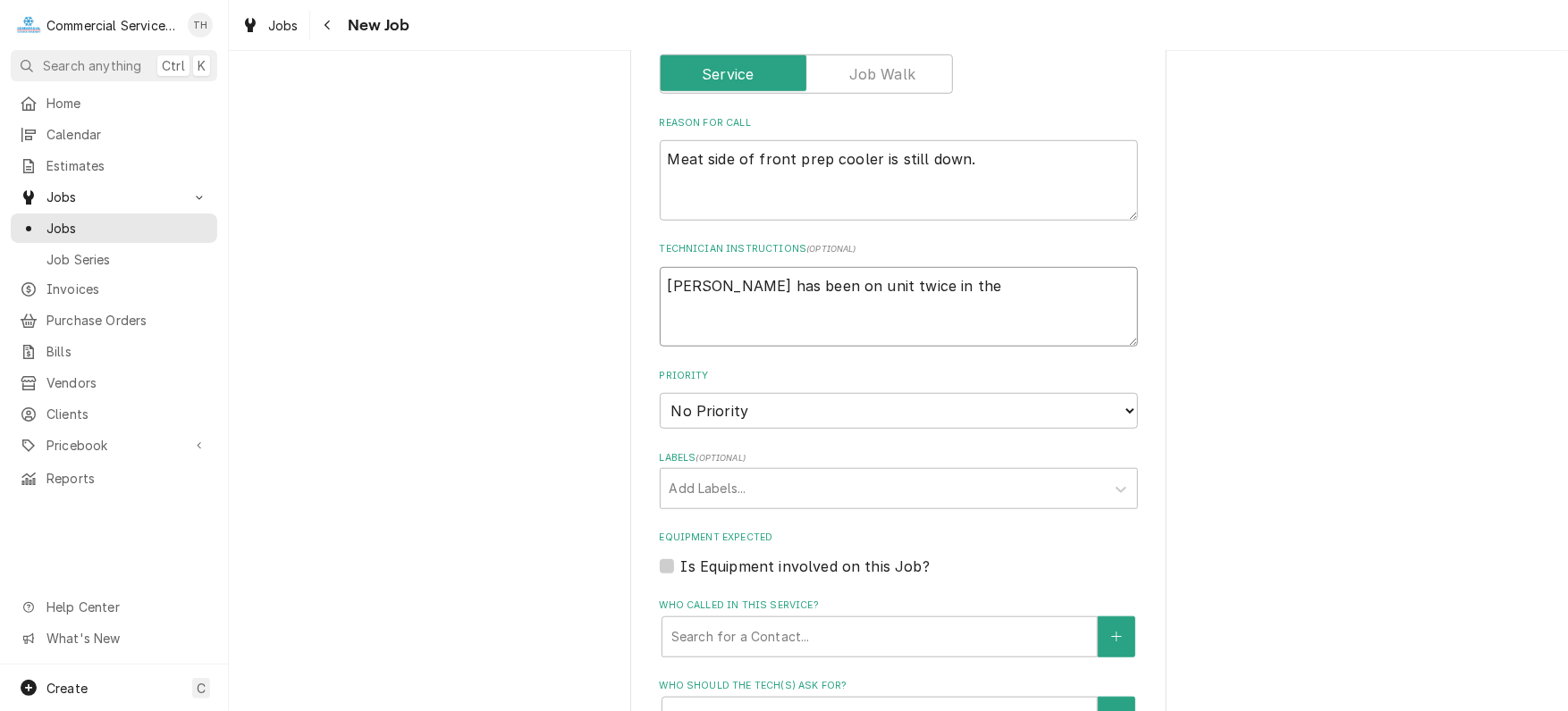
type textarea "Sebastian has been on unit twice in the"
type textarea "x"
type textarea "Sebastian has been on unit twice in the l"
type textarea "x"
type textarea "Sebastian has been on unit twice in the la"
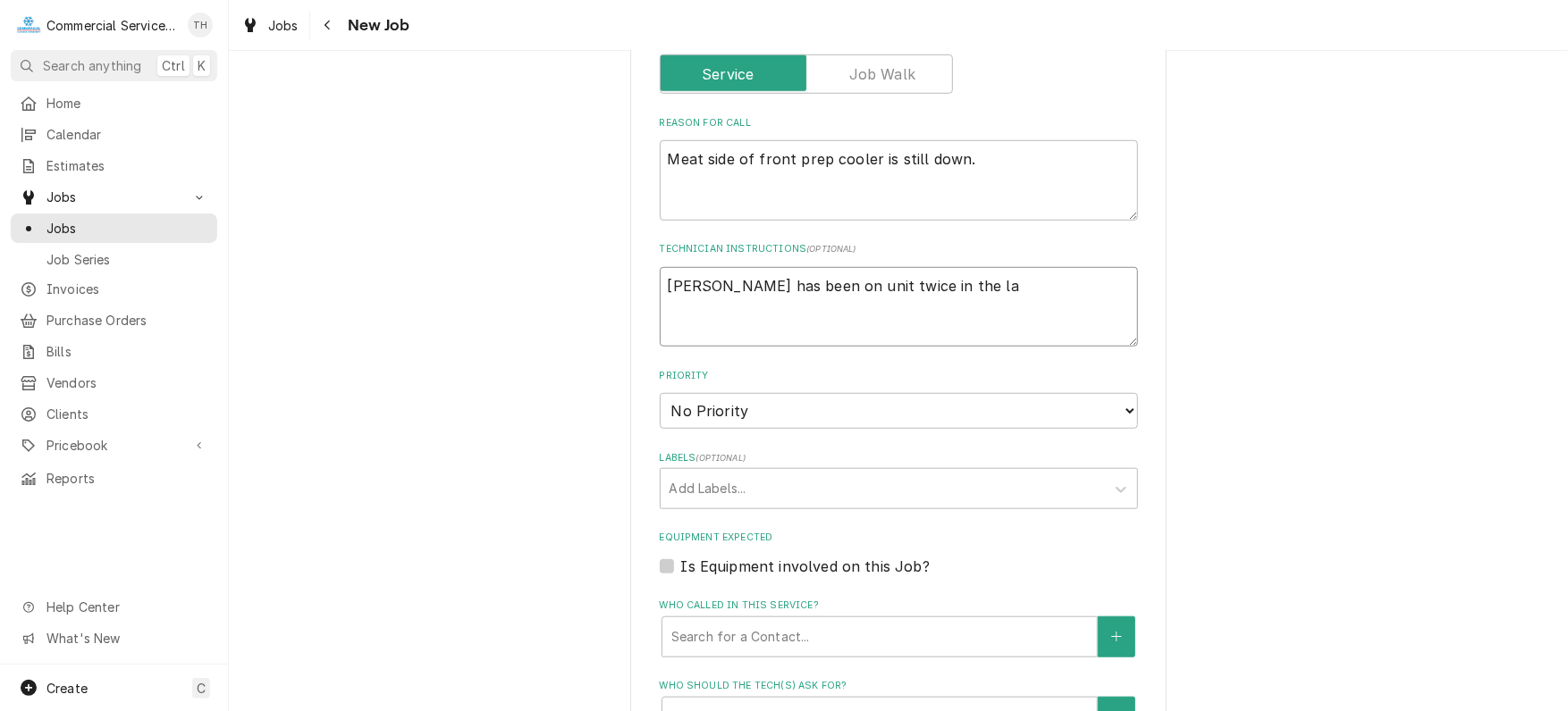
type textarea "x"
type textarea "Sebastian has been on unit twice in the las"
type textarea "x"
type textarea "Sebastian has been on unit twice in the last"
type textarea "x"
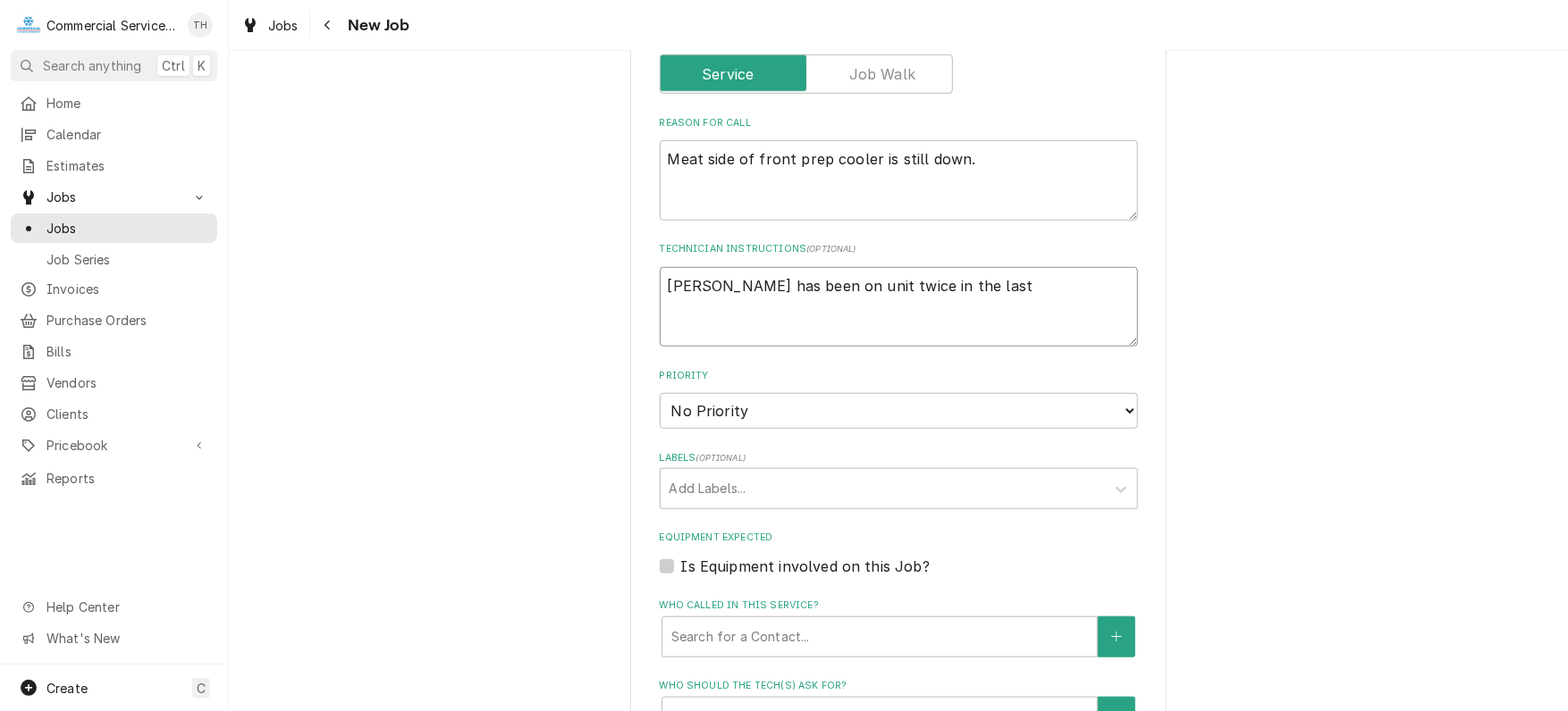
type textarea "Sebastian has been on unit twice in the last"
type textarea "x"
type textarea "Sebastian has been on unit twice in the last t"
type textarea "x"
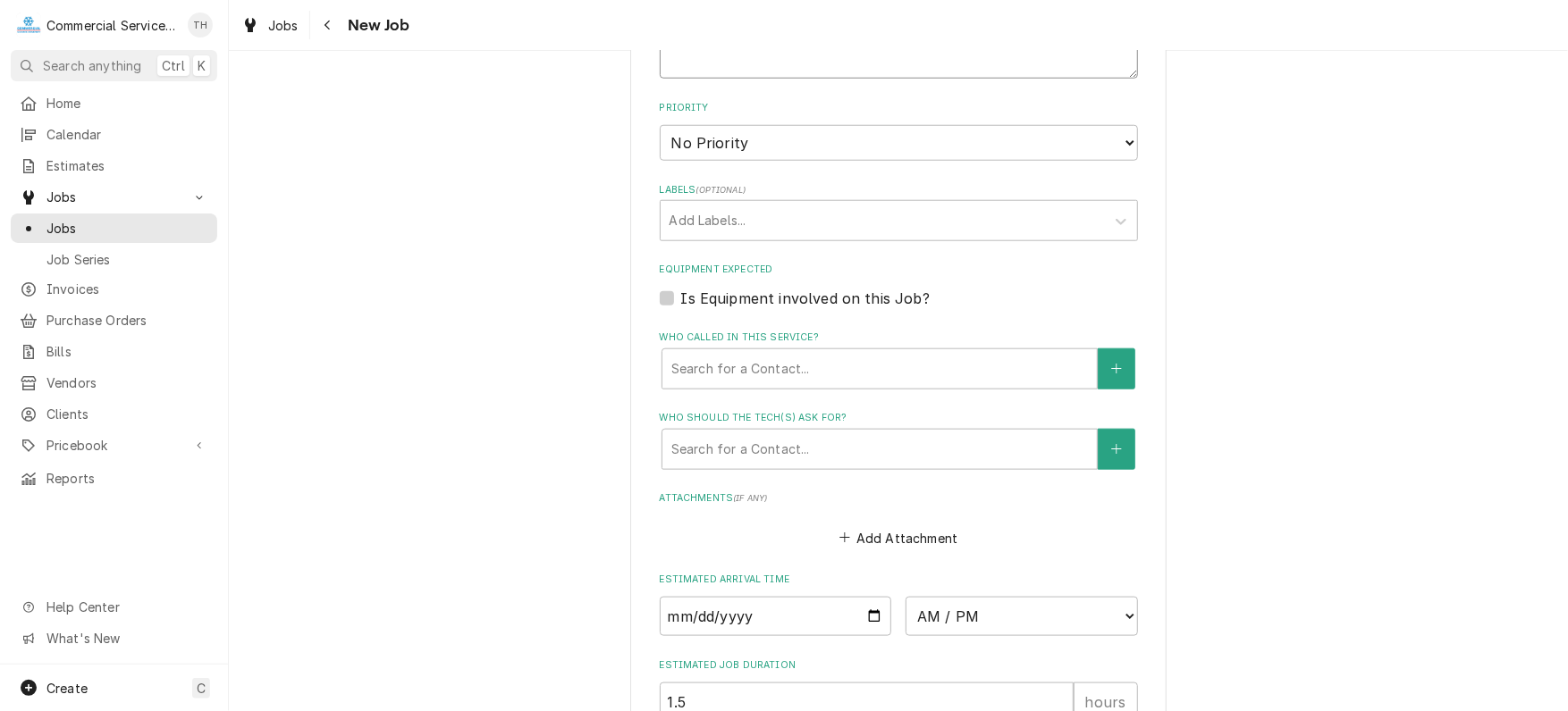
scroll to position [1162, 0]
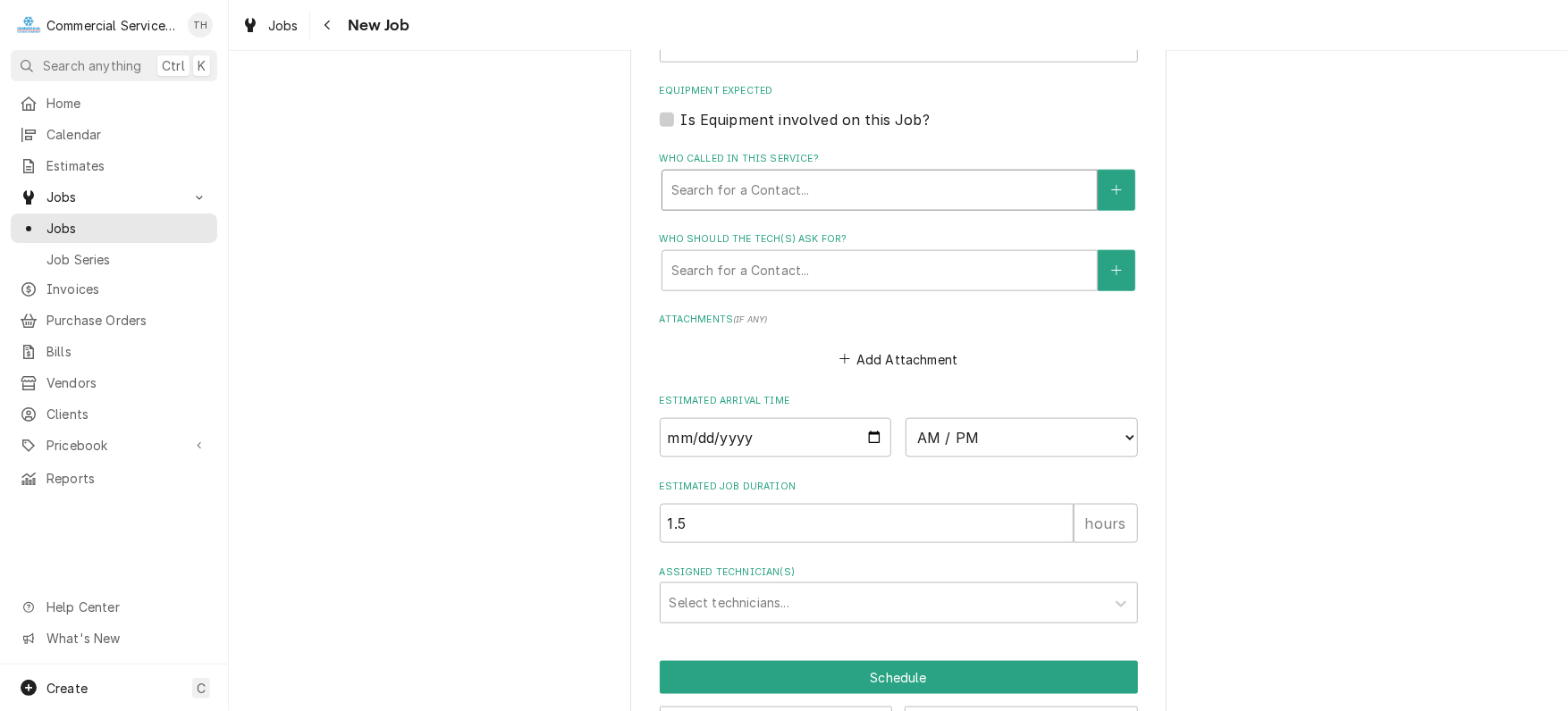
click at [851, 196] on div "Who called in this service?" at bounding box center [880, 190] width 417 height 32
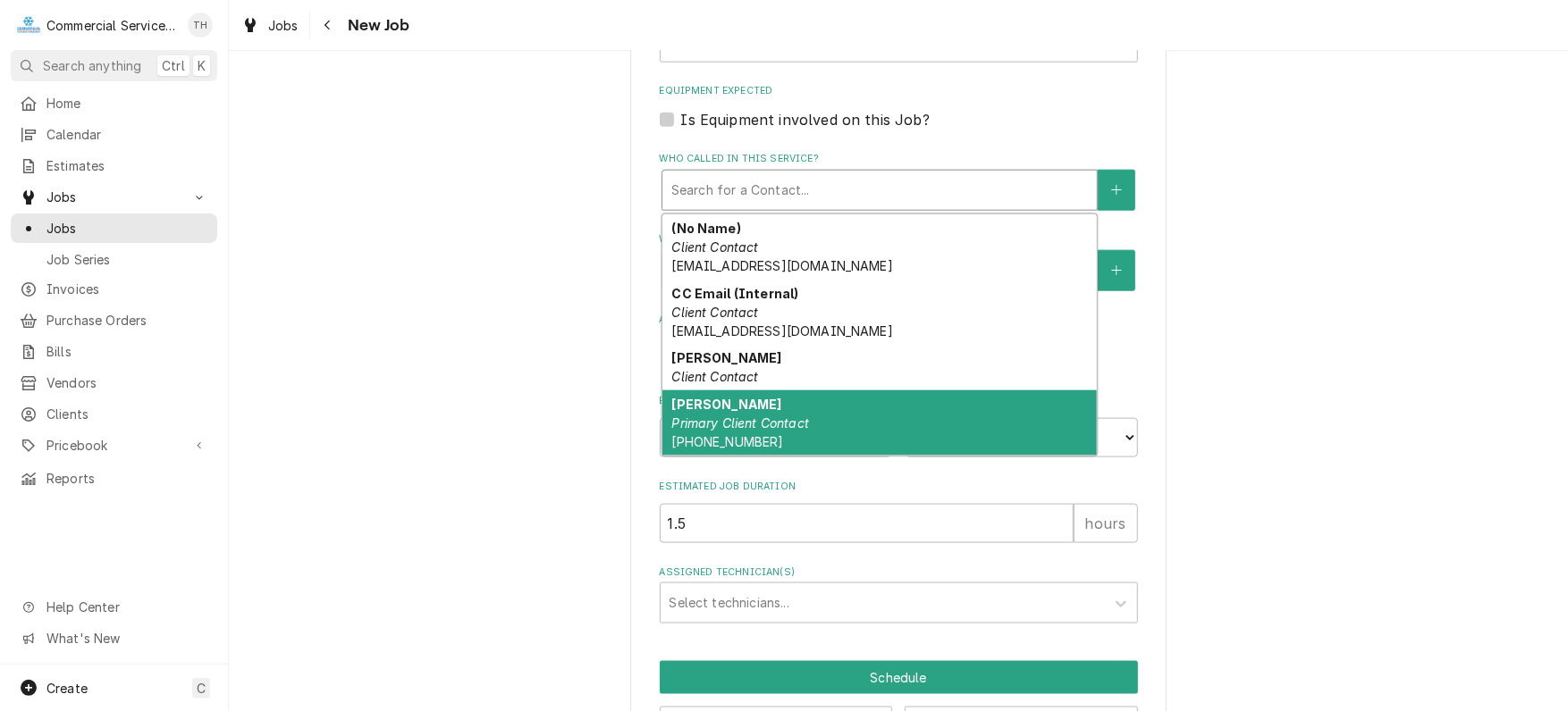
click at [833, 422] on div "John Pieper Primary Client Contact (831) 236-1907" at bounding box center [879, 424] width 434 height 66
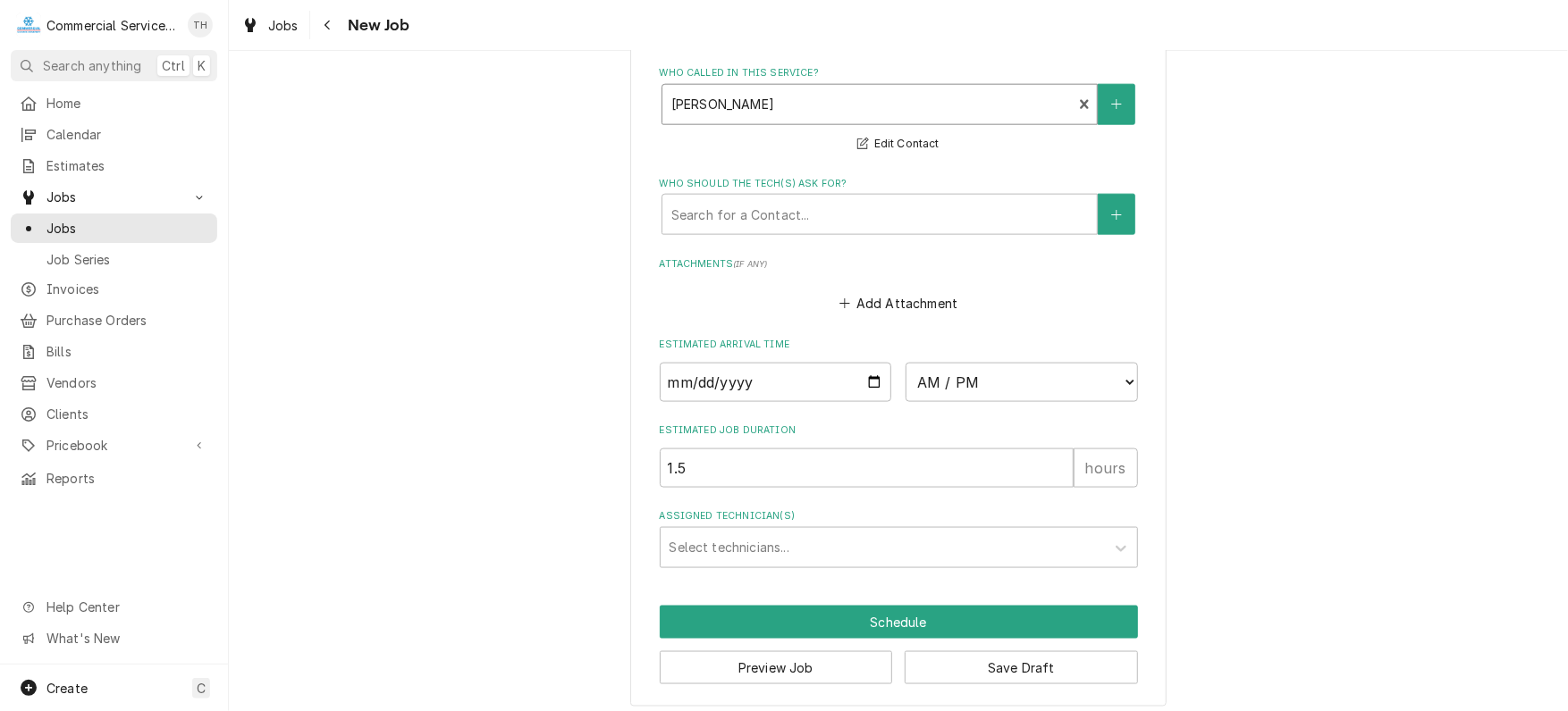
scroll to position [1252, 0]
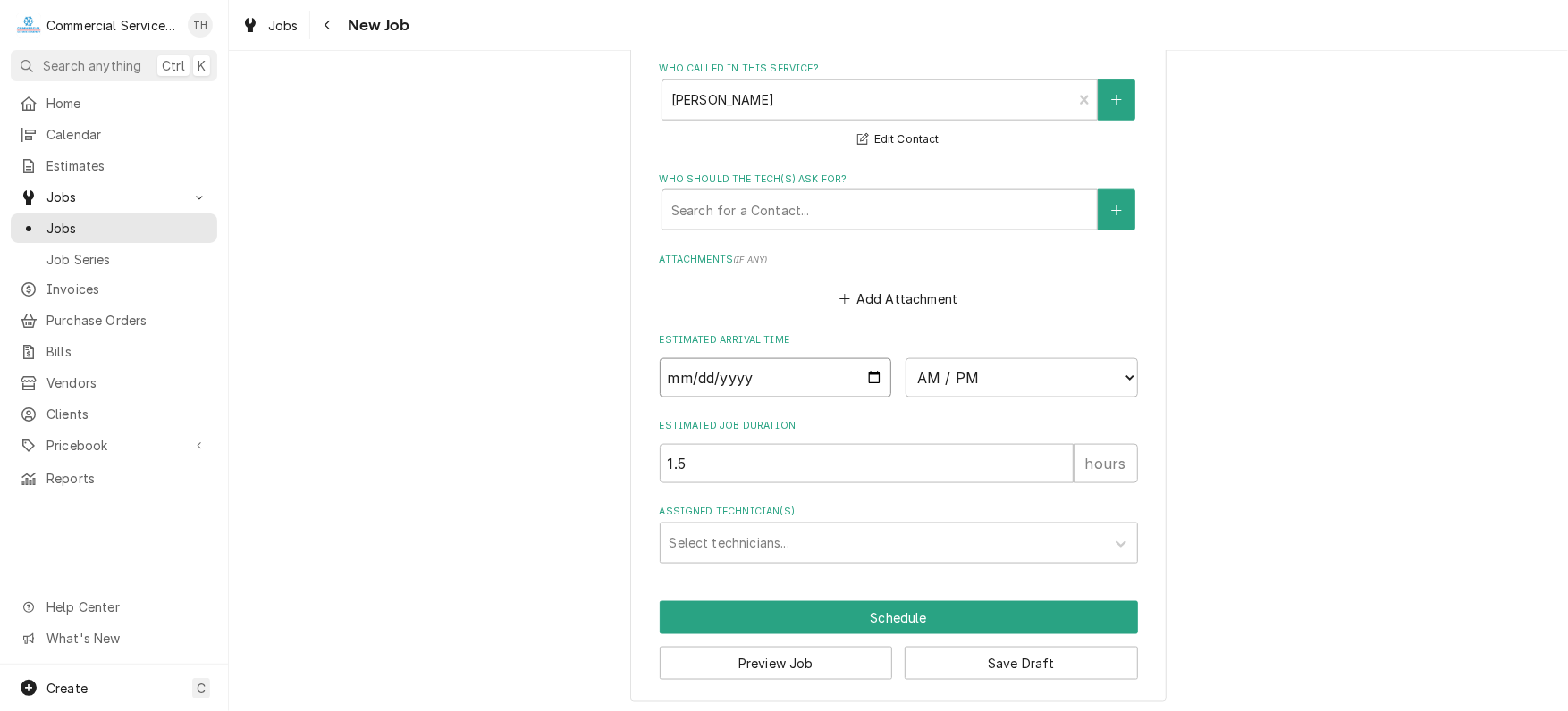
click at [864, 370] on input "Date" at bounding box center [776, 377] width 233 height 40
click at [1114, 369] on select "AM / PM 6:00 AM 6:15 AM 6:30 AM 6:45 AM 7:00 AM 7:15 AM 7:30 AM 7:45 AM 8:00 AM…" at bounding box center [1021, 377] width 233 height 40
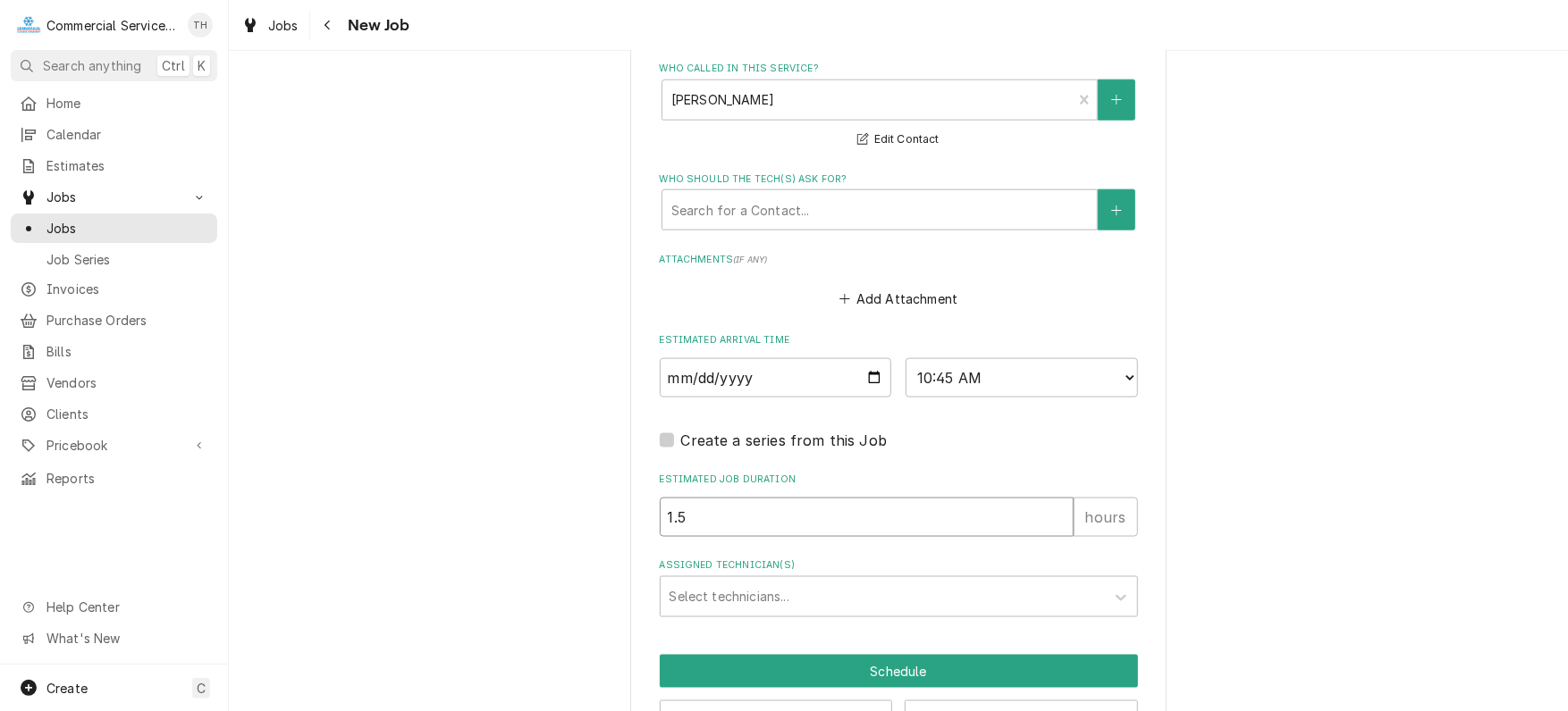
drag, startPoint x: 753, startPoint y: 510, endPoint x: 614, endPoint y: 512, distance: 139.0
click at [890, 588] on div "Assigned Technician(s)" at bounding box center [883, 596] width 426 height 32
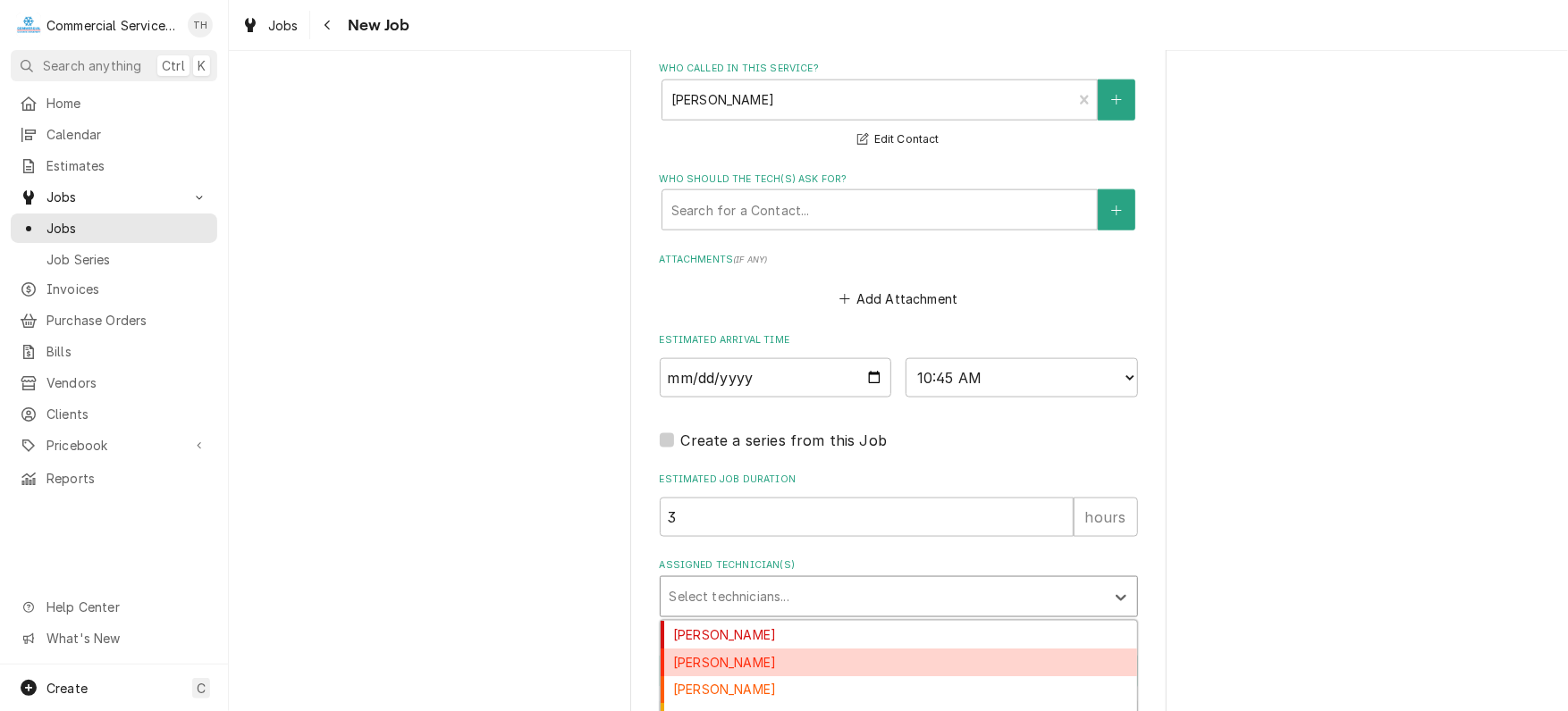
scroll to position [32, 0]
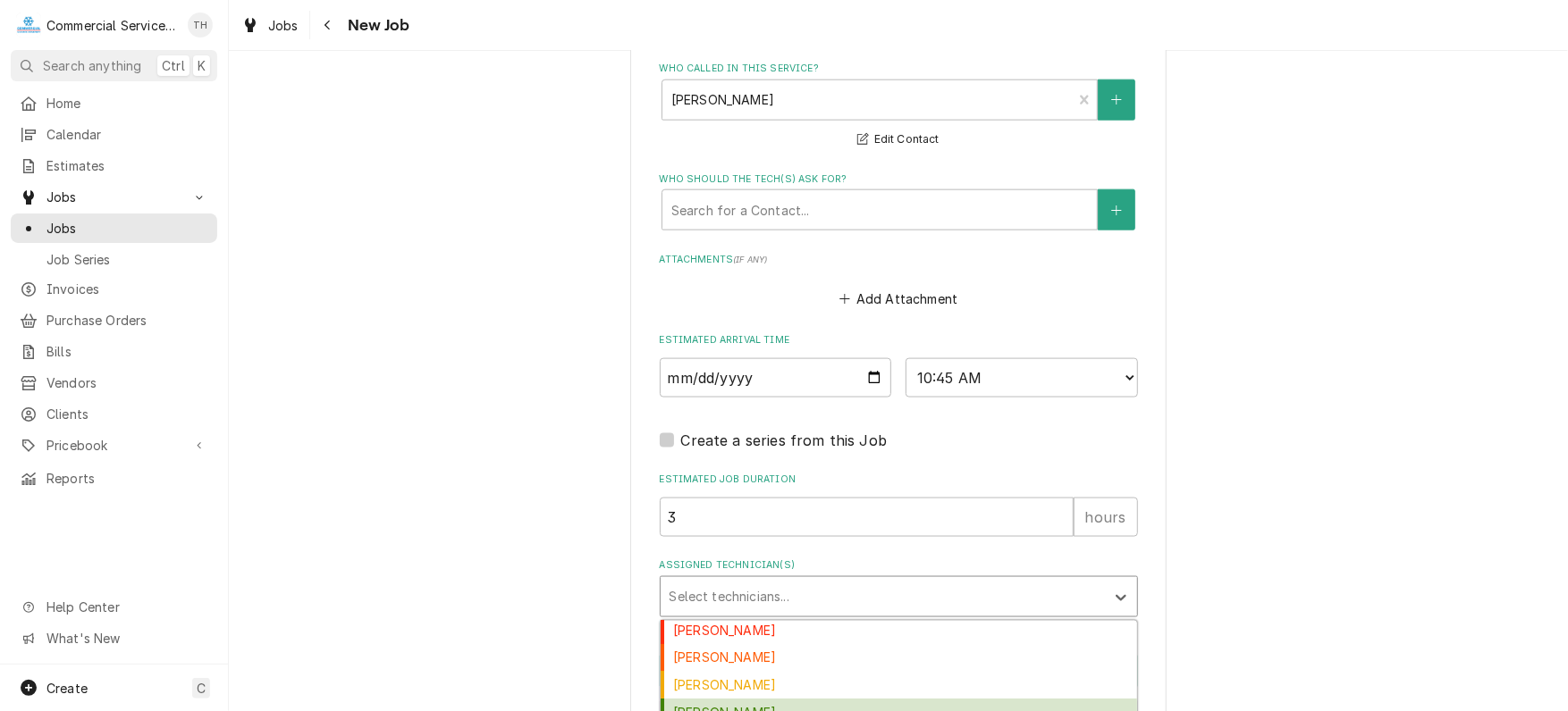
click at [784, 698] on div "Carson Bourdet" at bounding box center [899, 712] width 477 height 28
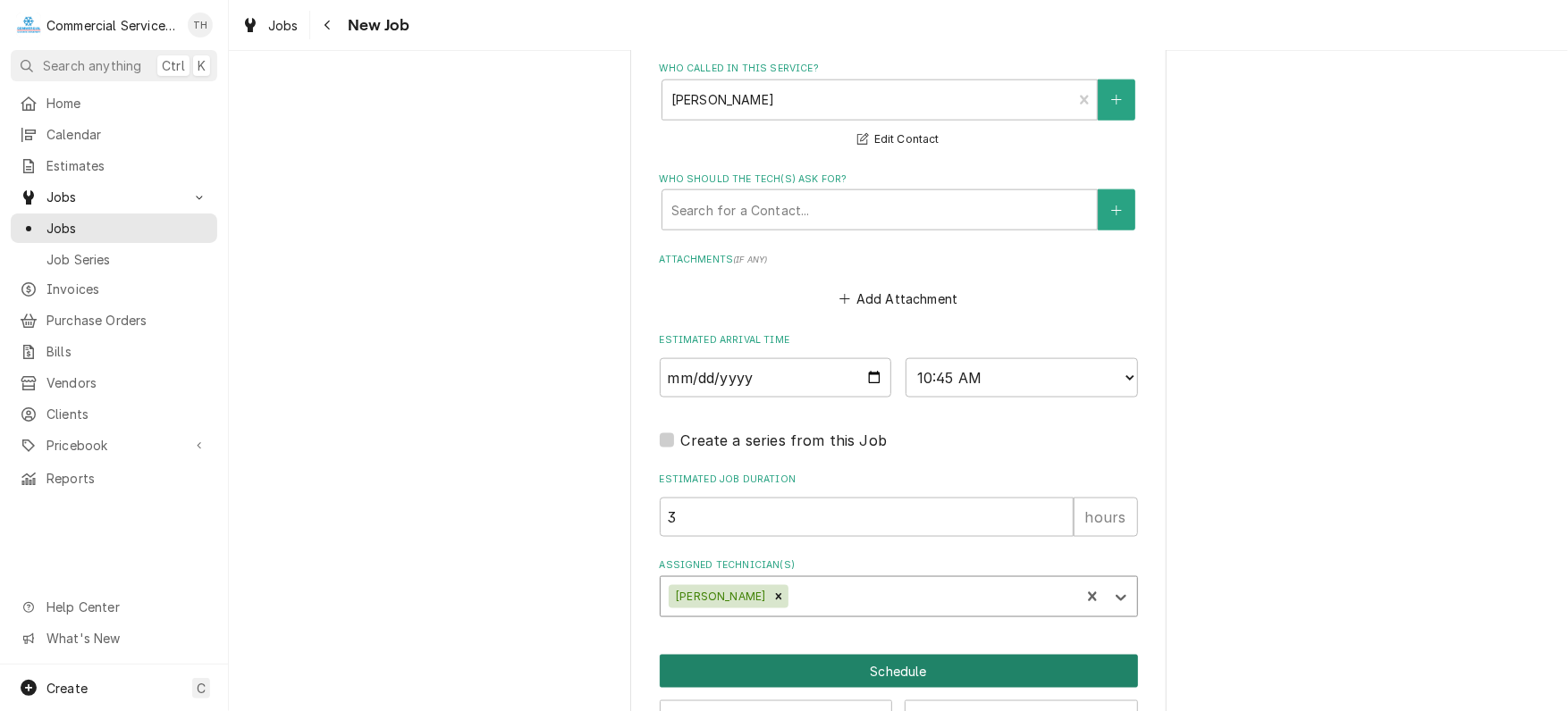
click at [840, 664] on button "Schedule" at bounding box center [899, 671] width 479 height 33
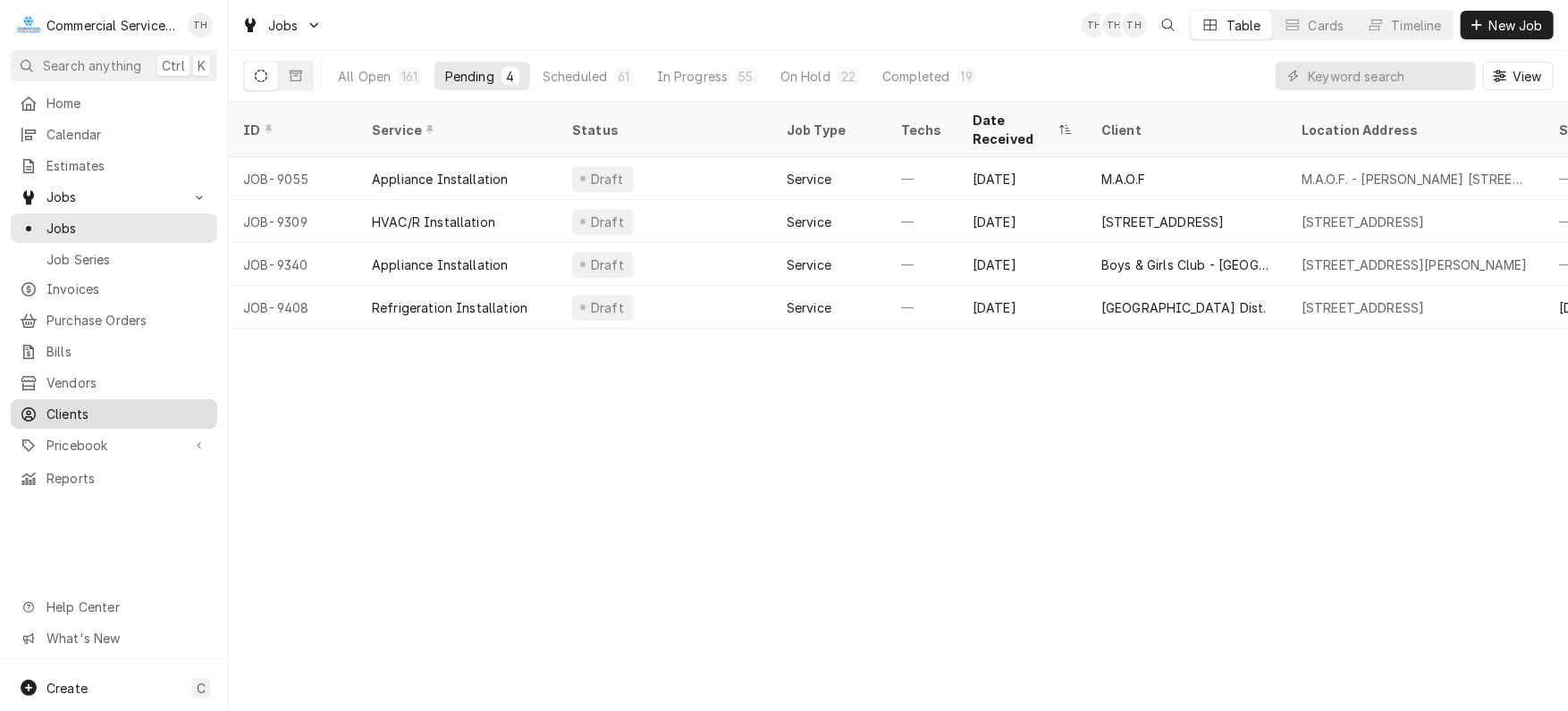
click at [120, 405] on span "Clients" at bounding box center [127, 414] width 162 height 18
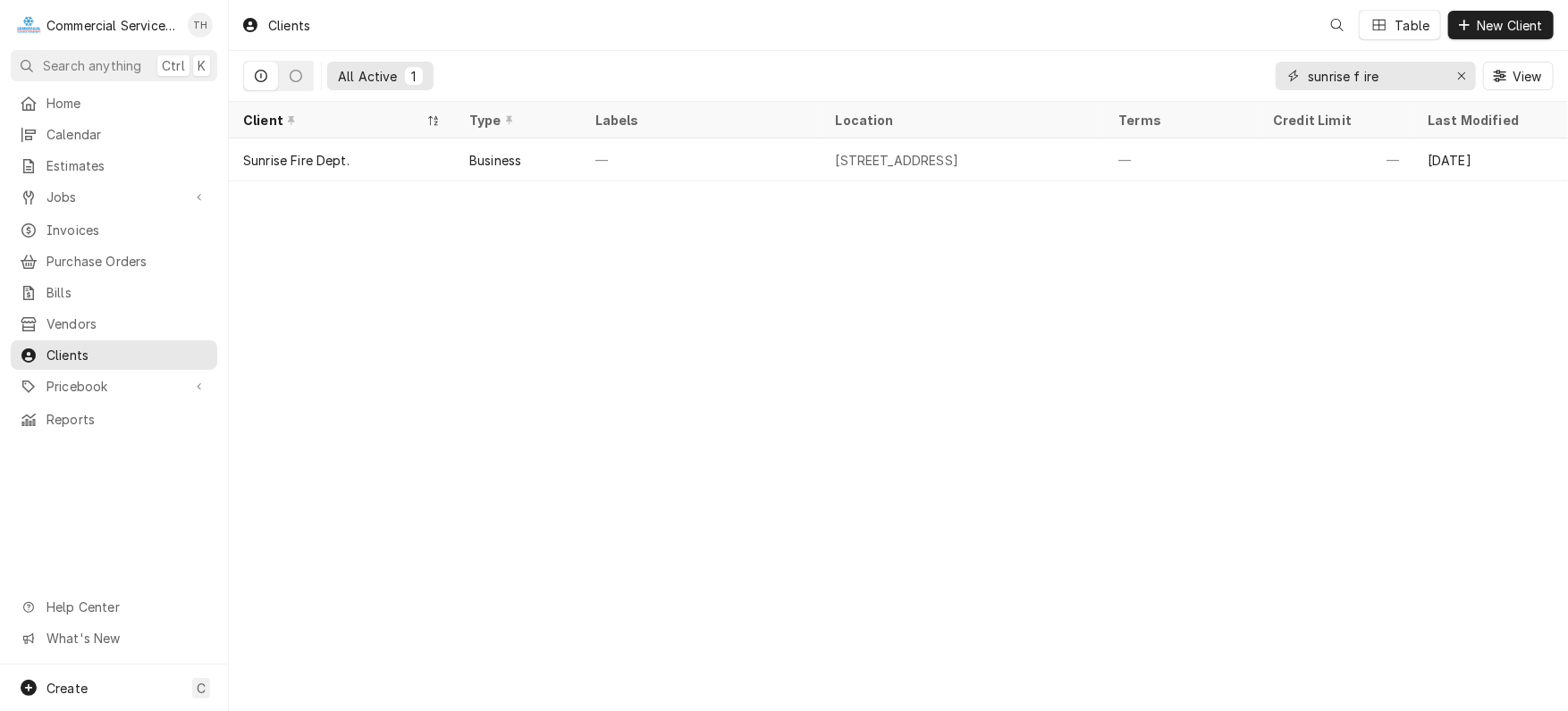
drag, startPoint x: 1402, startPoint y: 72, endPoint x: 1294, endPoint y: 78, distance: 108.2
click at [1294, 78] on div "sunrise f ire" at bounding box center [1376, 76] width 201 height 29
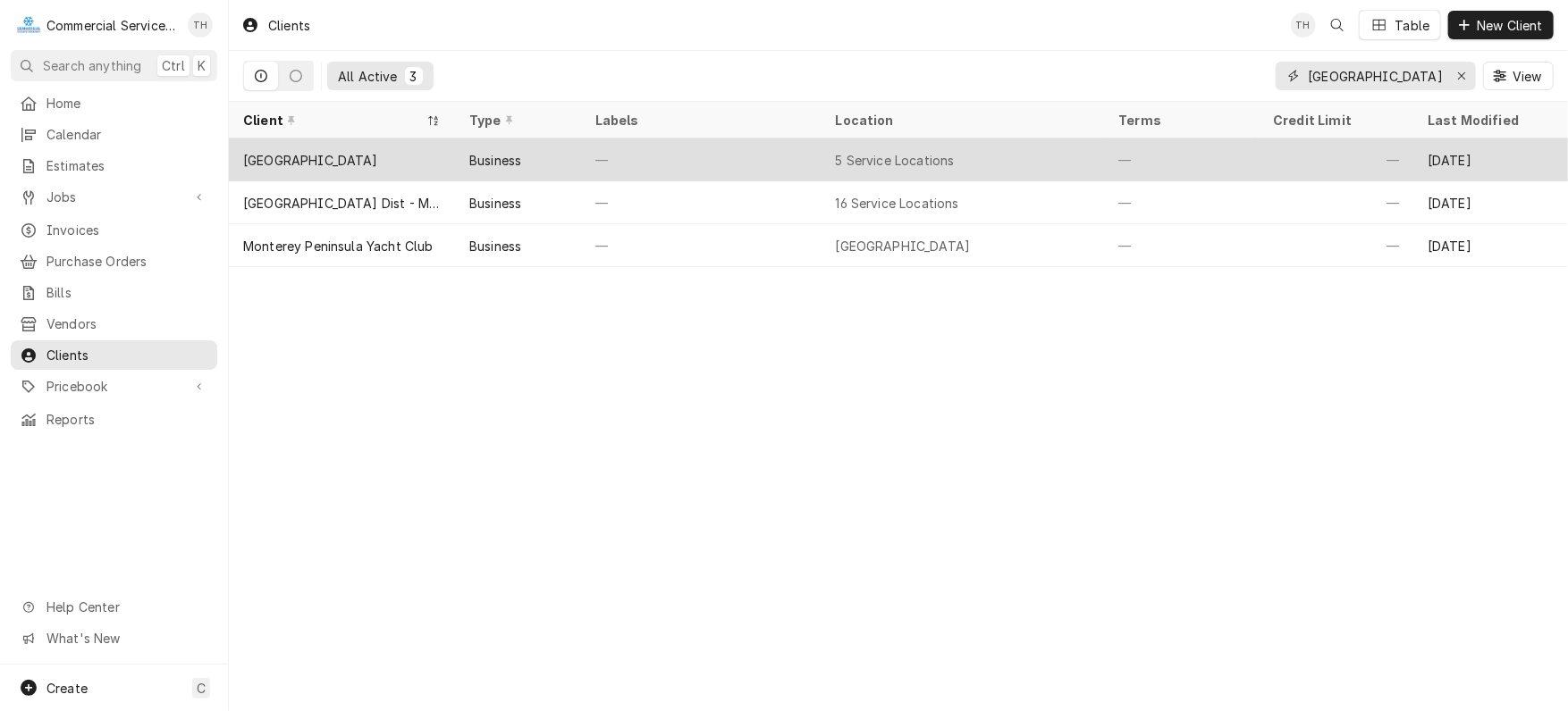
type input "[GEOGRAPHIC_DATA] c"
click at [766, 162] on div "—" at bounding box center [701, 160] width 240 height 42
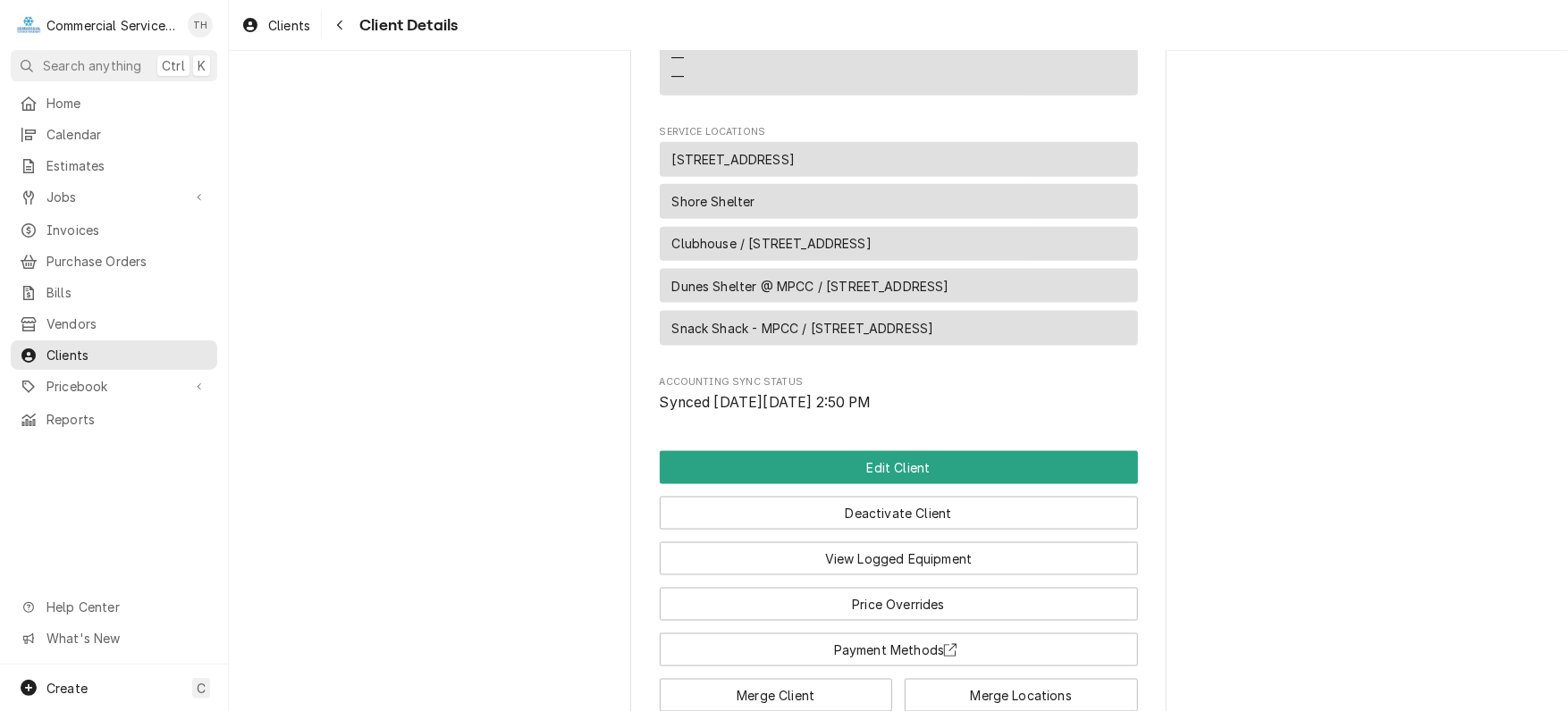
scroll to position [1373, 0]
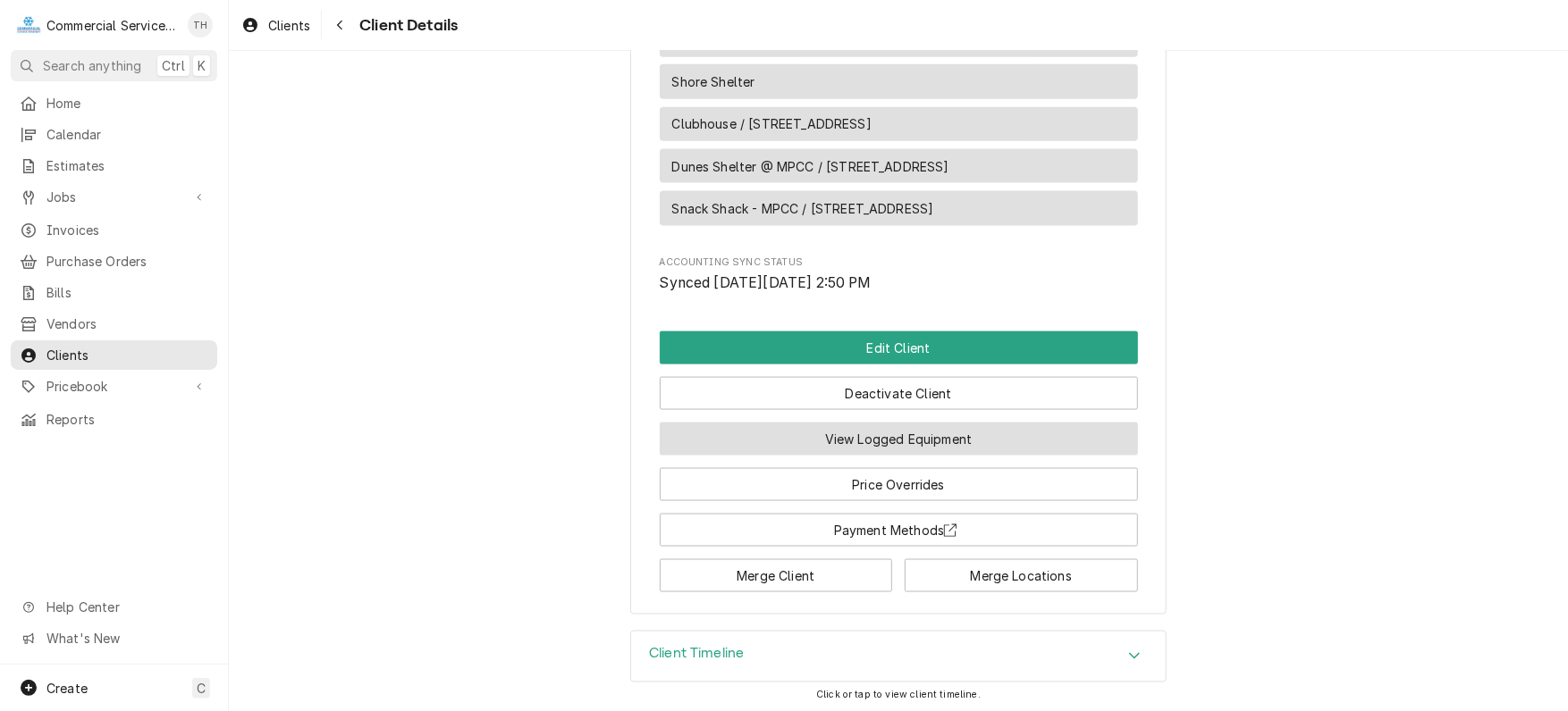
click at [900, 439] on button "View Logged Equipment" at bounding box center [899, 439] width 479 height 33
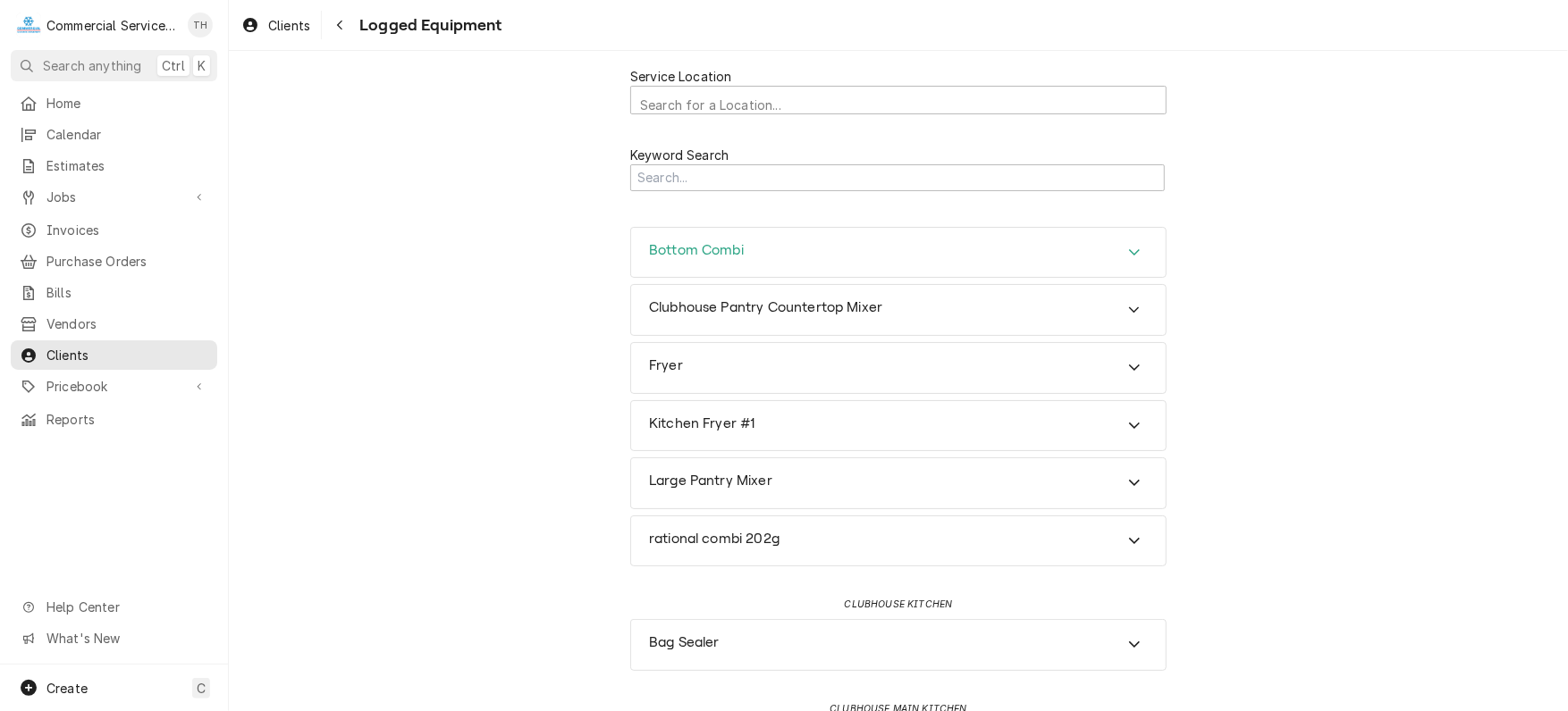
click at [911, 247] on div "Bottom Combi" at bounding box center [898, 253] width 535 height 50
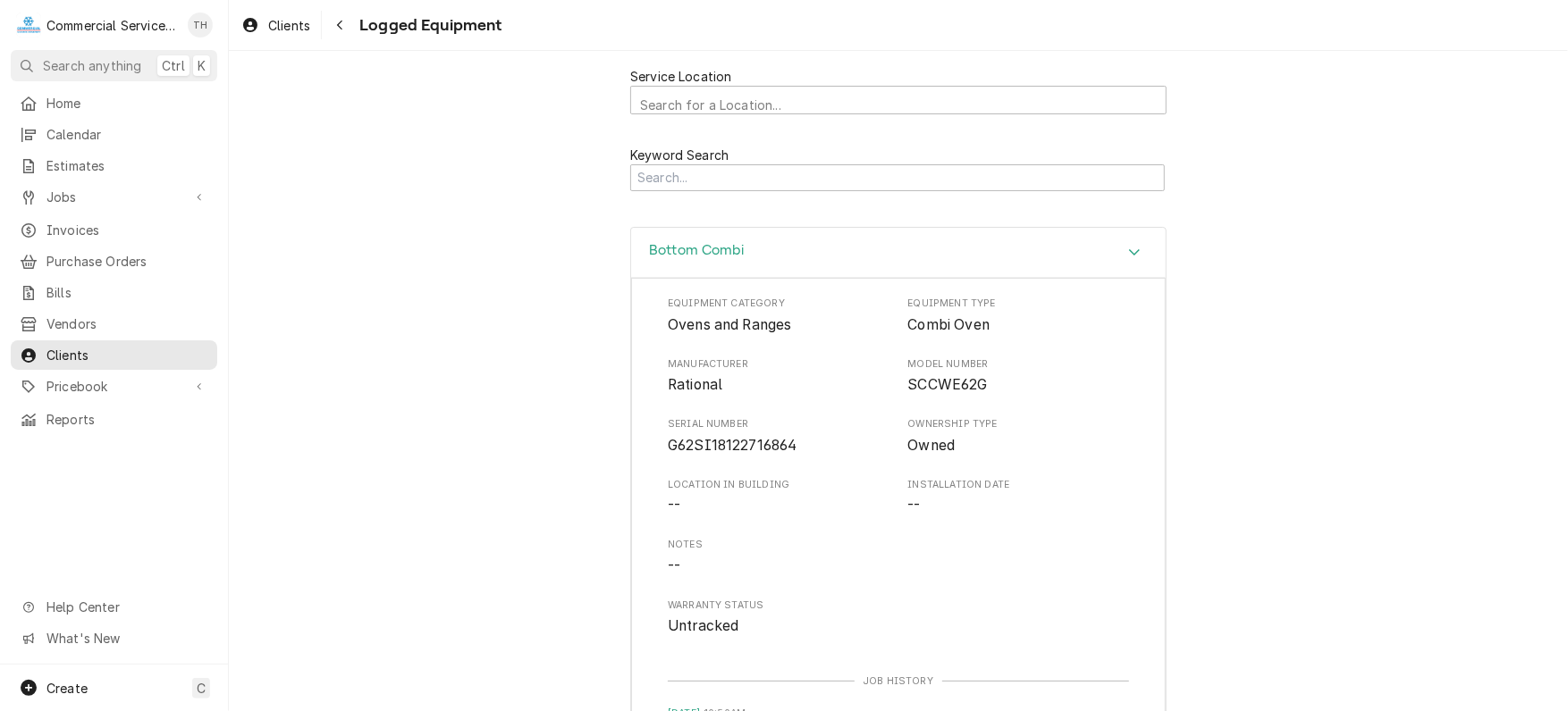
scroll to position [90, 0]
